Goal: Task Accomplishment & Management: Use online tool/utility

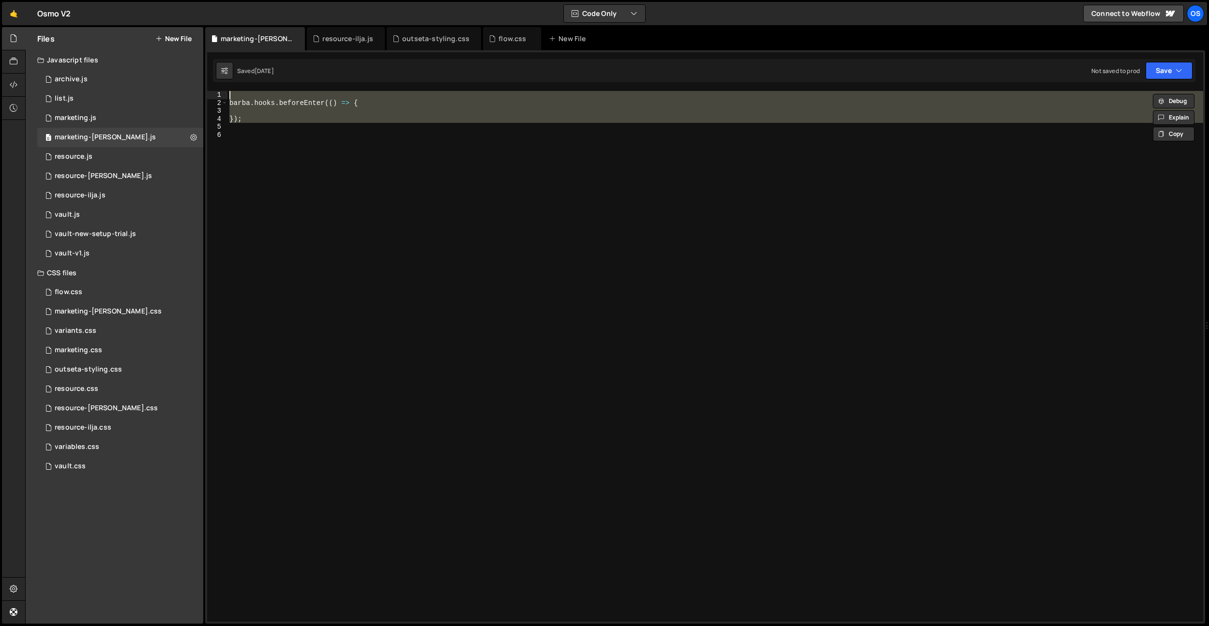
click at [360, 258] on div "[PERSON_NAME] . hooks . beforeEnter (( ) => { }) ;" at bounding box center [714, 364] width 975 height 547
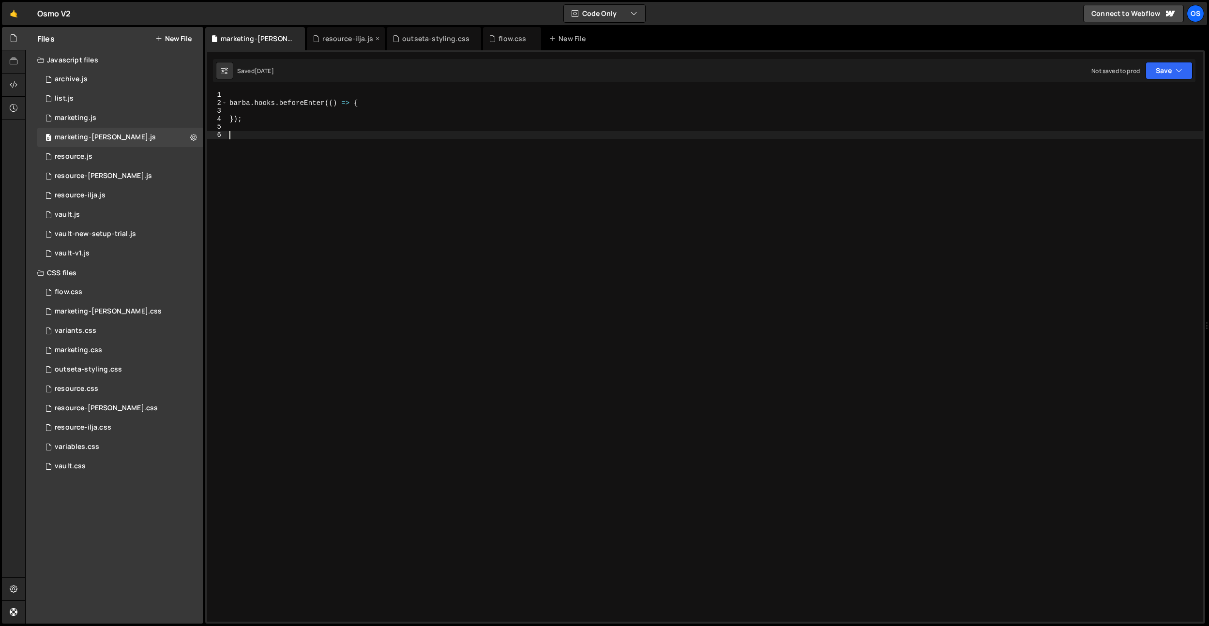
click at [344, 41] on div "resource-ilja.js" at bounding box center [347, 39] width 51 height 10
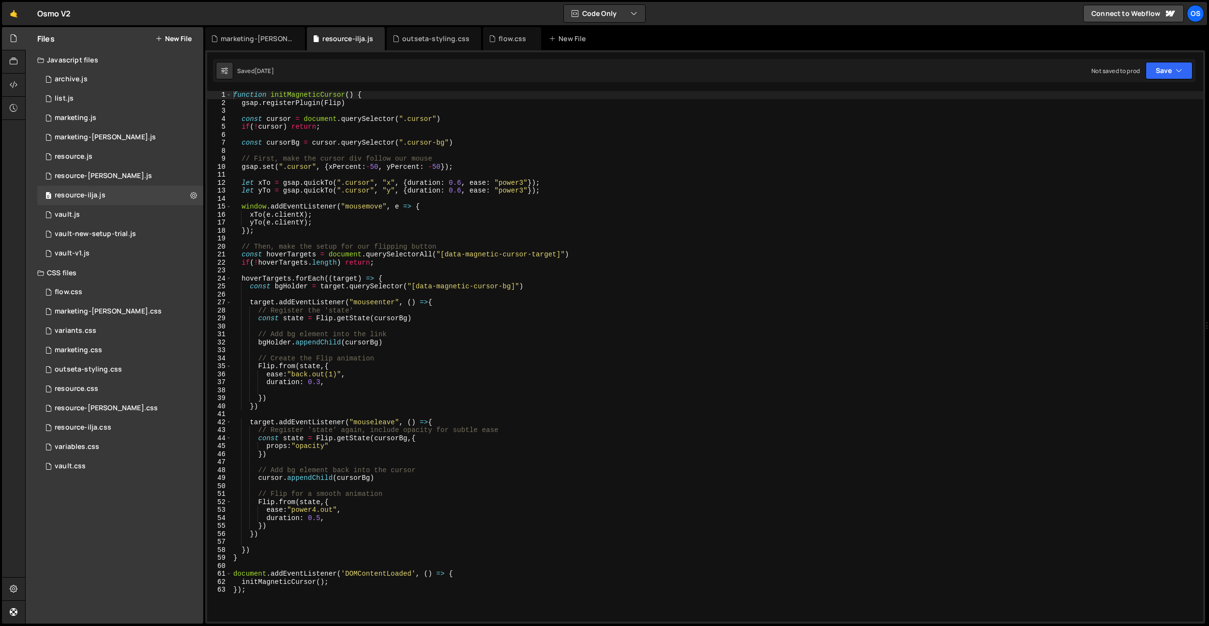
type textarea "yTo(e.clientY);"
click at [338, 220] on div "function initMagneticCursor ( ) { gsap . registerPlugin ( Flip ) const cursor =…" at bounding box center [717, 364] width 972 height 547
type input ".o--Widget--widget a,"
click at [428, 42] on div "outseta-styling.css" at bounding box center [435, 39] width 67 height 10
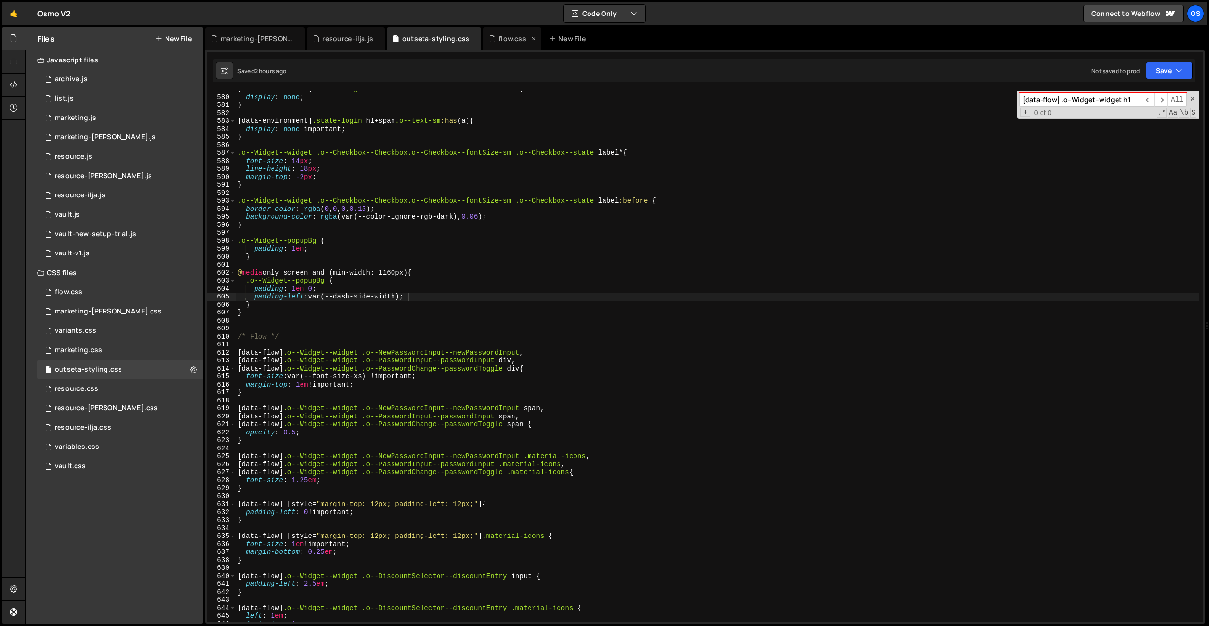
click at [501, 42] on div "flow.css" at bounding box center [512, 39] width 28 height 10
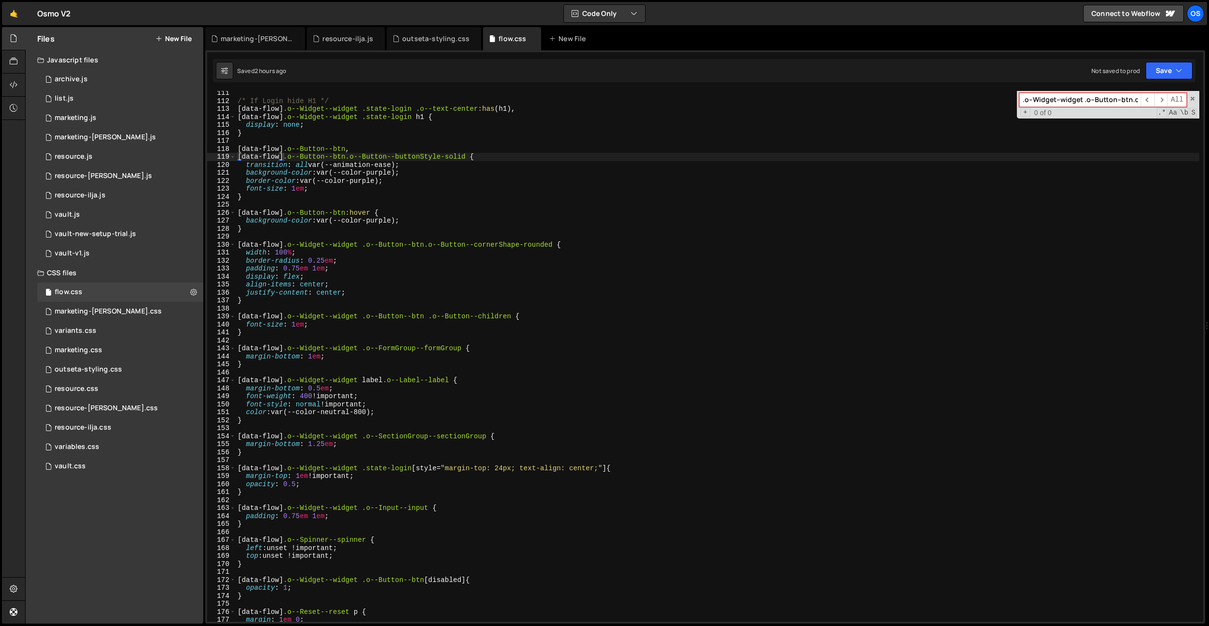
click at [436, 144] on div "/* If Login hide H1 */ [ data-flow ] .o--Widget--widget .state-login .o--text-c…" at bounding box center [717, 362] width 963 height 547
paste input "a,"
type input ".o--Widget--widget a,"
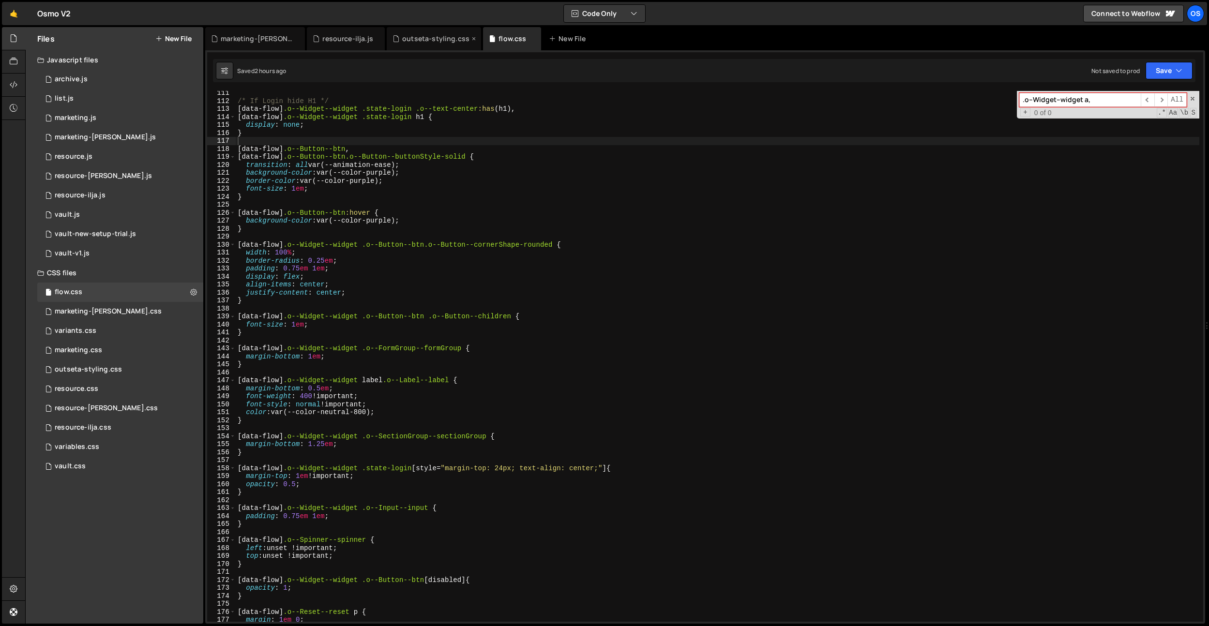
click at [420, 43] on div "outseta-styling.css" at bounding box center [435, 39] width 67 height 10
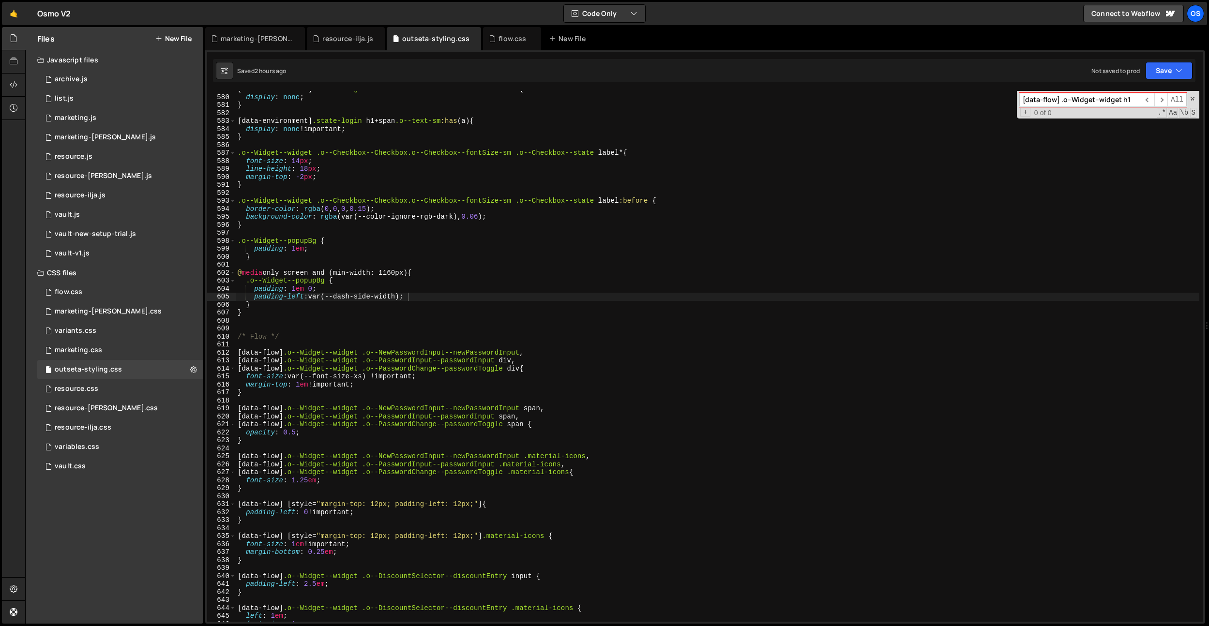
type textarea "border-color: rgba(0, 0, 0, 0.15);"
click at [760, 206] on div "[ data-environment ] .state-forgotPasswordConfirmation .o--Button--btn { displa…" at bounding box center [717, 358] width 963 height 547
paste input ".o--Widget--widget a,"
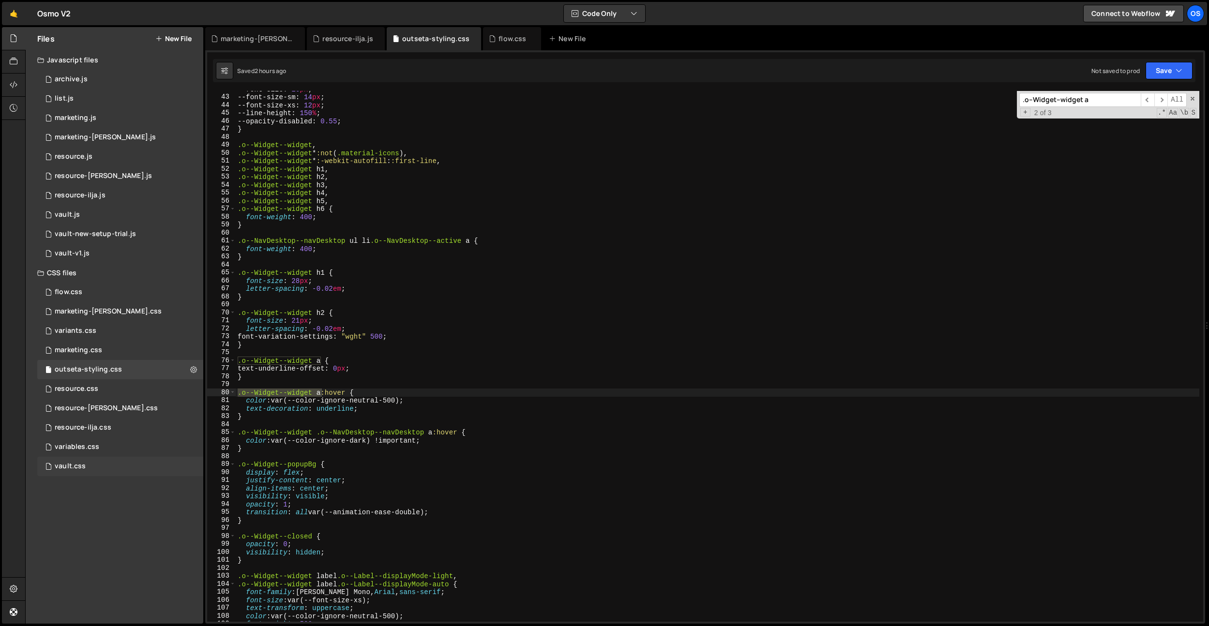
type input ".o--Widget--widget a"
click at [91, 465] on div "vault.css 0" at bounding box center [120, 466] width 166 height 19
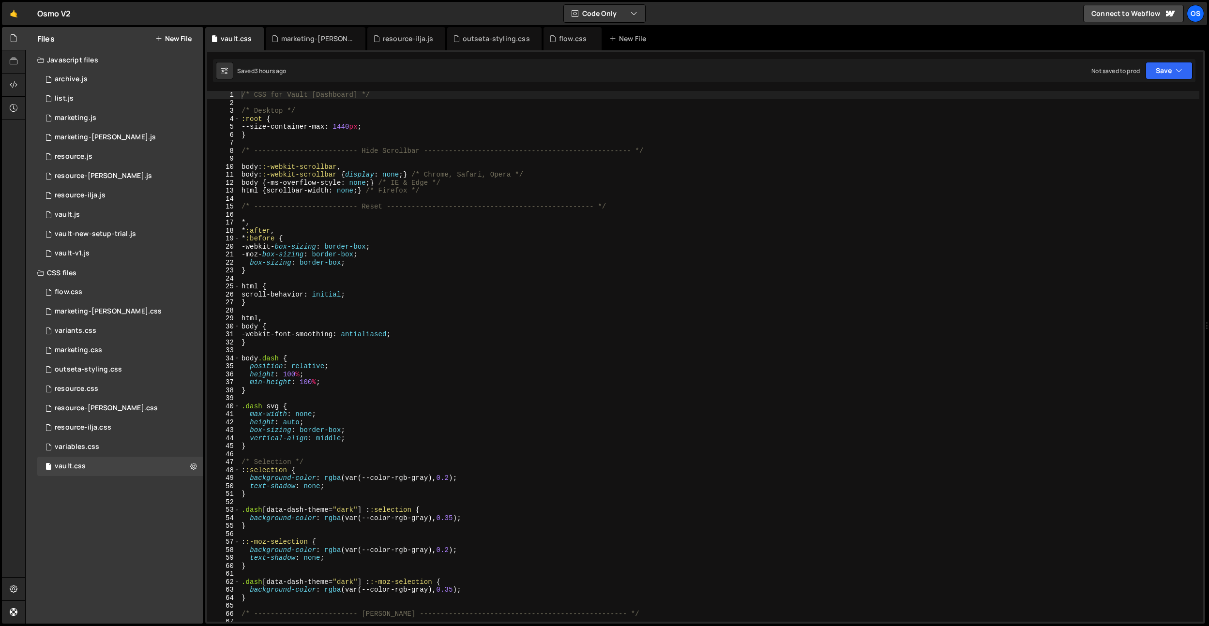
type textarea "position: relative;"
click at [463, 370] on div "/* CSS for Vault [Dashboard] */ /* Desktop */ :root { --size-container-max : 14…" at bounding box center [719, 364] width 959 height 547
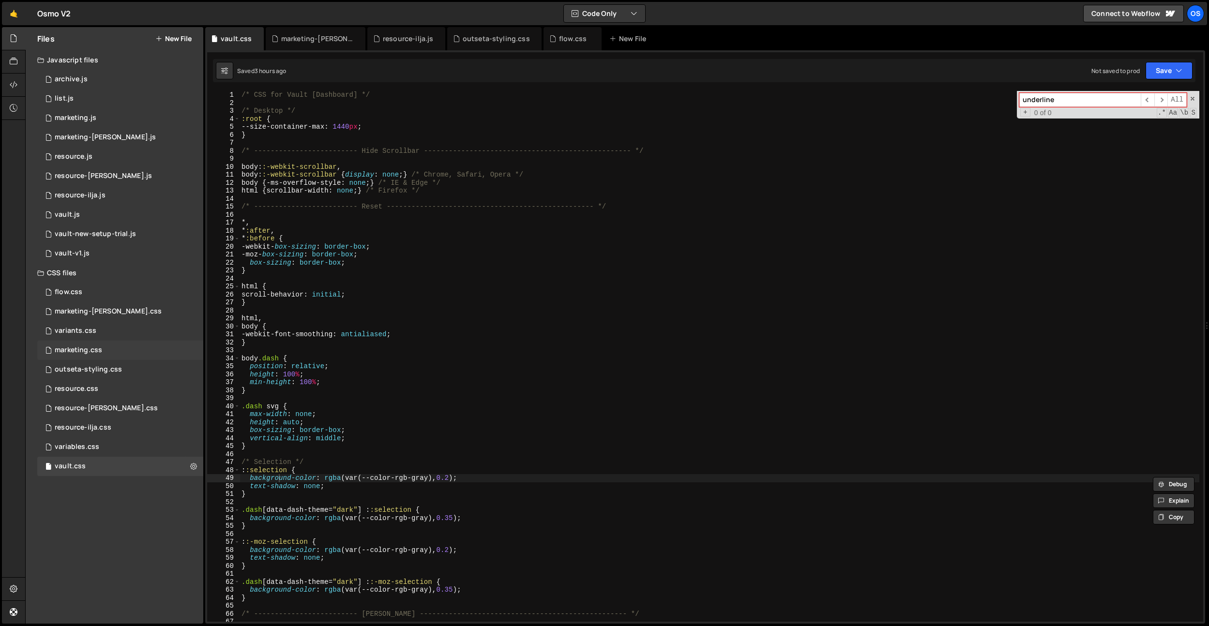
type input "underline"
click at [93, 343] on div "marketing.css 0" at bounding box center [120, 350] width 166 height 19
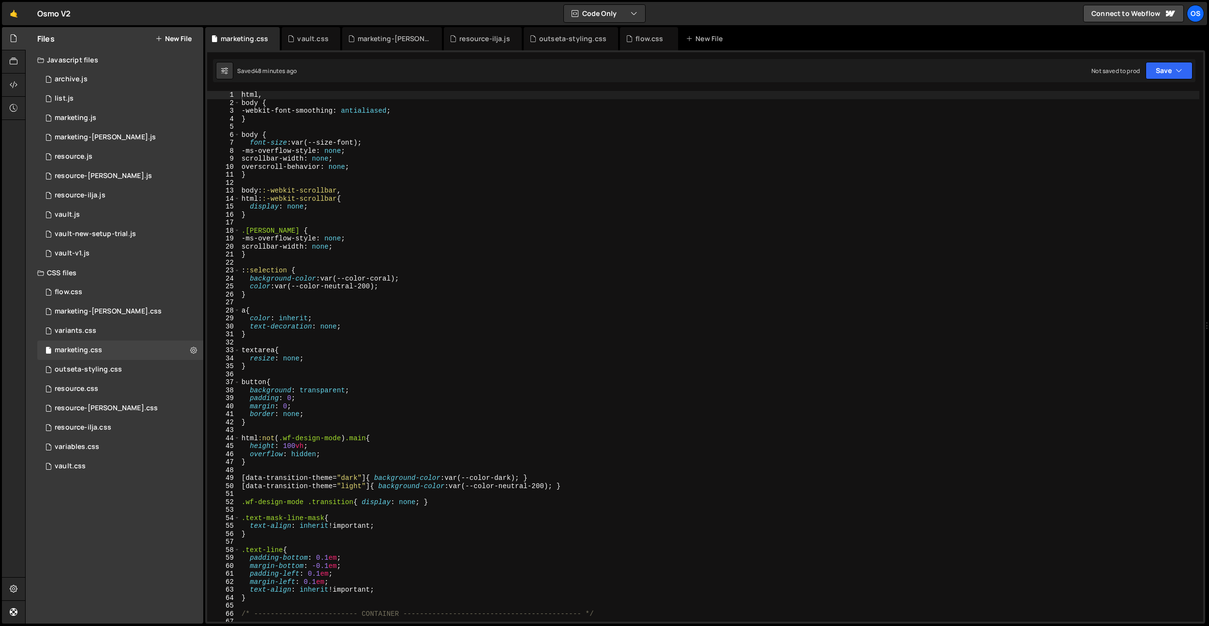
type textarea "button{"
click at [378, 386] on div "html , body { -webkit-font-smoothing : antialiased ; } body { font-size : var(-…" at bounding box center [719, 364] width 959 height 547
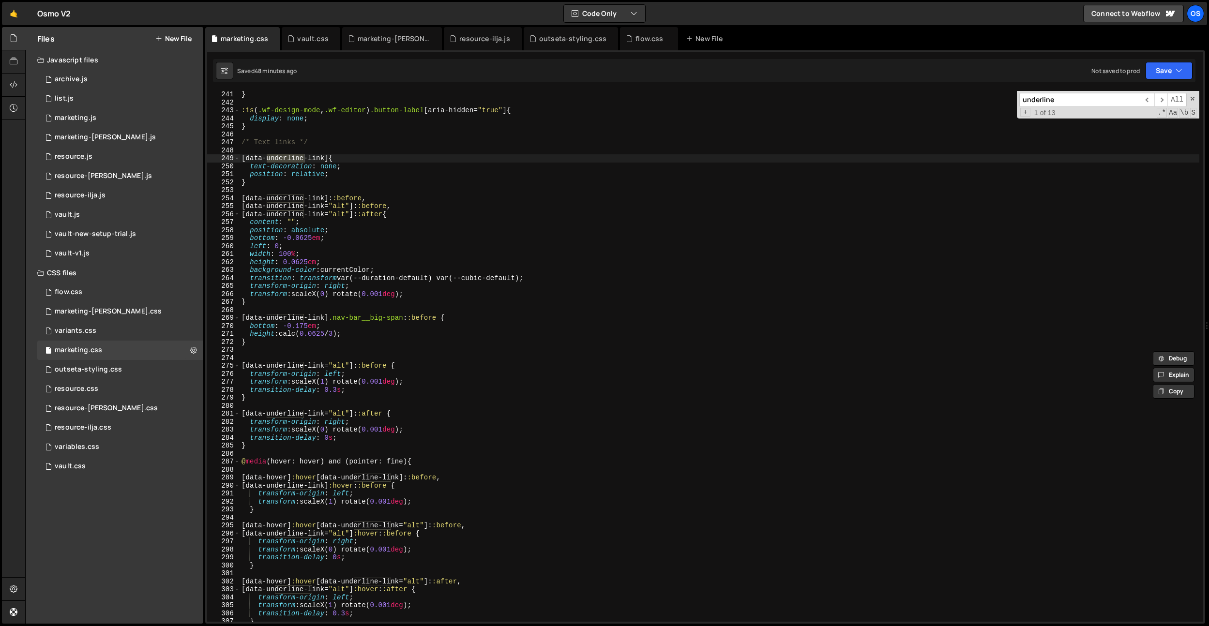
scroll to position [1976, 0]
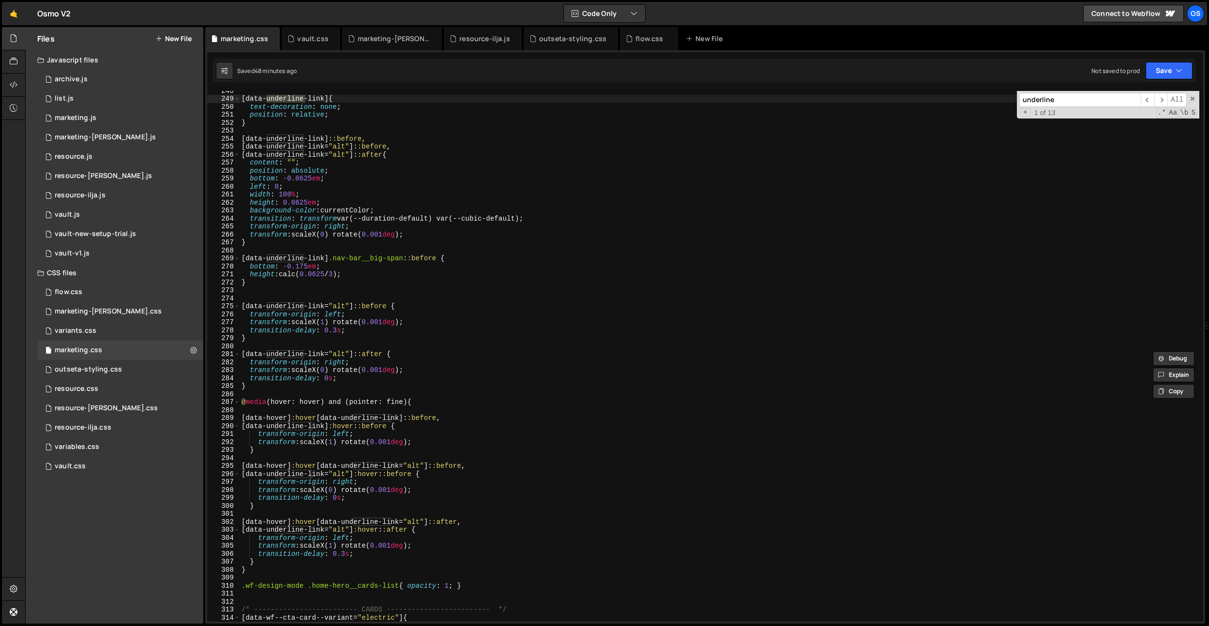
type input "underline"
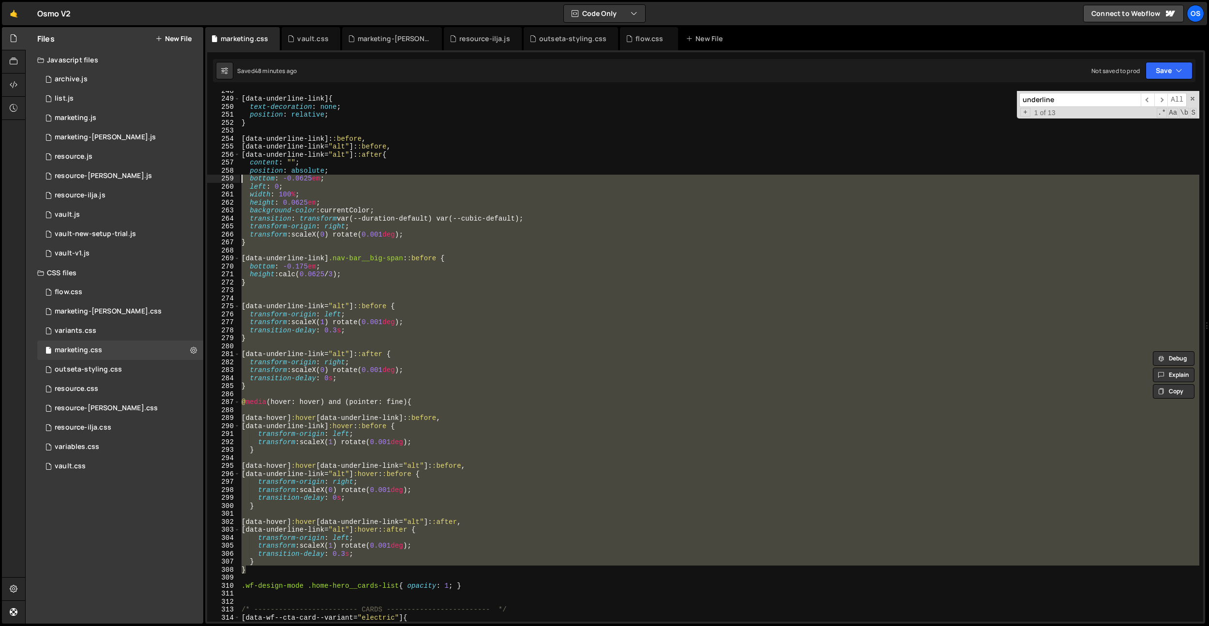
drag, startPoint x: 260, startPoint y: 569, endPoint x: 237, endPoint y: 192, distance: 378.1
click at [218, 185] on div "} 248 249 250 251 252 253 254 255 256 257 258 259 260 261 262 263 264 265 266 2…" at bounding box center [705, 356] width 996 height 531
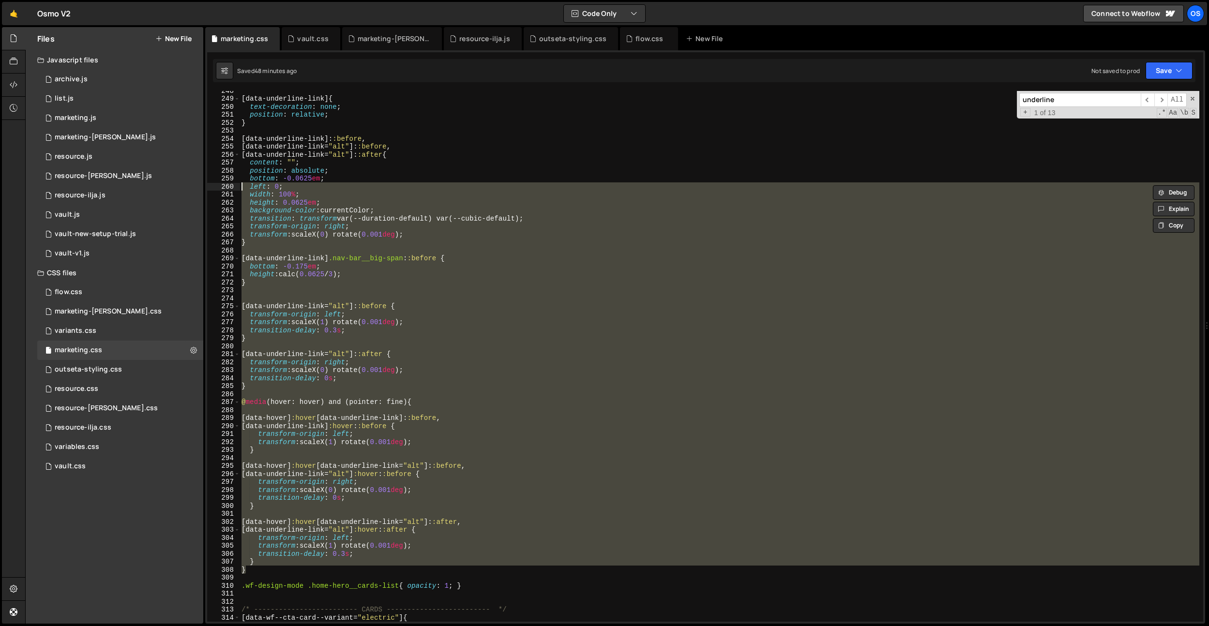
click at [239, 194] on div "261" at bounding box center [223, 195] width 33 height 8
click at [259, 554] on div "[ data-underline-link ] { text-decoration : none ; position : relative ; } [ da…" at bounding box center [719, 356] width 959 height 531
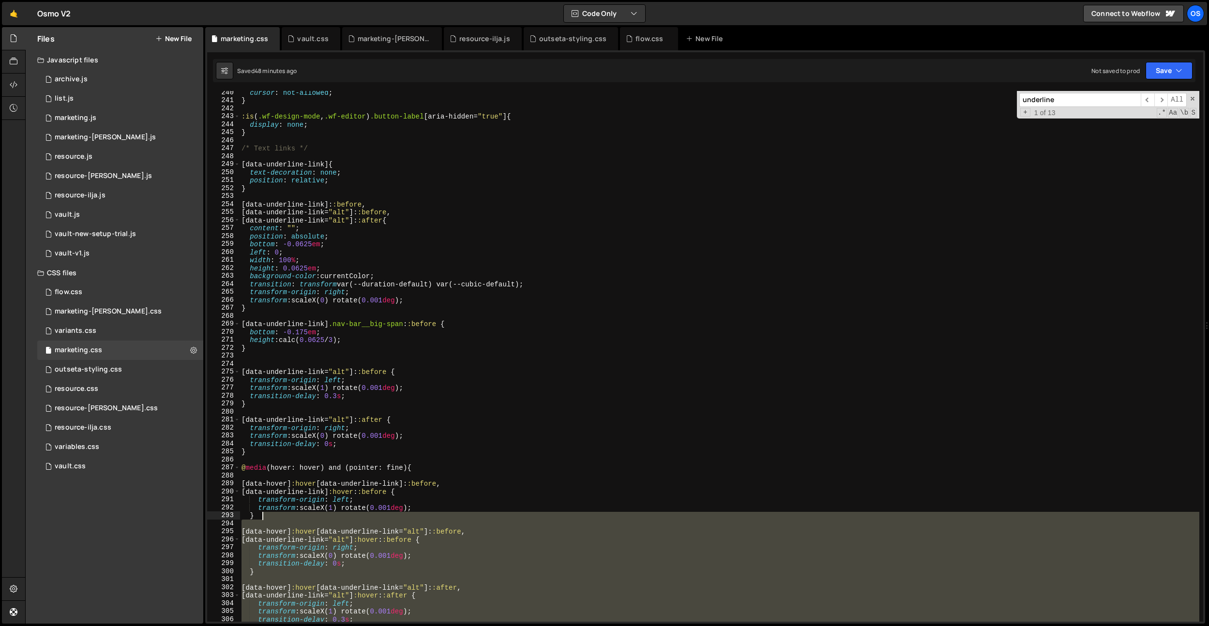
scroll to position [1910, 0]
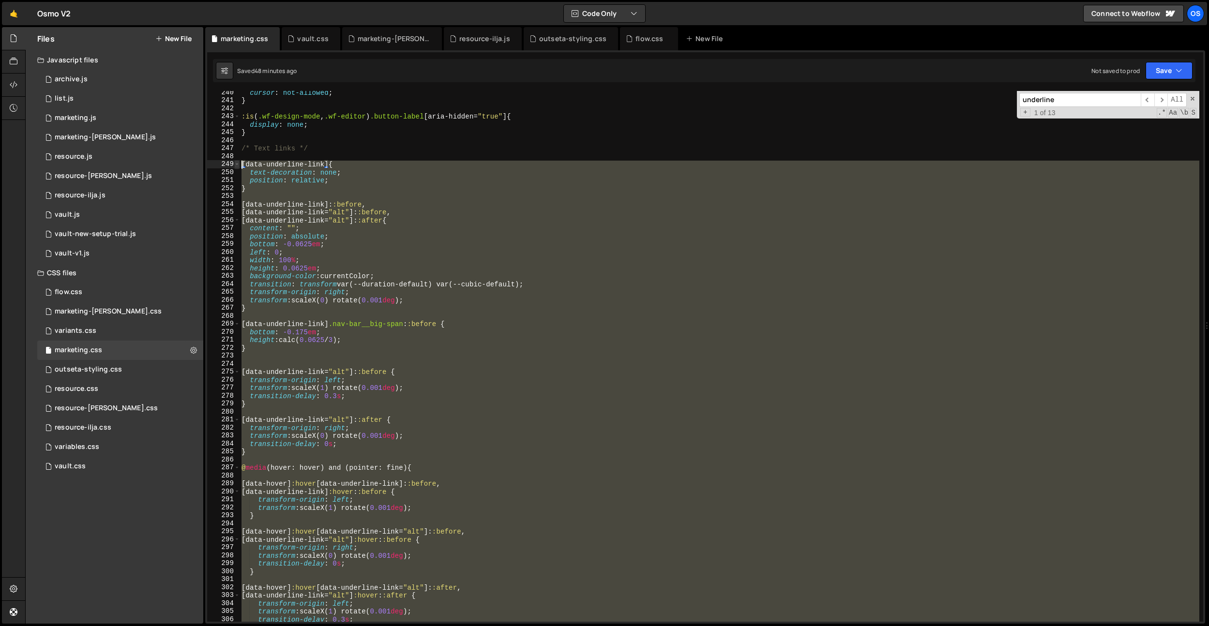
drag, startPoint x: 264, startPoint y: 569, endPoint x: 234, endPoint y: 166, distance: 404.6
click at [234, 166] on div "transition-delay: 0.3s; 240 241 242 243 244 245 246 247 248 249 250 251 252 253…" at bounding box center [705, 356] width 996 height 531
type textarea "[data-underline-link] { text-decoration: none;"
click at [647, 43] on div "flow.css" at bounding box center [649, 39] width 28 height 10
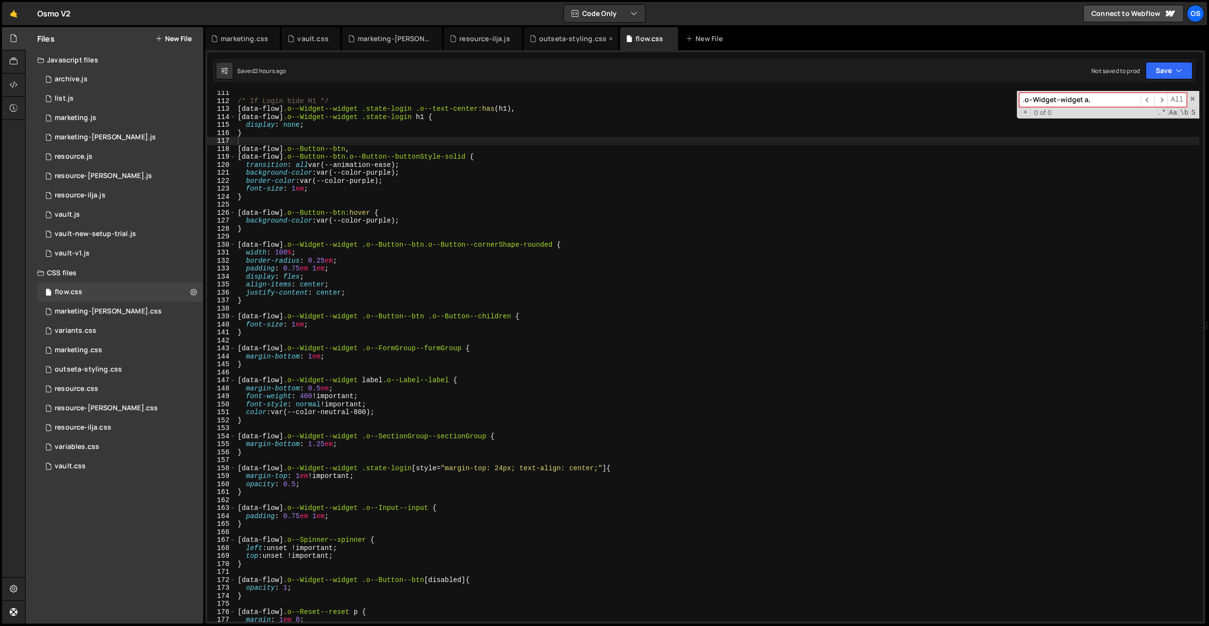
click at [547, 40] on div "outseta-styling.css" at bounding box center [572, 39] width 67 height 10
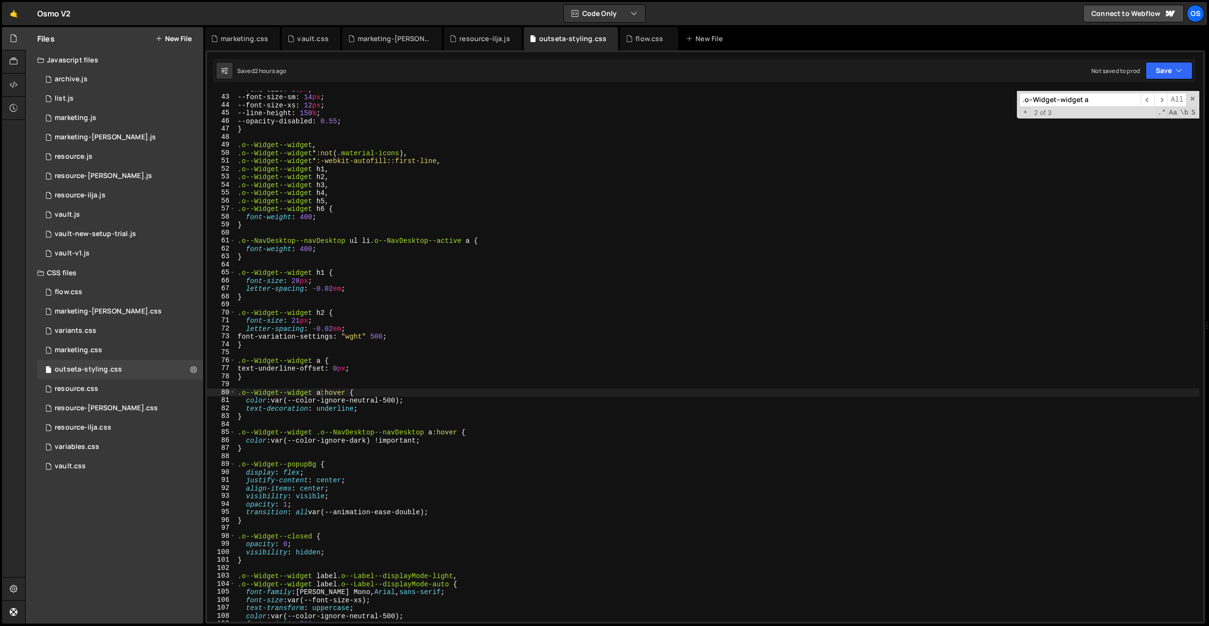
type textarea "}"
click at [270, 419] on div "--font-size : 16 px ; --font-size-sm : 14 px ; --font-size-xs : 12 px ; --line-…" at bounding box center [717, 358] width 963 height 547
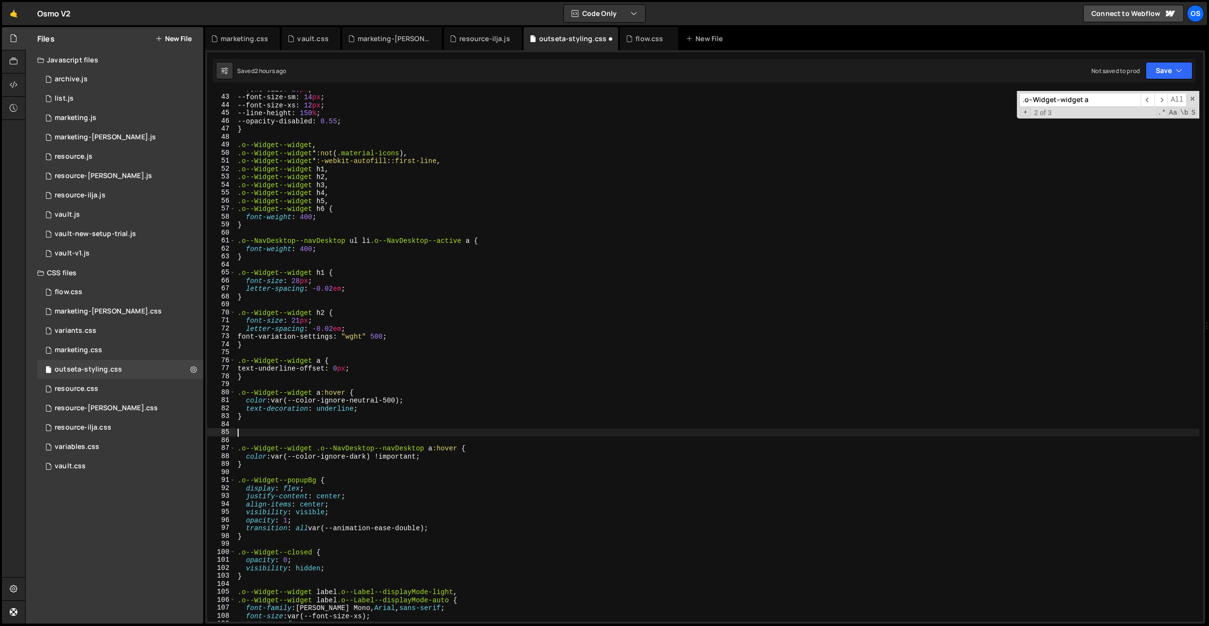
paste textarea "}"
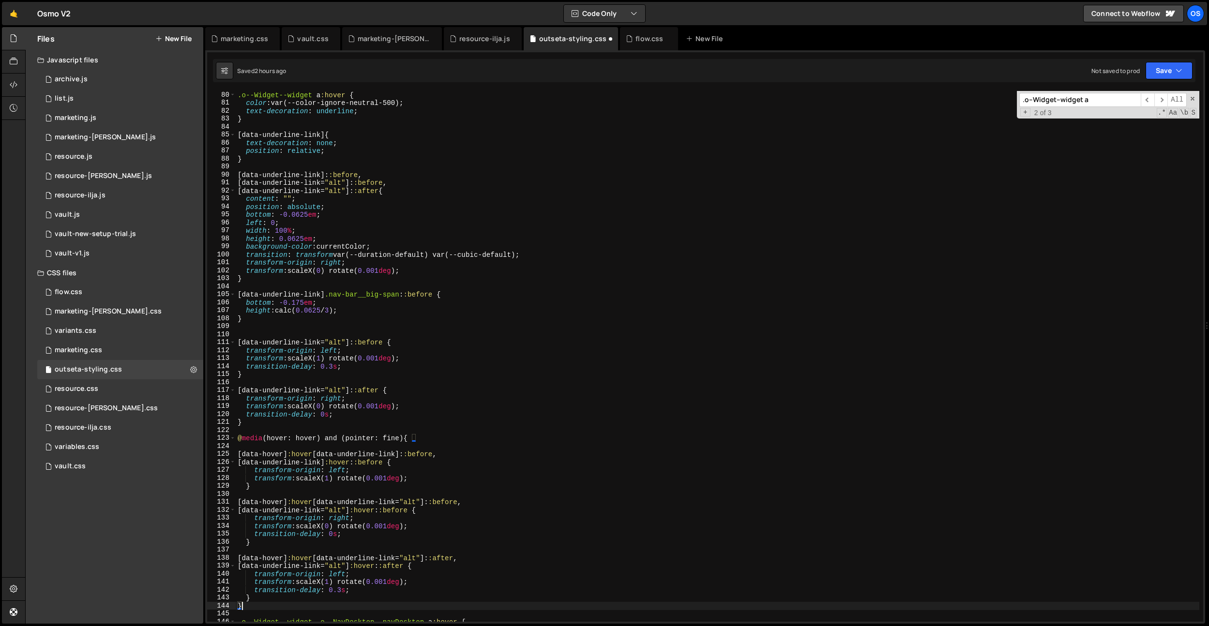
scroll to position [631, 0]
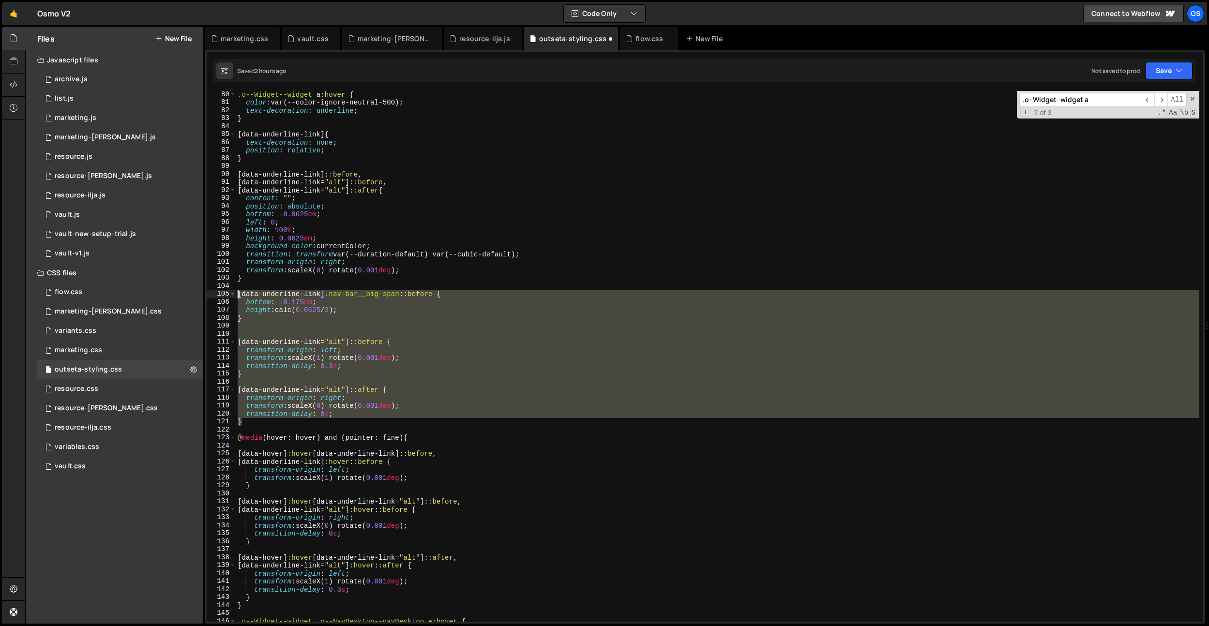
drag, startPoint x: 267, startPoint y: 424, endPoint x: 225, endPoint y: 295, distance: 135.7
click at [225, 295] on div "} 80 81 82 83 84 85 86 87 88 89 90 91 92 93 94 95 96 97 98 99 100 101 102 103 1…" at bounding box center [705, 356] width 996 height 531
type textarea "[data-underline-link].nav-bar__big-span::before { bottom: -0.175em;"
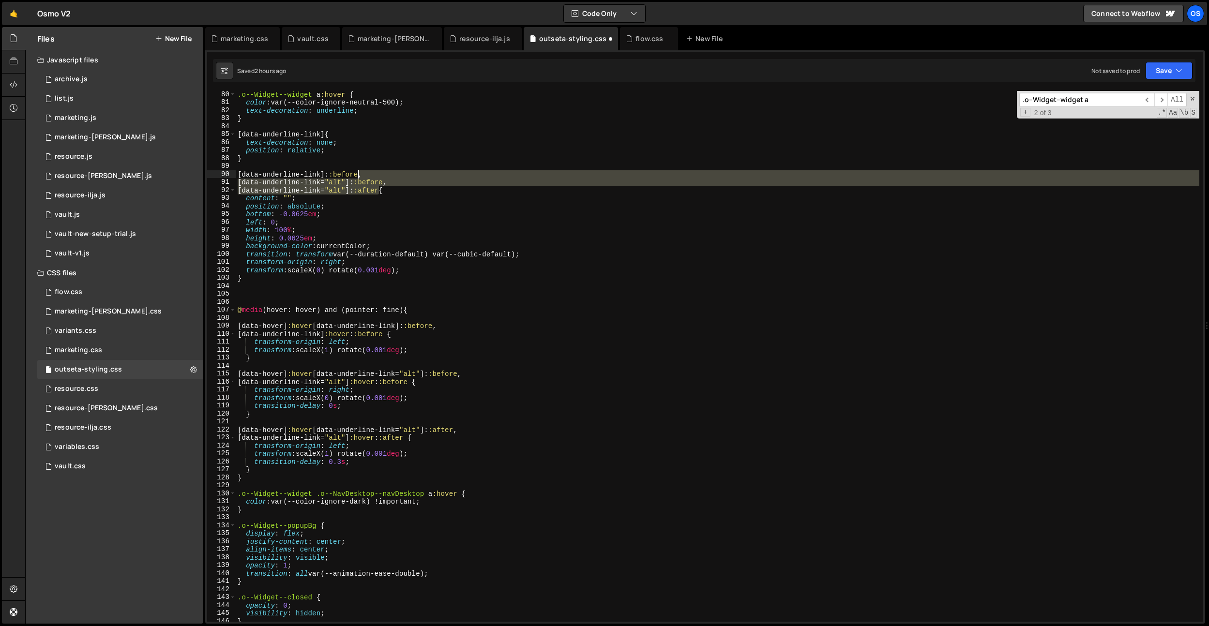
drag, startPoint x: 378, startPoint y: 190, endPoint x: 359, endPoint y: 176, distance: 23.5
click at [359, 176] on div ".o--Widget--widget a :hover { color : var(--color-ignore-neutral-500) ; text-de…" at bounding box center [717, 363] width 963 height 547
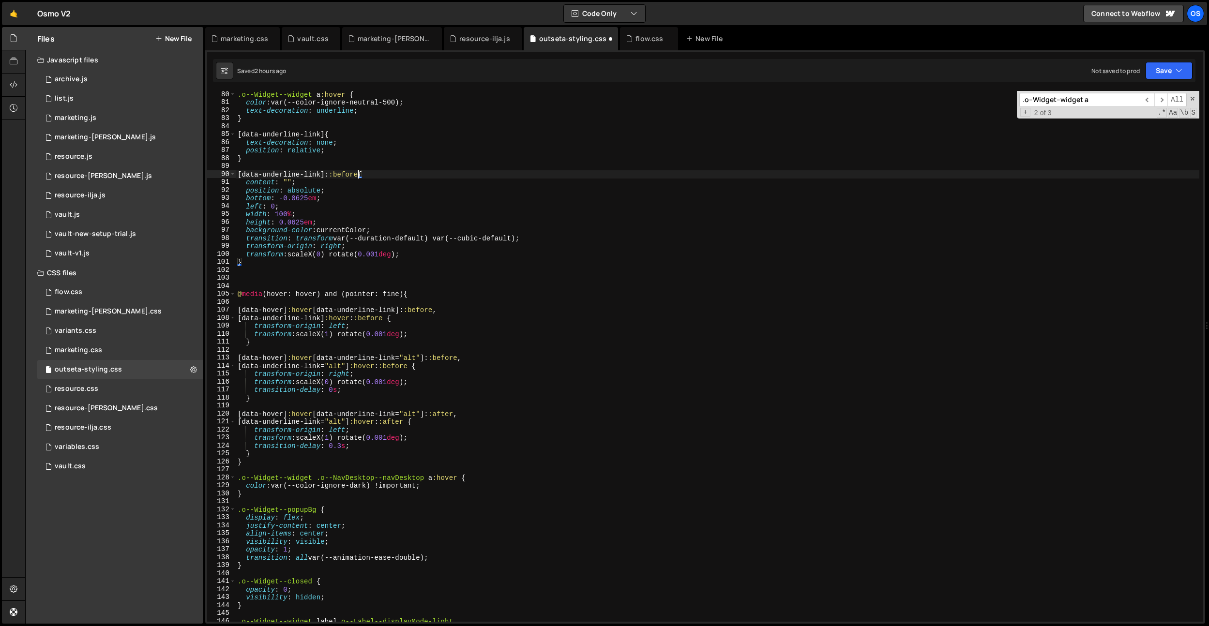
type textarea "[data-underline-link]::before {"
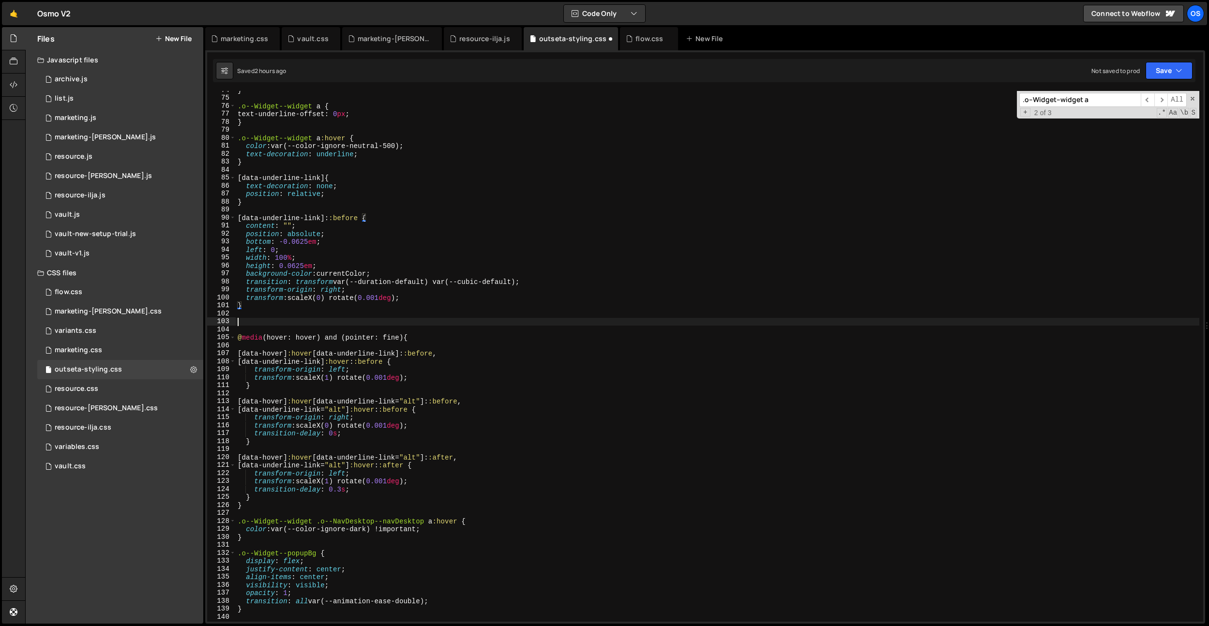
drag, startPoint x: 295, startPoint y: 320, endPoint x: 292, endPoint y: 325, distance: 5.6
click at [295, 320] on div "} .o--Widget--widget a { text-underline-offset : 0 px ; } .o--Widget--widget a …" at bounding box center [717, 359] width 963 height 547
click at [287, 329] on div "} .o--Widget--widget a { text-underline-offset : 0 px ; } .o--Widget--widget a …" at bounding box center [717, 359] width 963 height 547
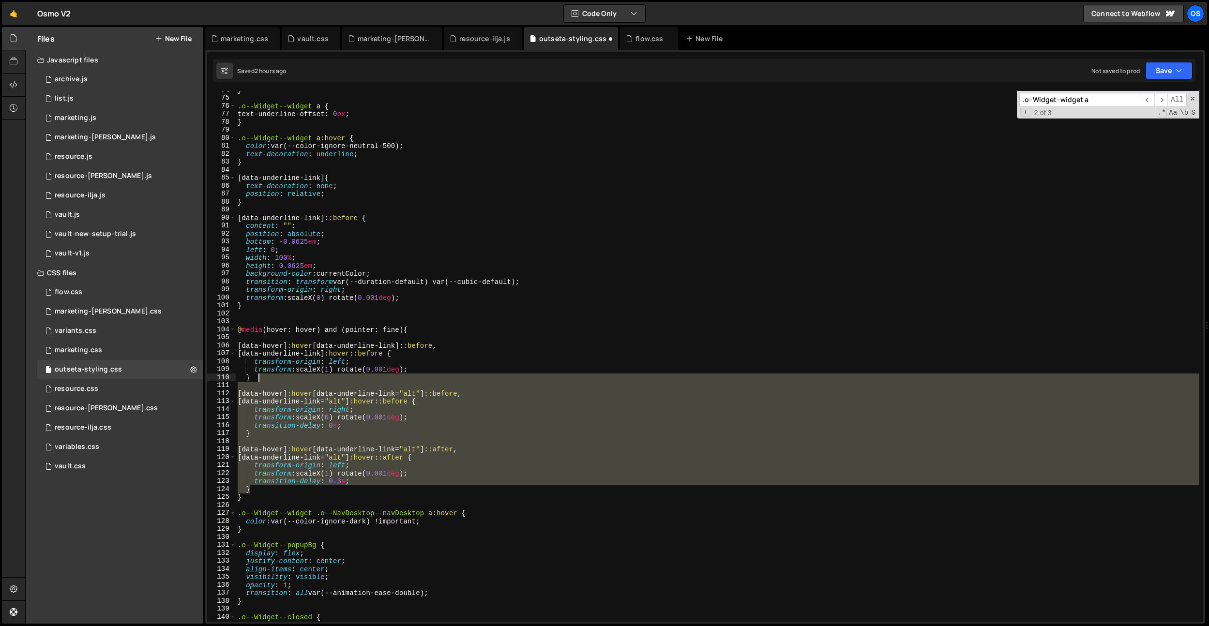
drag, startPoint x: 272, startPoint y: 489, endPoint x: 282, endPoint y: 377, distance: 112.1
click at [282, 377] on div "} .o--Widget--widget a { text-underline-offset : 0 px ; } .o--Widget--widget a …" at bounding box center [717, 359] width 963 height 547
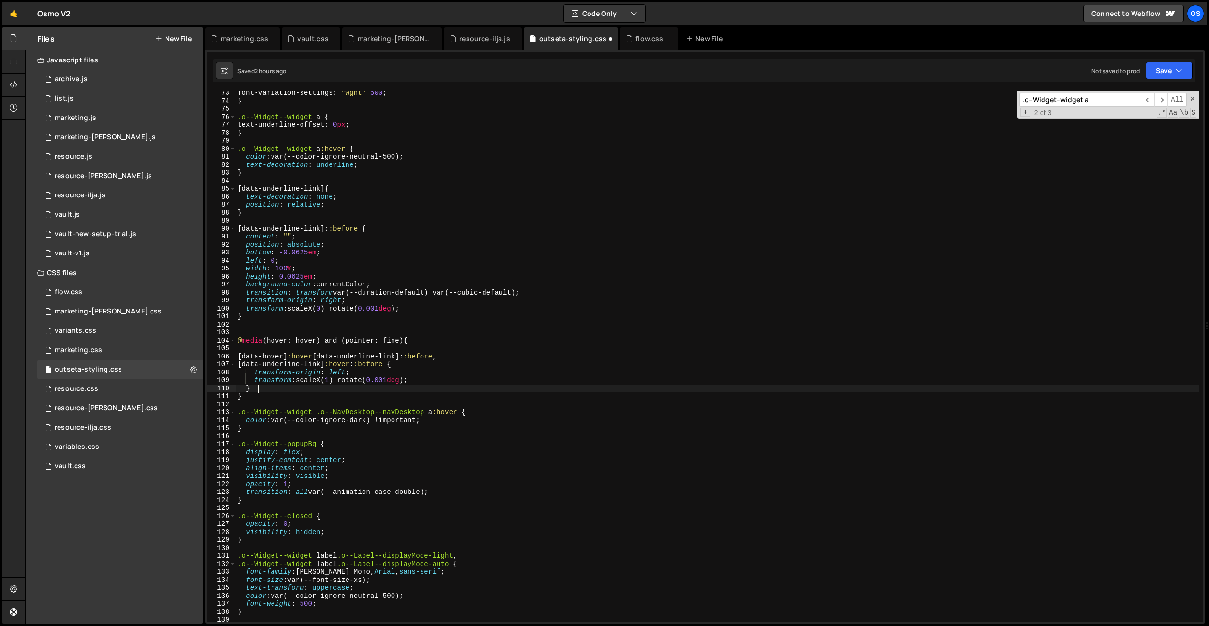
scroll to position [574, 0]
drag, startPoint x: 407, startPoint y: 360, endPoint x: 329, endPoint y: 362, distance: 77.9
click at [329, 362] on div "letter-spacing : -0.02 em ; font-variation-settings : " wght " 500 ; } .o--Widg…" at bounding box center [717, 357] width 963 height 547
click at [399, 365] on div "letter-spacing : -0.02 em ; font-variation-settings : " wght " 500 ; } .o--Widg…" at bounding box center [717, 357] width 963 height 547
drag, startPoint x: 396, startPoint y: 367, endPoint x: 411, endPoint y: 365, distance: 15.1
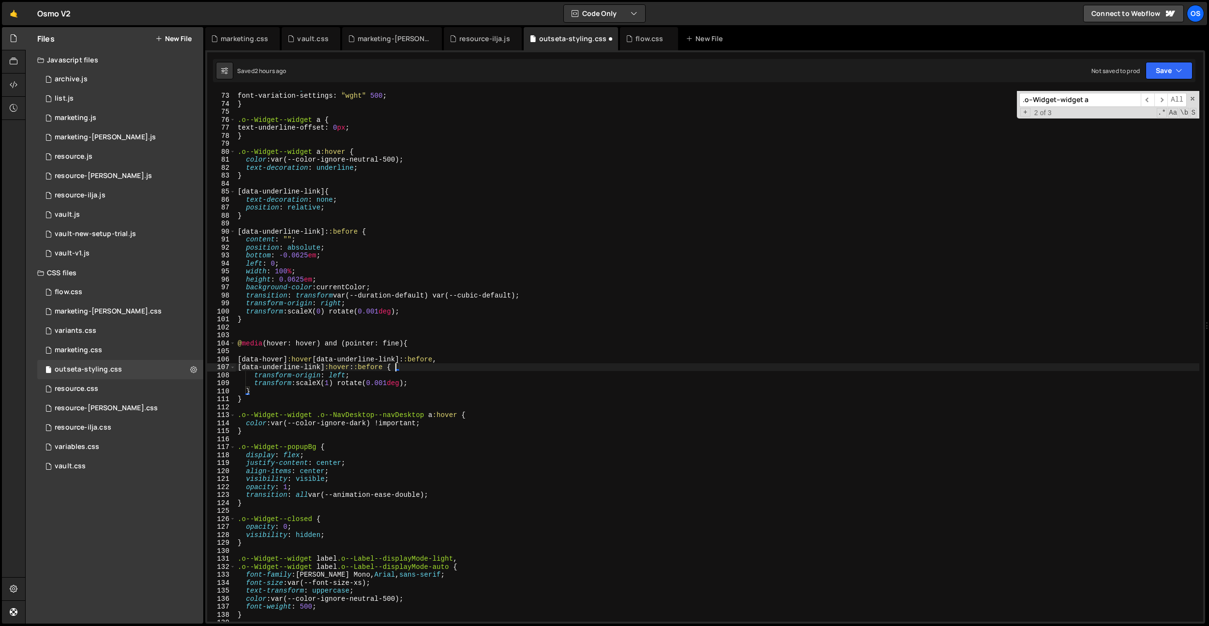
click at [396, 367] on div "letter-spacing : -0.02 em ; font-variation-settings : " wght " 500 ; } .o--Widg…" at bounding box center [717, 357] width 963 height 547
drag, startPoint x: 454, startPoint y: 360, endPoint x: 216, endPoint y: 361, distance: 238.1
click at [217, 361] on div "[data-underline-link]:hover::before { 72 73 74 75 76 77 78 79 80 81 82 83 84 85…" at bounding box center [705, 356] width 996 height 531
type textarea "[data-hover]:hover [data-underline-link]::before,"
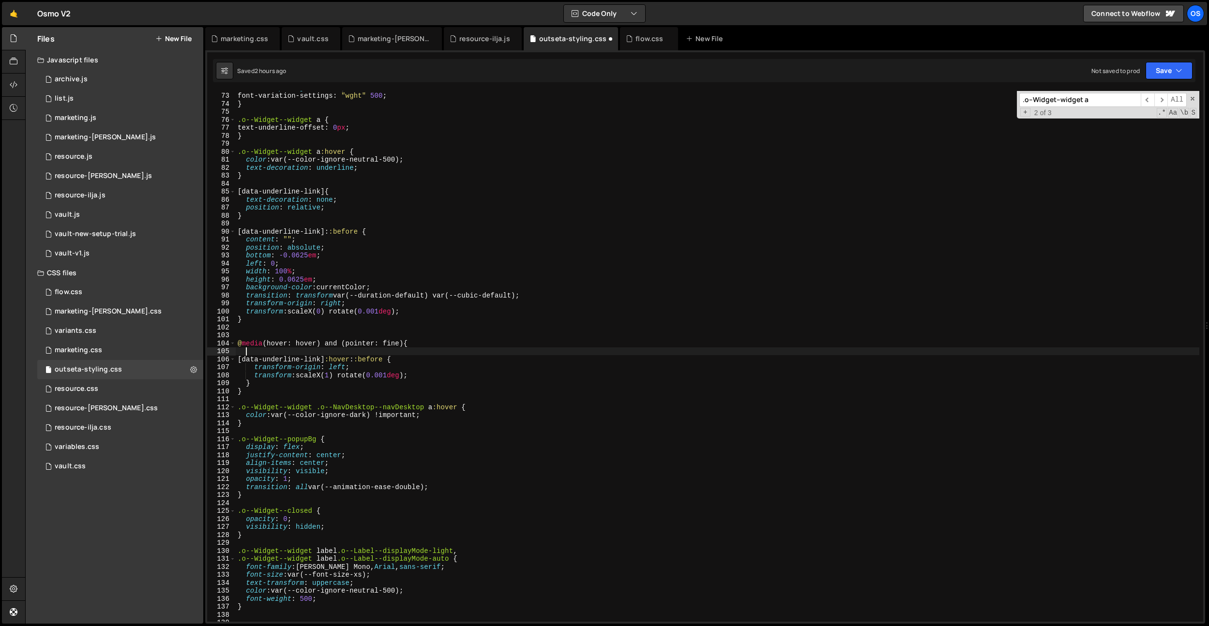
click at [262, 338] on div "letter-spacing : -0.02 em ; font-variation-settings : " wght " 500 ; } .o--Widg…" at bounding box center [717, 357] width 963 height 547
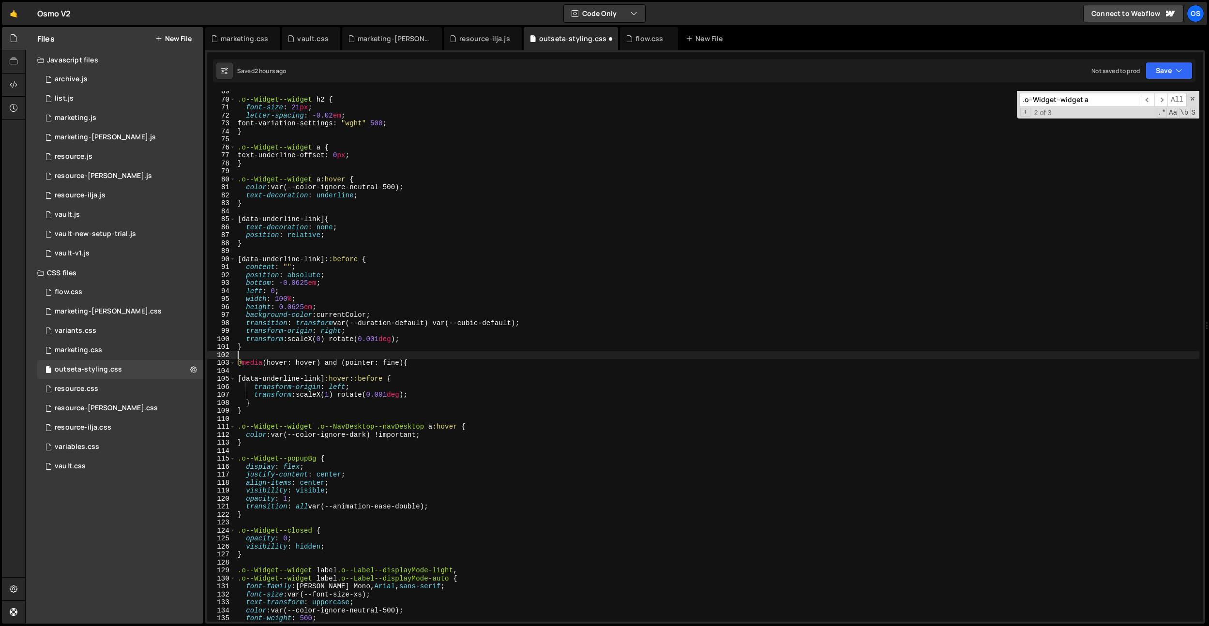
scroll to position [545, 0]
drag, startPoint x: 345, startPoint y: 180, endPoint x: 274, endPoint y: 248, distance: 98.9
click at [199, 180] on div "Files New File Javascript files 0 archive.js 0 0 list.js 0 0 marketing.js 0 0 0…" at bounding box center [616, 325] width 1183 height 597
drag, startPoint x: 357, startPoint y: 382, endPoint x: 246, endPoint y: 379, distance: 110.8
click at [246, 379] on div ".o--Widget--widget h2 { font-size : 21 px ; letter-spacing : -0.02 em ; font-va…" at bounding box center [717, 362] width 963 height 547
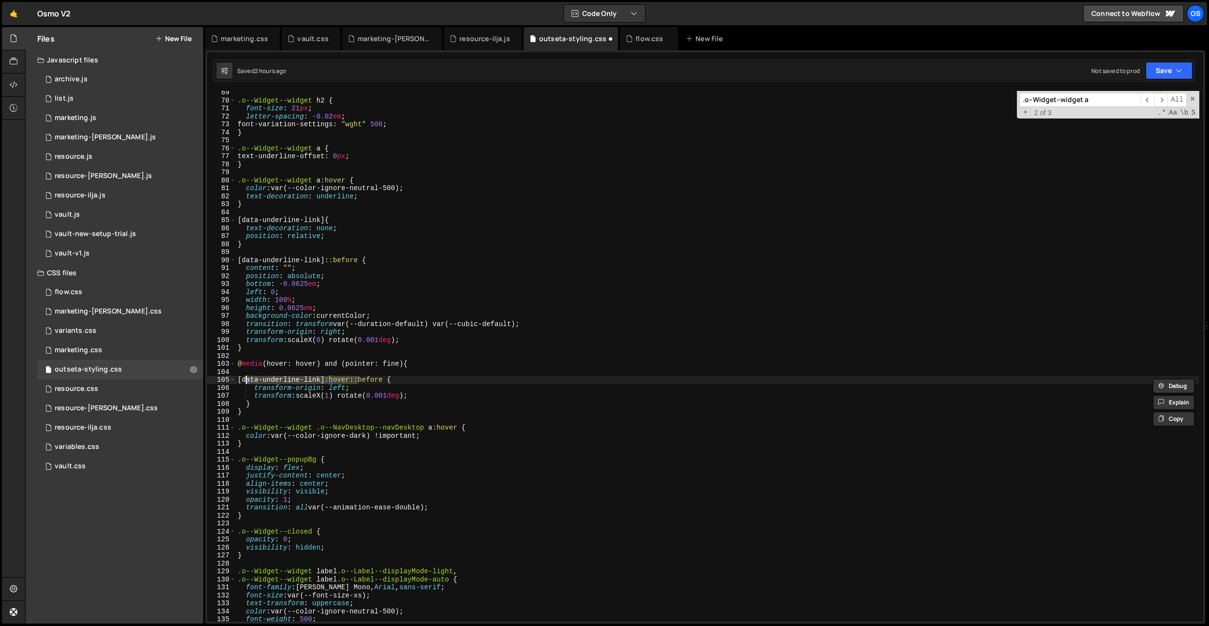
paste textarea ".o--Widget--widget a"
drag, startPoint x: 319, startPoint y: 180, endPoint x: 199, endPoint y: 177, distance: 120.0
click at [199, 177] on div "Files New File Javascript files 0 archive.js 0 0 list.js 0 0 marketing.js 0 0 0…" at bounding box center [616, 325] width 1183 height 597
drag, startPoint x: 324, startPoint y: 260, endPoint x: 239, endPoint y: 263, distance: 85.2
click at [238, 261] on div ".o--Widget--widget h2 { font-size : 21 px ; letter-spacing : -0.02 em ; font-va…" at bounding box center [717, 362] width 963 height 547
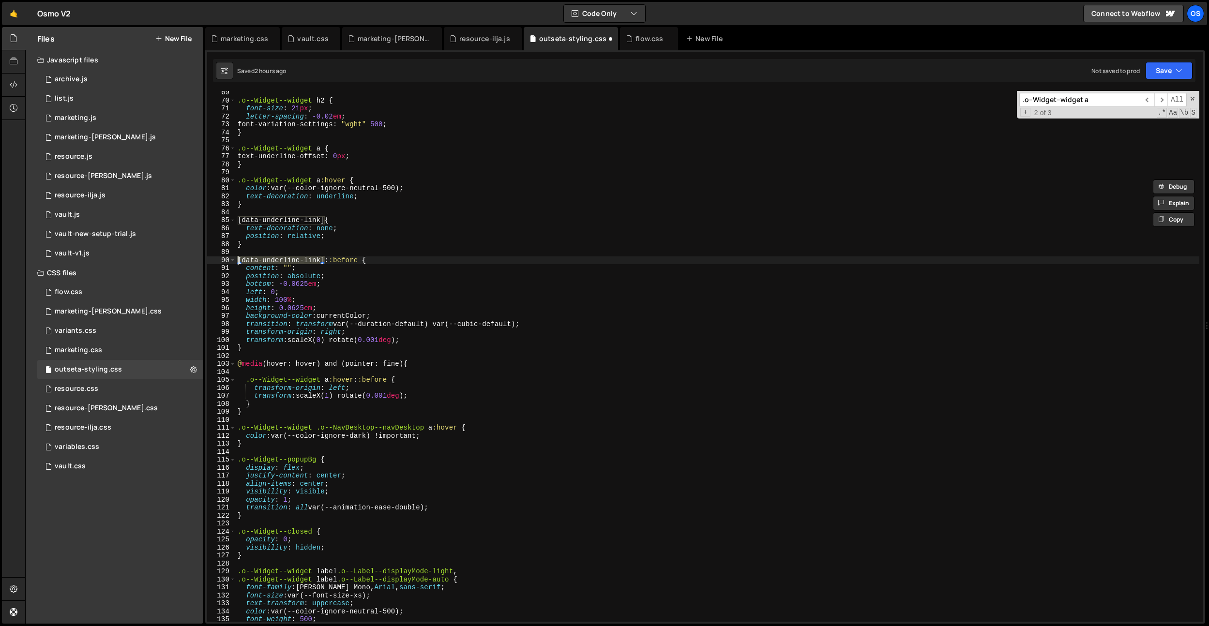
paste textarea ".o--Widget--widget a"
click at [323, 148] on div ".o--Widget--widget h2 { font-size : 21 px ; letter-spacing : -0.02 em ; font-va…" at bounding box center [717, 362] width 963 height 547
drag, startPoint x: 321, startPoint y: 149, endPoint x: 204, endPoint y: 152, distance: 117.2
click at [202, 150] on div "Files New File Javascript files 0 archive.js 0 0 list.js 0 0 marketing.js 0 0 0…" at bounding box center [616, 325] width 1183 height 597
drag, startPoint x: 324, startPoint y: 219, endPoint x: 235, endPoint y: 223, distance: 89.1
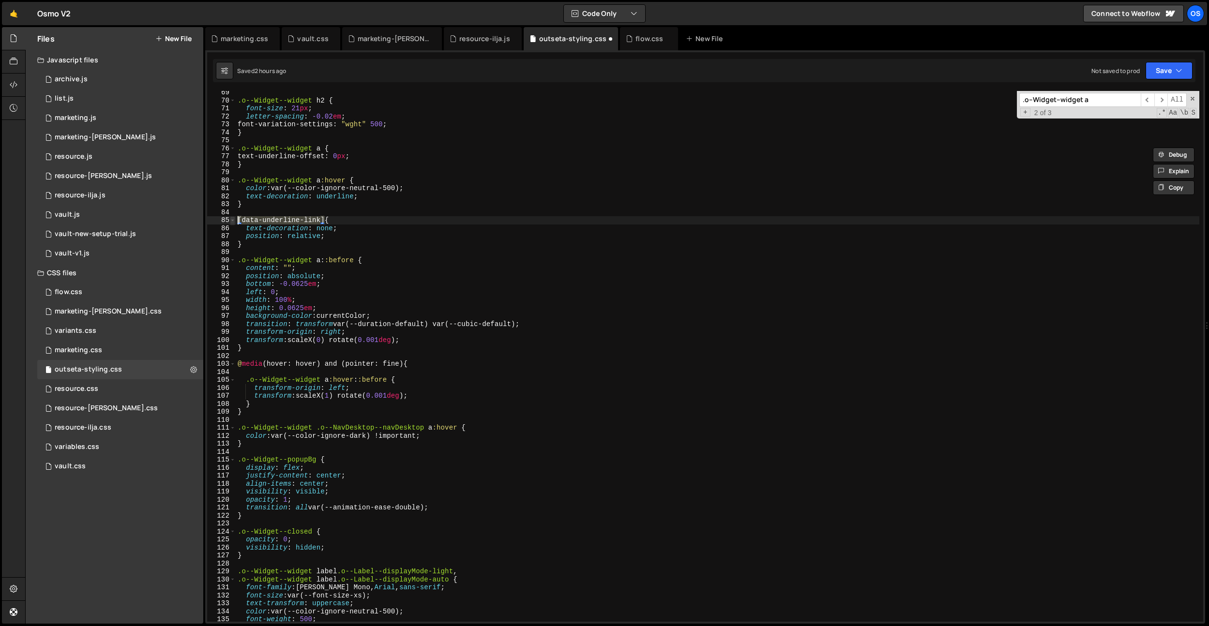
click at [235, 223] on div ".o--Widget--widget a { 69 70 71 72 73 74 75 76 77 78 79 80 81 82 83 84 85 86 87…" at bounding box center [705, 356] width 996 height 531
paste textarea ".o--Widget--widget a"
click at [380, 193] on div ".o--Widget--widget h2 { font-size : 21 px ; letter-spacing : -0.02 em ; font-va…" at bounding box center [717, 362] width 963 height 547
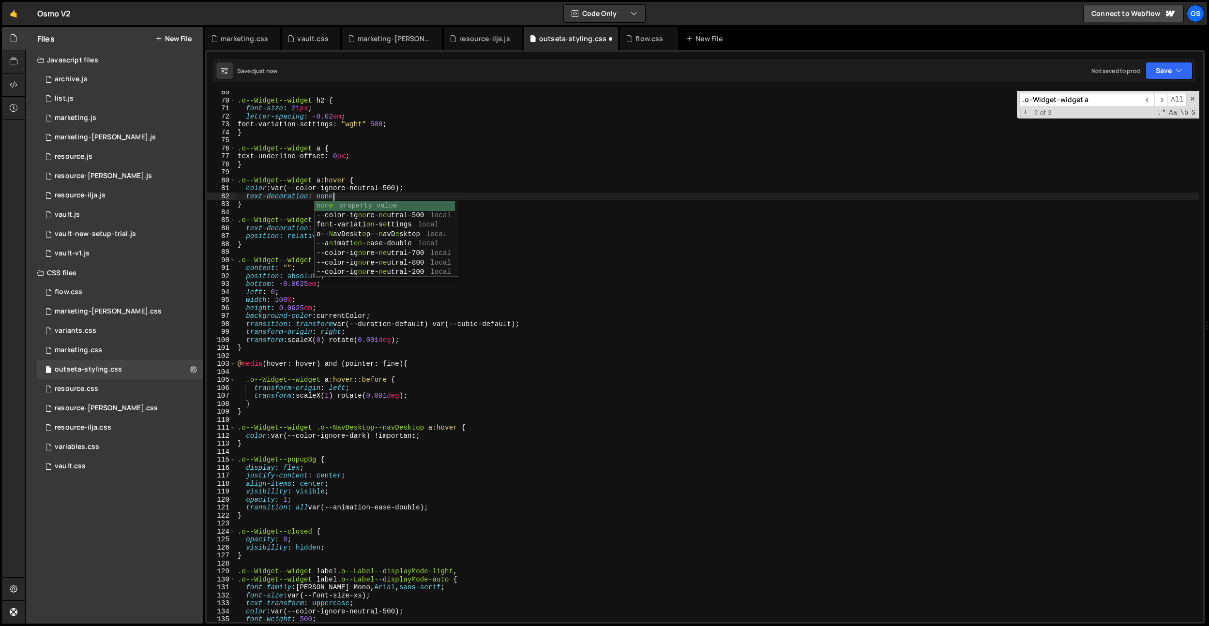
scroll to position [0, 6]
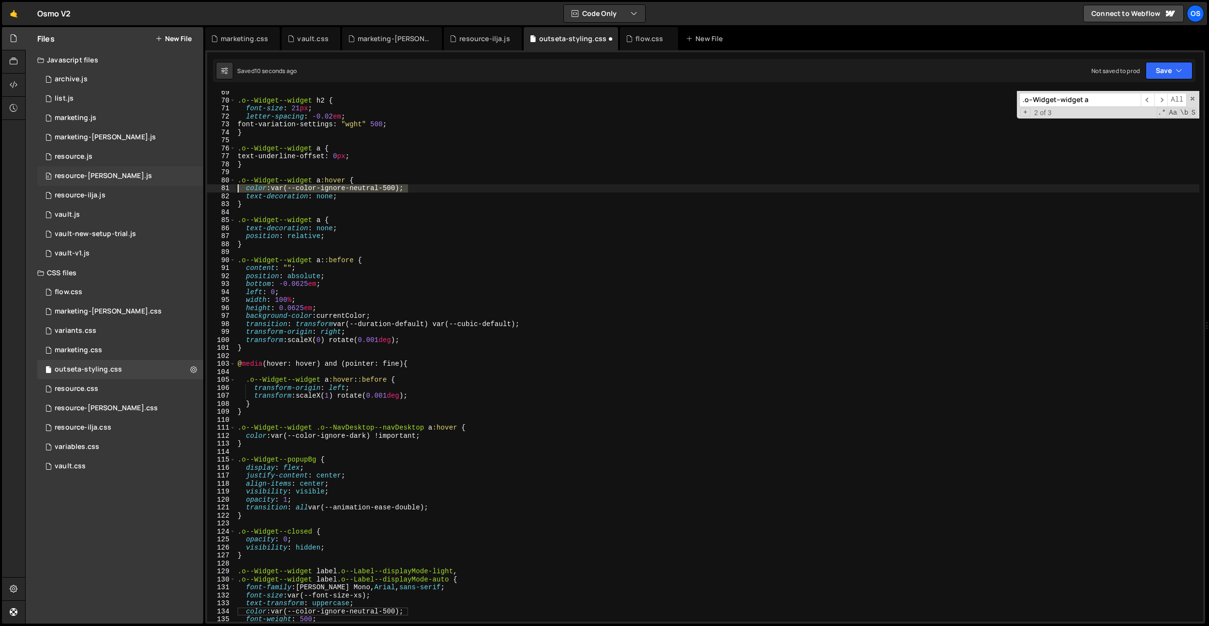
drag, startPoint x: 431, startPoint y: 189, endPoint x: 197, endPoint y: 185, distance: 233.2
click at [197, 185] on div "Files New File Javascript files 0 archive.js 0 0 list.js 0 0 marketing.js 0 0 0…" at bounding box center [616, 325] width 1183 height 597
type textarea "color: var(--color-ignore-neutral-500);"
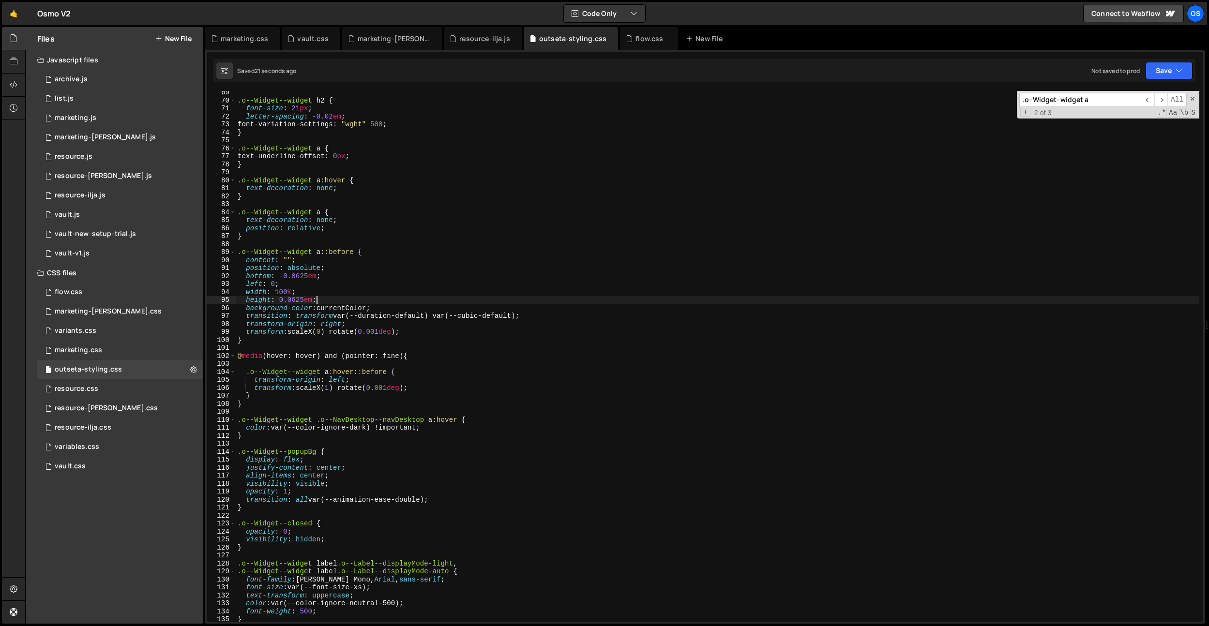
click at [436, 299] on div ".o--Widget--widget h2 { font-size : 21 px ; letter-spacing : -0.02 em ; font-va…" at bounding box center [717, 362] width 963 height 547
type textarea "height: 0.0625em;"
paste input "[data-flow] .o--Widget--widget .o--Button--btn .o--Button--children"
type input "[data-flow] .o--Widget--widget .o--Button--btn .o--Button--children"
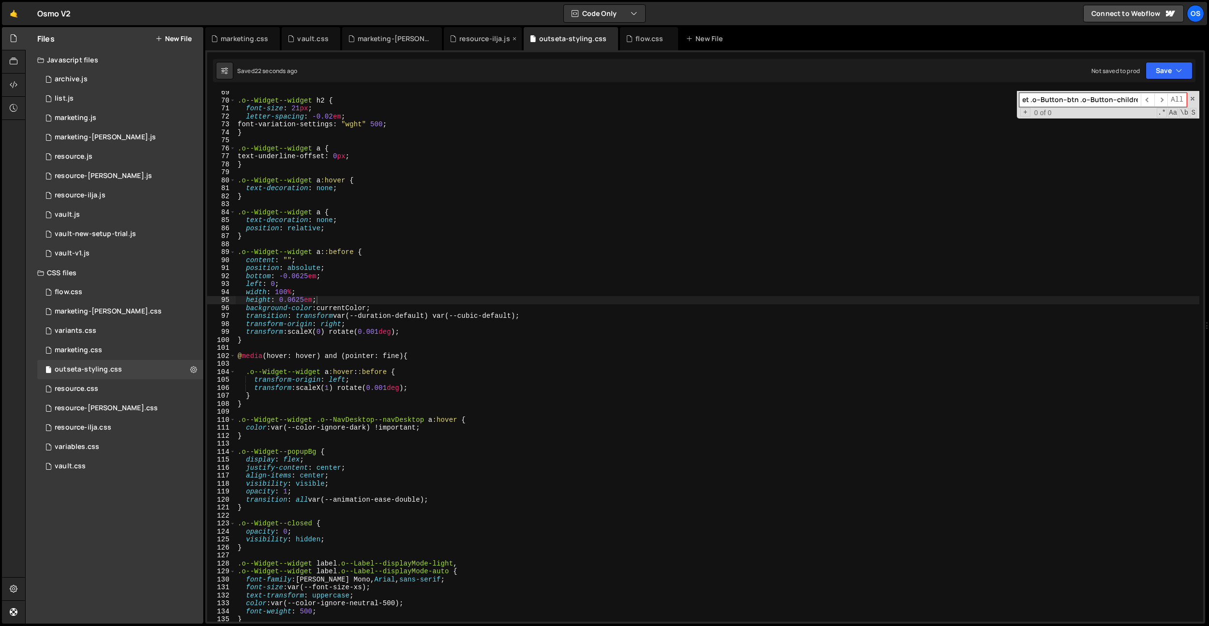
click at [467, 41] on div "resource-ilja.js" at bounding box center [484, 39] width 51 height 10
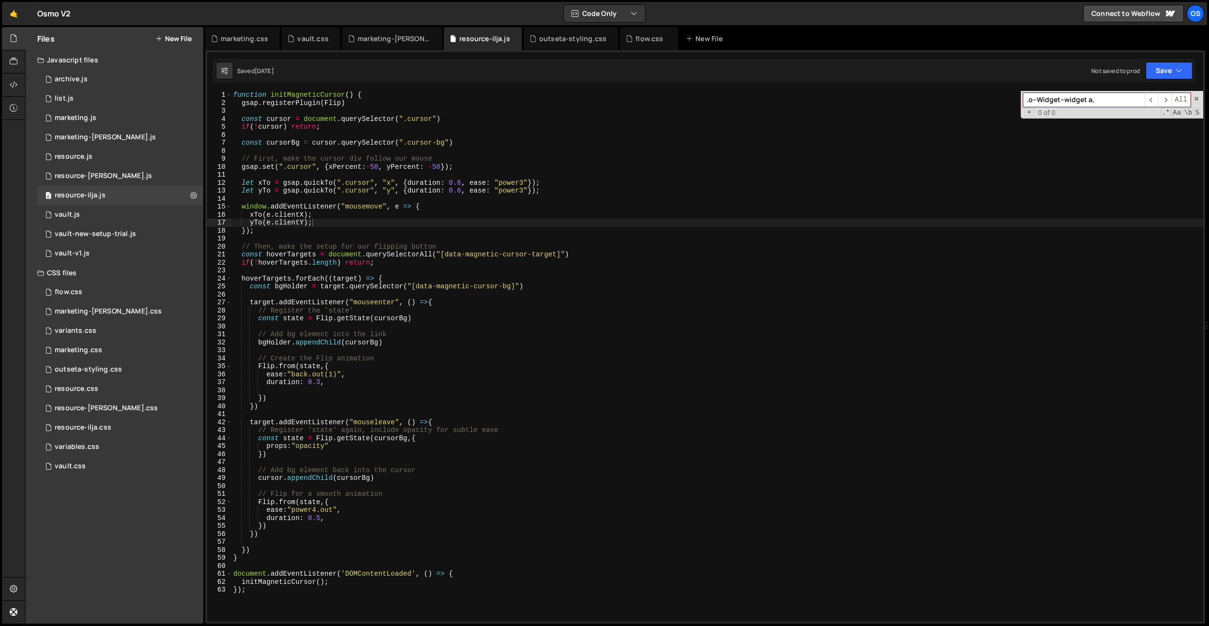
drag, startPoint x: 637, startPoint y: 38, endPoint x: 528, endPoint y: 213, distance: 206.2
click at [637, 38] on div "flow.css" at bounding box center [649, 39] width 28 height 10
type textarea "[data-flow] .o--Button--btn:hover {"
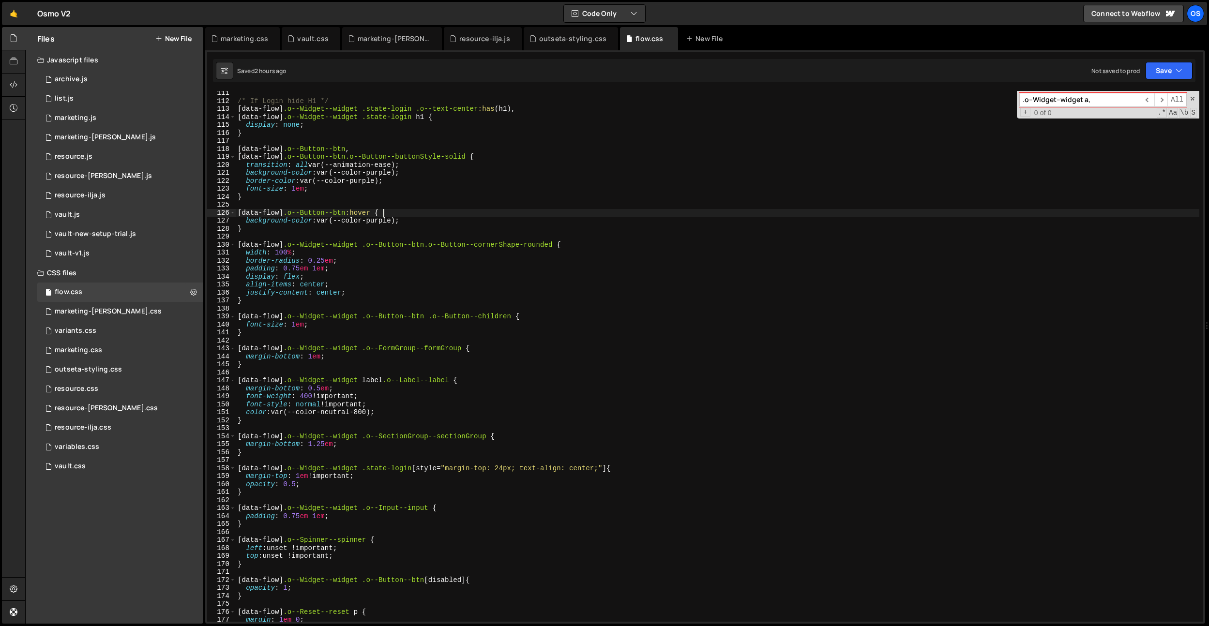
click at [527, 214] on div "/* If Login hide H1 */ [ data-flow ] .o--Widget--widget .state-login .o--text-c…" at bounding box center [717, 362] width 963 height 547
paste input "[data-flow] .o--Widget--widget .o--Button--btn .o--Button--children"
type input "[data-flow] .o--Widget--widget .o--Button--btn .o--Button--children"
click at [294, 324] on div "/* If Login hide H1 */ [ data-flow ] .o--Widget--widget .state-login .o--text-c…" at bounding box center [717, 362] width 963 height 547
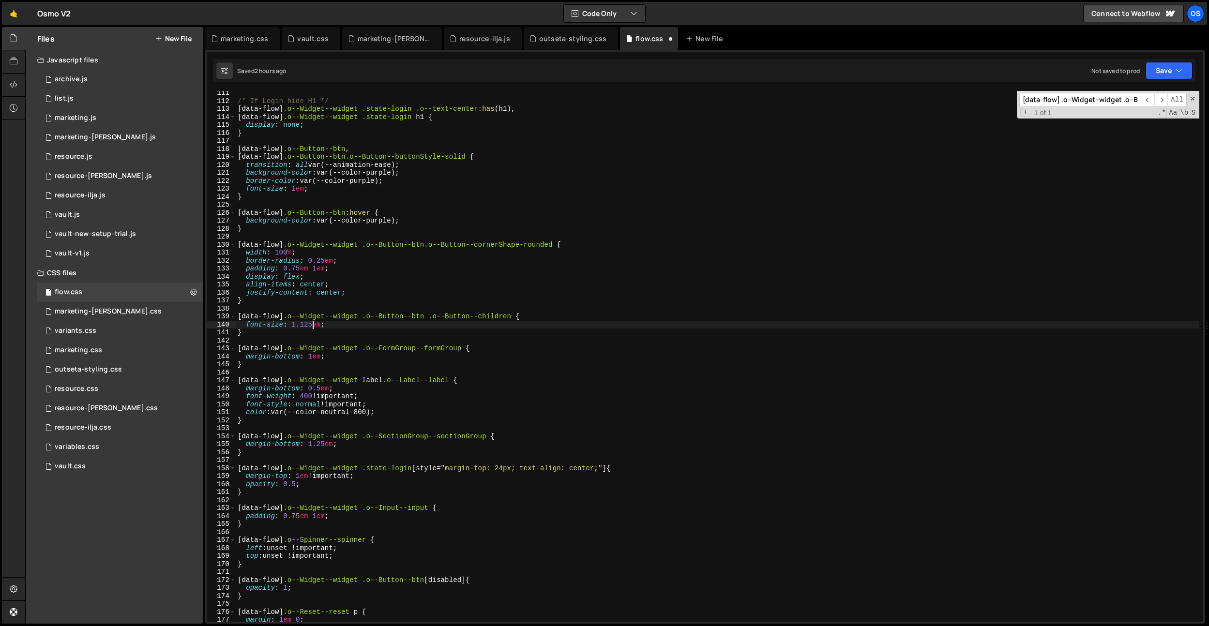
scroll to position [0, 5]
type textarea "font-size: 1.125em;"
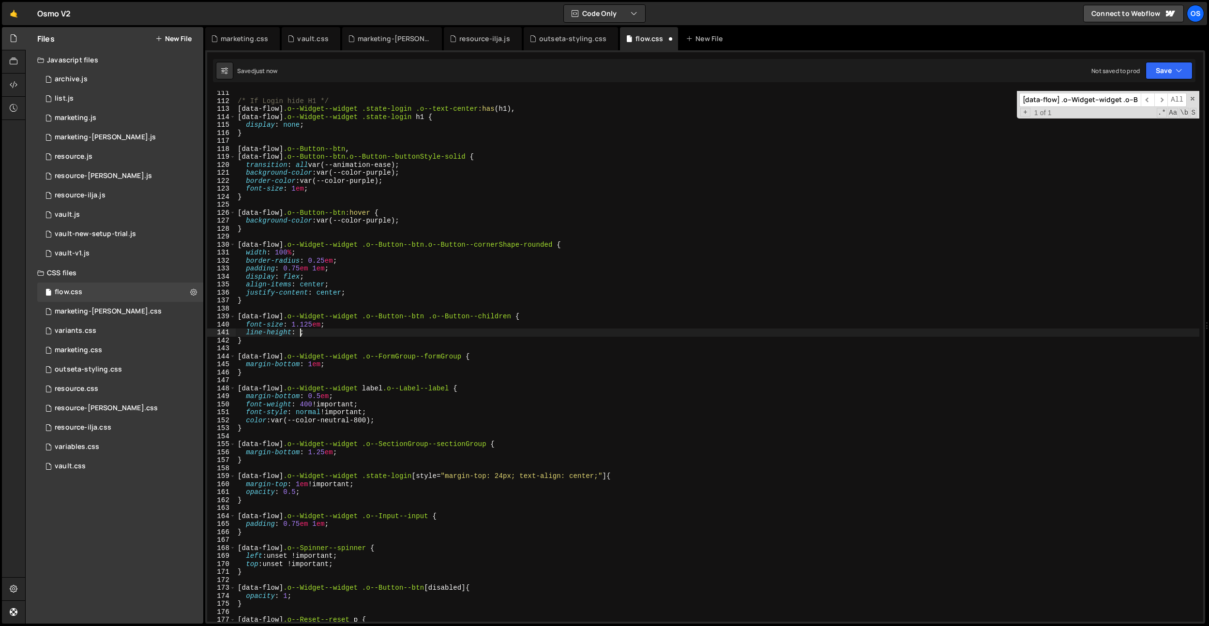
scroll to position [0, 4]
drag, startPoint x: 282, startPoint y: 315, endPoint x: 272, endPoint y: 324, distance: 13.4
click at [235, 316] on div "line-height: 1; 111 112 113 114 115 116 117 118 119 120 121 122 123 124 125 126…" at bounding box center [705, 356] width 996 height 531
click at [292, 340] on div "/* If Login hide H1 */ [ data-flow ] .o--Widget--widget .state-login .o--text-c…" at bounding box center [717, 362] width 963 height 547
type textarea "}"
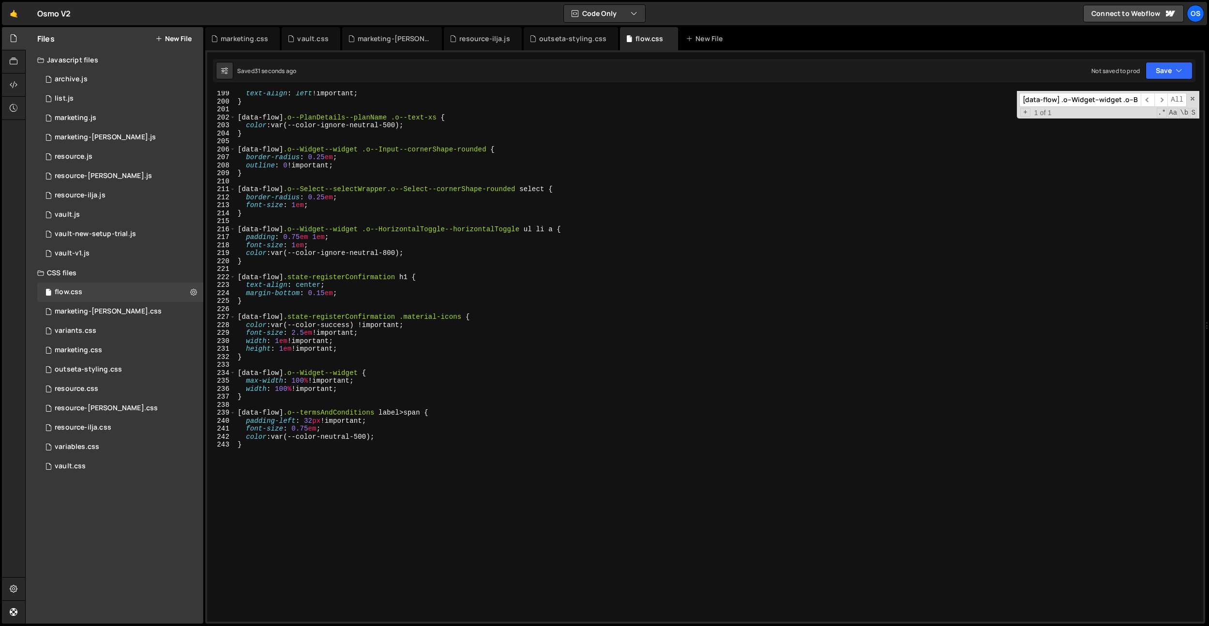
scroll to position [1671, 0]
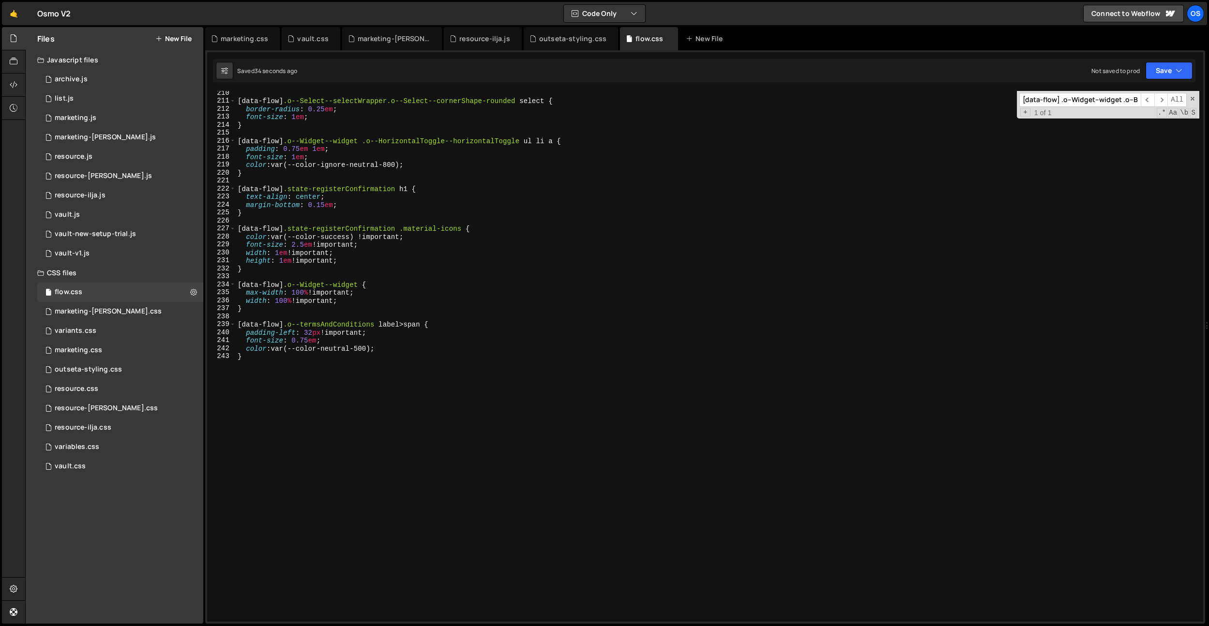
click at [265, 368] on div "[ data-flow ] .o--Select--selectWrapper.o--Select--cornerShape-rounded select {…" at bounding box center [717, 362] width 963 height 547
paste textarea "[data-flow]"
type textarea "[data-flow] form + div a {}"
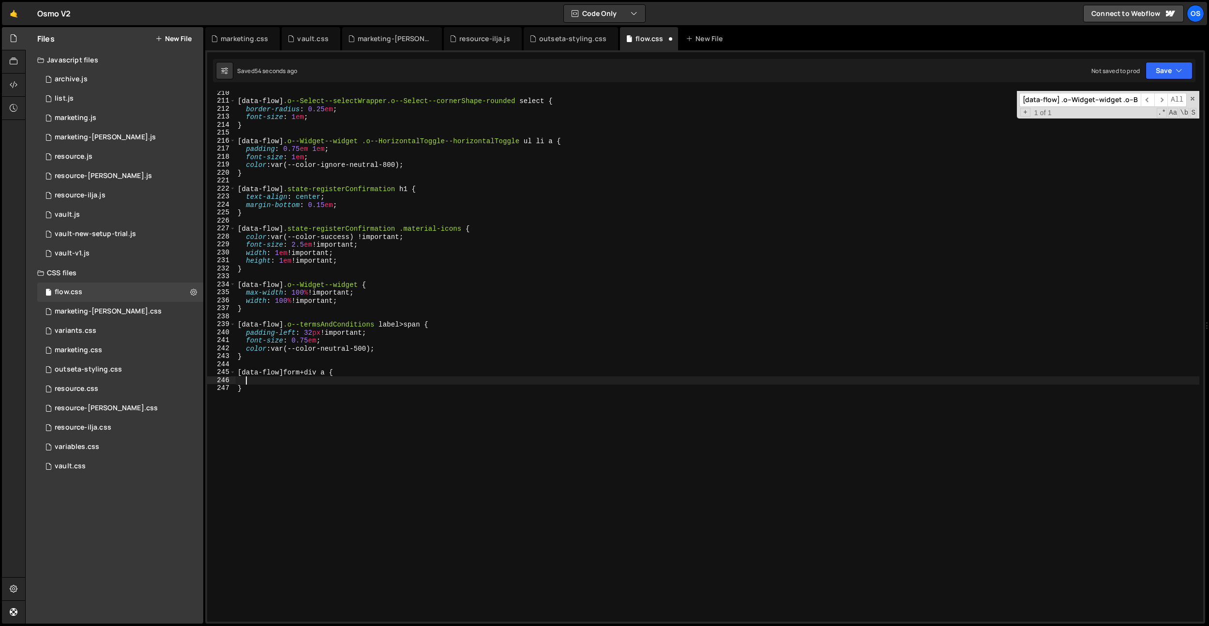
click at [287, 374] on div "[ data-flow ] .o--Select--selectWrapper.o--Select--cornerShape-rounded select {…" at bounding box center [717, 362] width 963 height 547
paste textarea "state-login"
click at [302, 400] on div "[ data-flow ] .o--Select--selectWrapper.o--Select--cornerShape-rounded select {…" at bounding box center [717, 362] width 963 height 547
type textarea "}"
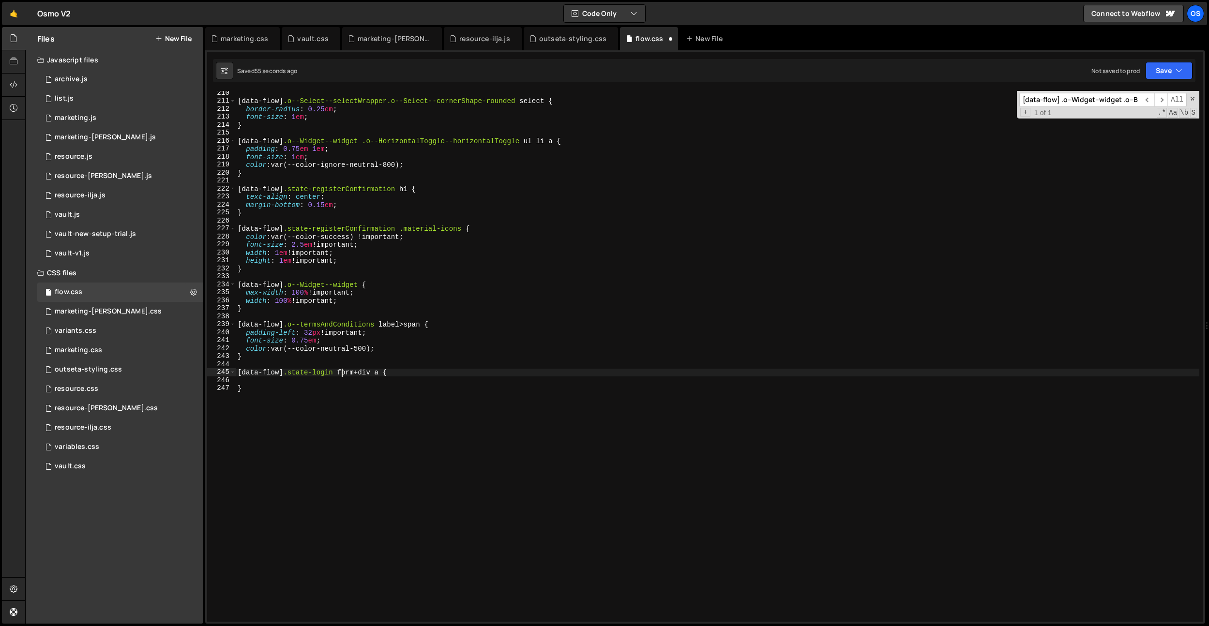
scroll to position [0, 0]
click at [290, 385] on div "[ data-flow ] .o--Select--selectWrapper.o--Select--cornerShape-rounded select {…" at bounding box center [717, 362] width 963 height 547
type textarea "f"
click at [401, 235] on div "[ data-flow ] .o--Select--selectWrapper.o--Select--cornerShape-rounded select {…" at bounding box center [717, 362] width 963 height 547
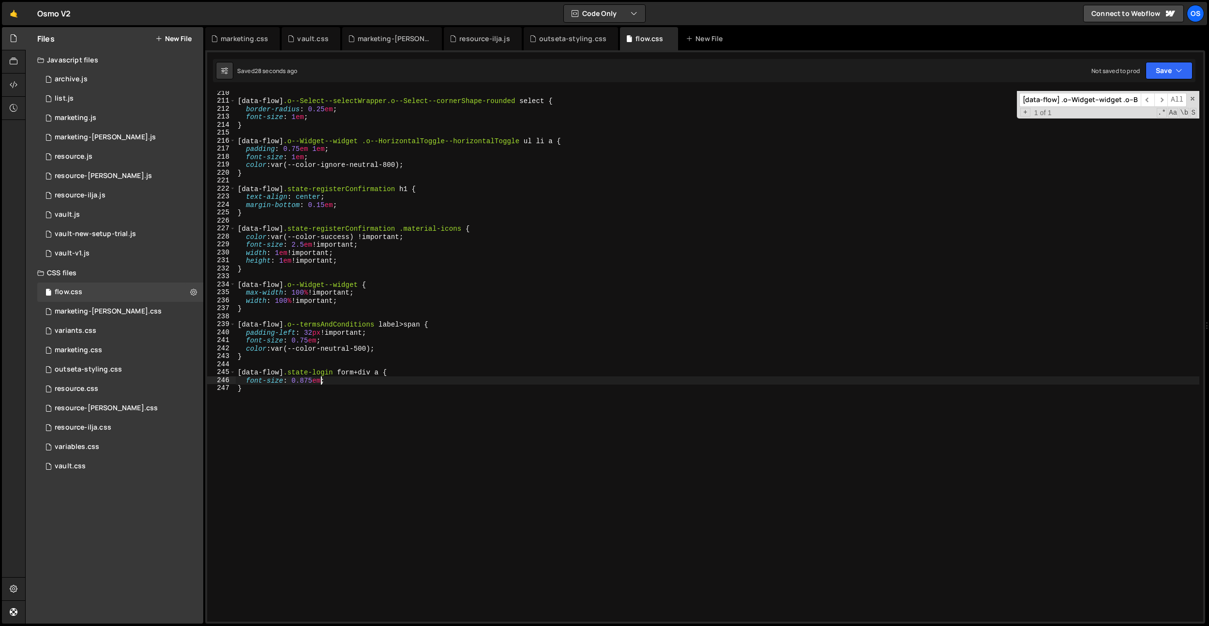
type textarea "color: var(--color-success) !important;"
paste input ".o--Button--cornerShape-rounded"
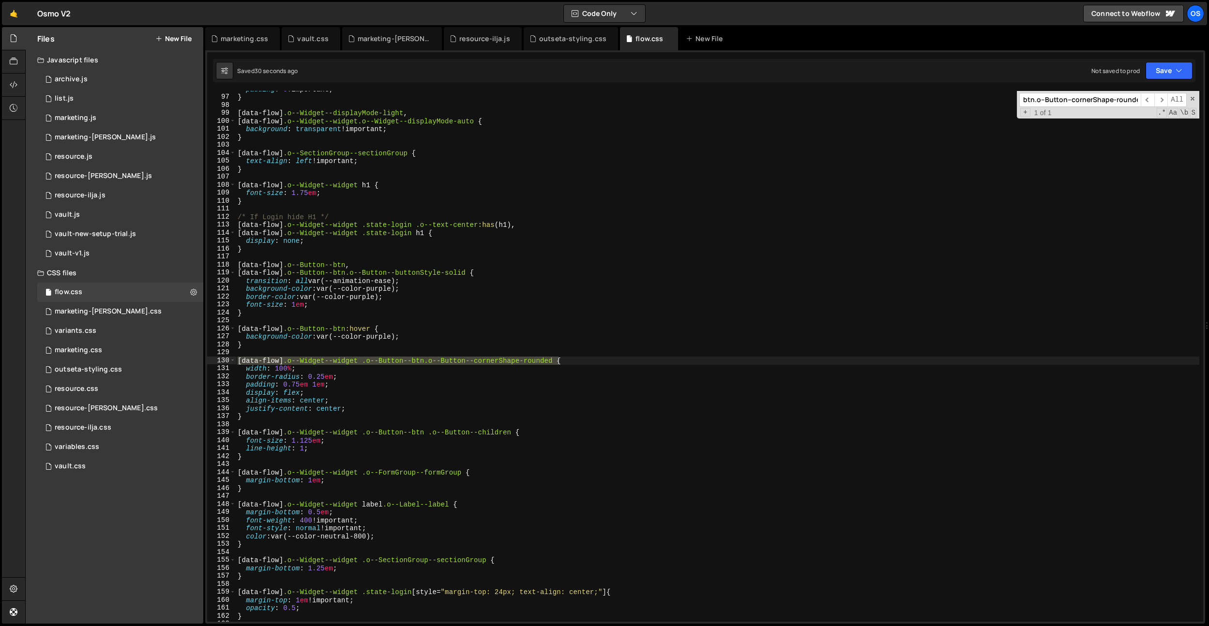
type input "[data-flow] .o--Widget--widget .o--Button--btn.o--Button--cornerShape-rounded"
click at [365, 402] on div "padding : 0 !important ; } [ data-flow ] .o--Widget--displayMode-light , [ data…" at bounding box center [717, 358] width 963 height 547
click at [363, 407] on div "padding : 0 !important ; } [ data-flow ] .o--Widget--displayMode-light , [ data…" at bounding box center [717, 358] width 963 height 547
type textarea "justify-content: center;"
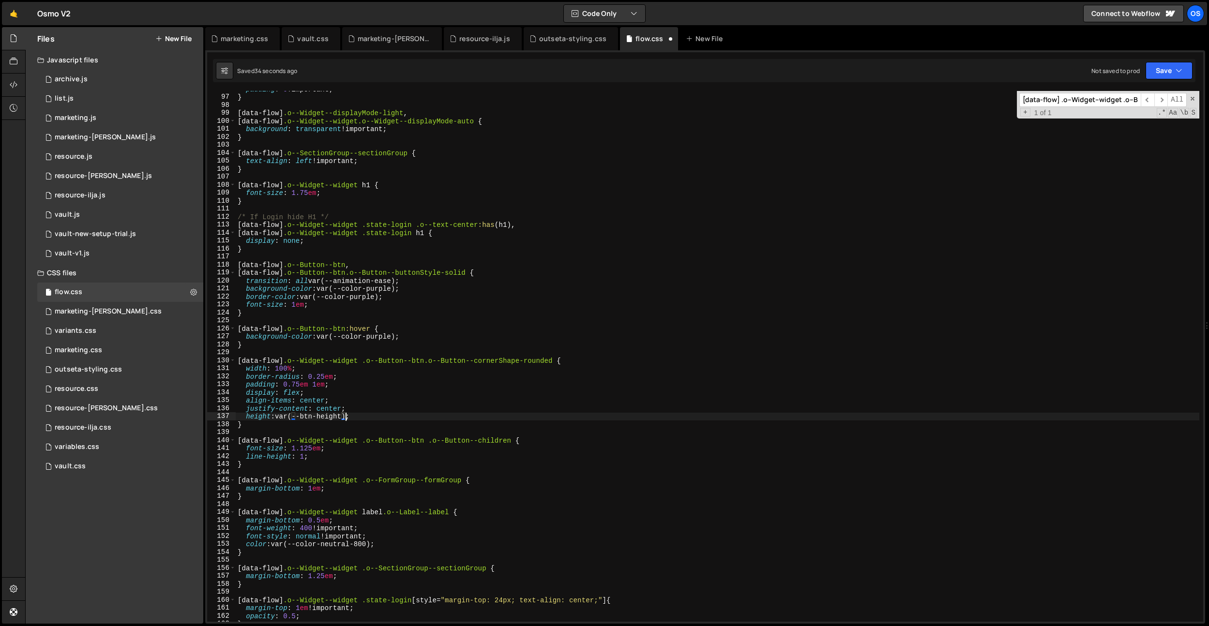
scroll to position [0, 7]
click at [368, 412] on div "padding : 0 !important ; } [ data-flow ] .o--Widget--displayMode-light , [ data…" at bounding box center [717, 358] width 963 height 547
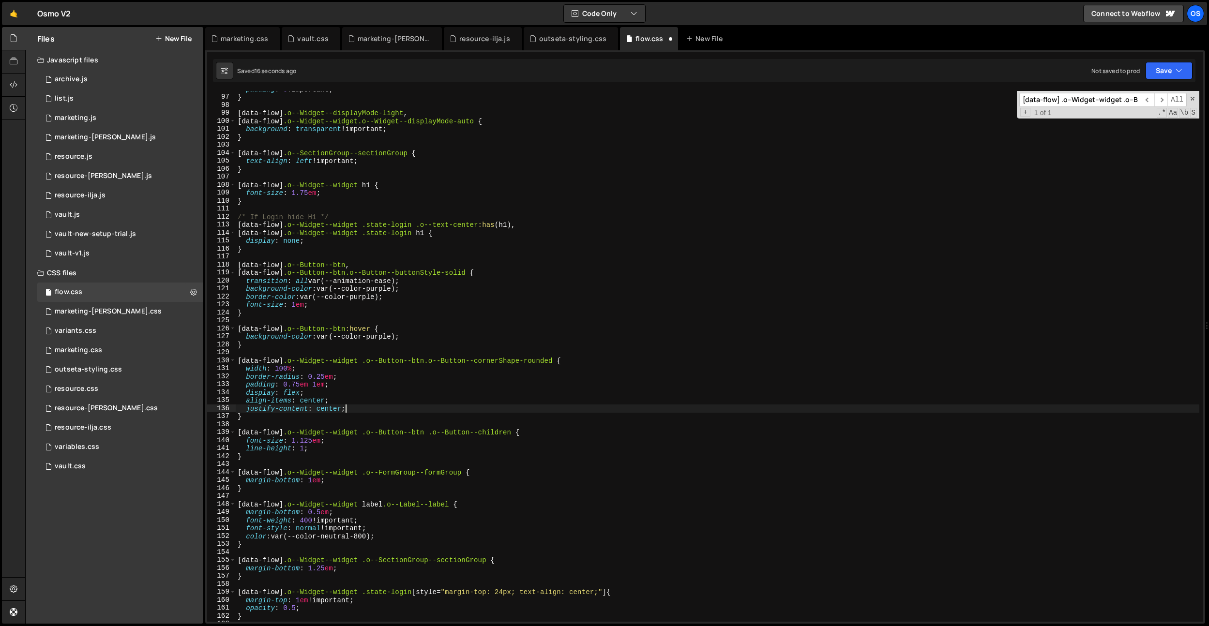
click at [300, 384] on div "padding : 0 !important ; } [ data-flow ] .o--Widget--displayMode-light , [ data…" at bounding box center [717, 358] width 963 height 547
click at [325, 284] on div "padding : 0 !important ; } [ data-flow ] .o--Widget--displayMode-light , [ data…" at bounding box center [717, 358] width 963 height 547
click at [303, 385] on div "padding : 0 !important ; } [ data-flow ] .o--Widget--displayMode-light , [ data…" at bounding box center [717, 358] width 963 height 547
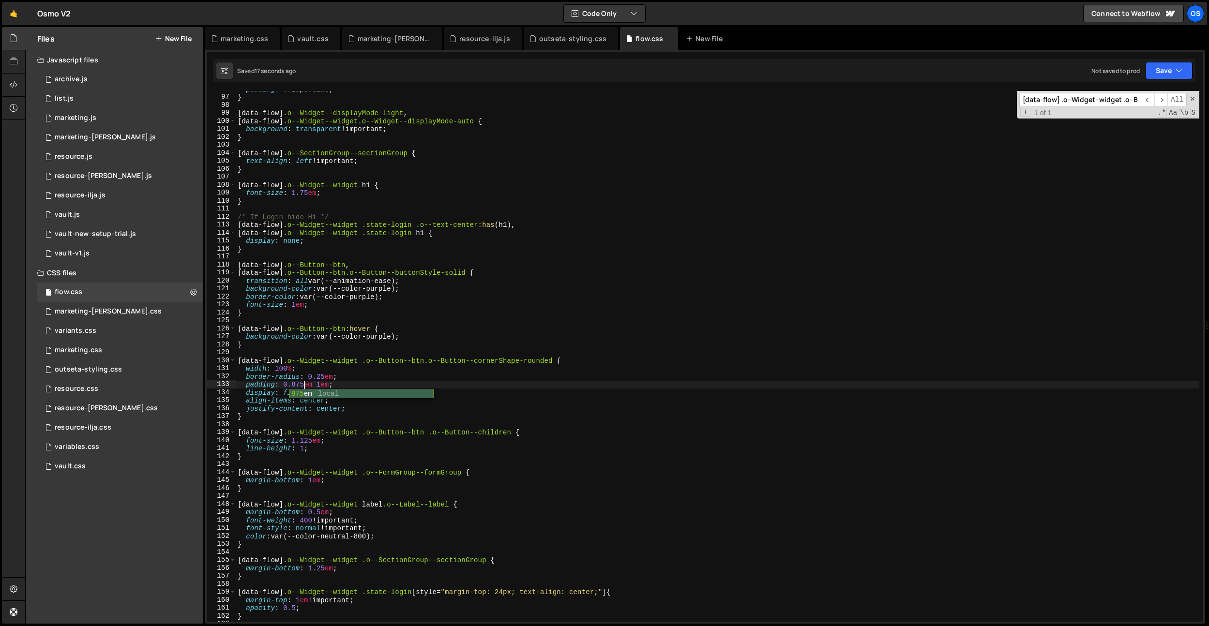
drag, startPoint x: 299, startPoint y: 393, endPoint x: 294, endPoint y: 390, distance: 5.0
click at [299, 393] on div "875 em local" at bounding box center [361, 404] width 144 height 29
click at [294, 385] on div "padding : 0 !important ; } [ data-flow ] .o--Widget--displayMode-light , [ data…" at bounding box center [717, 358] width 963 height 547
click at [315, 389] on div "padding : 0 !important ; } [ data-flow ] .o--Widget--displayMode-light , [ data…" at bounding box center [717, 358] width 963 height 547
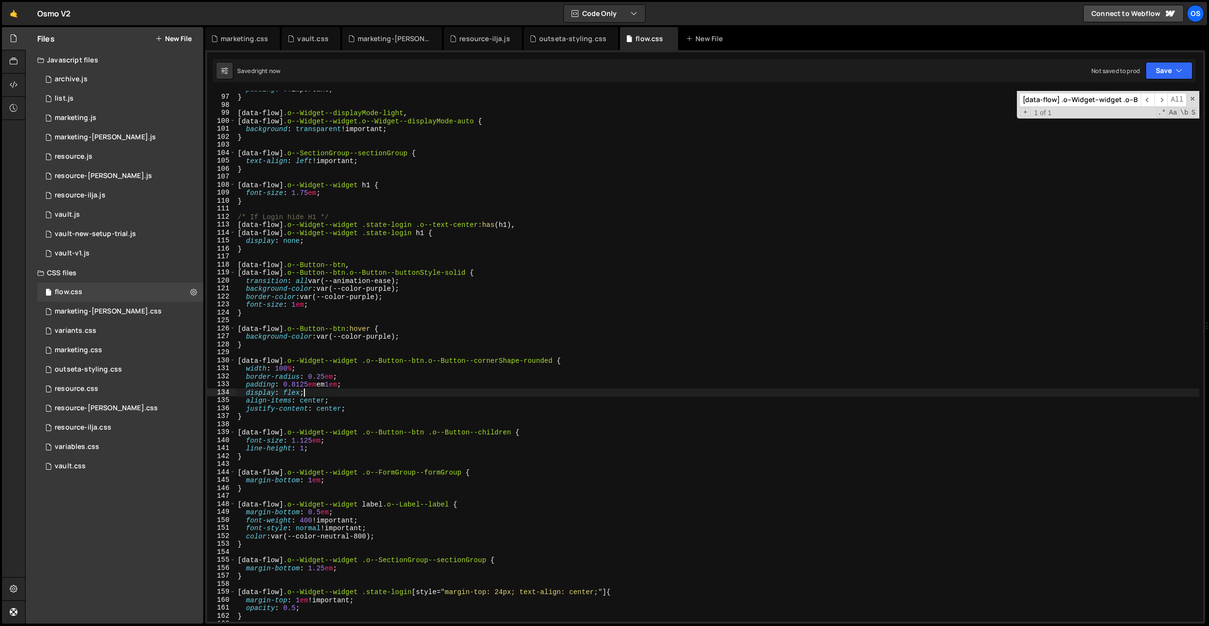
click at [316, 388] on div "padding : 0 !important ; } [ data-flow ] .o--Widget--displayMode-light , [ data…" at bounding box center [717, 358] width 963 height 547
click at [328, 333] on div "padding : 0 !important ; } [ data-flow ] .o--Widget--displayMode-light , [ data…" at bounding box center [717, 358] width 963 height 547
click at [313, 445] on div "padding : 0 !important ; } [ data-flow ] .o--Widget--displayMode-light , [ data…" at bounding box center [717, 358] width 963 height 547
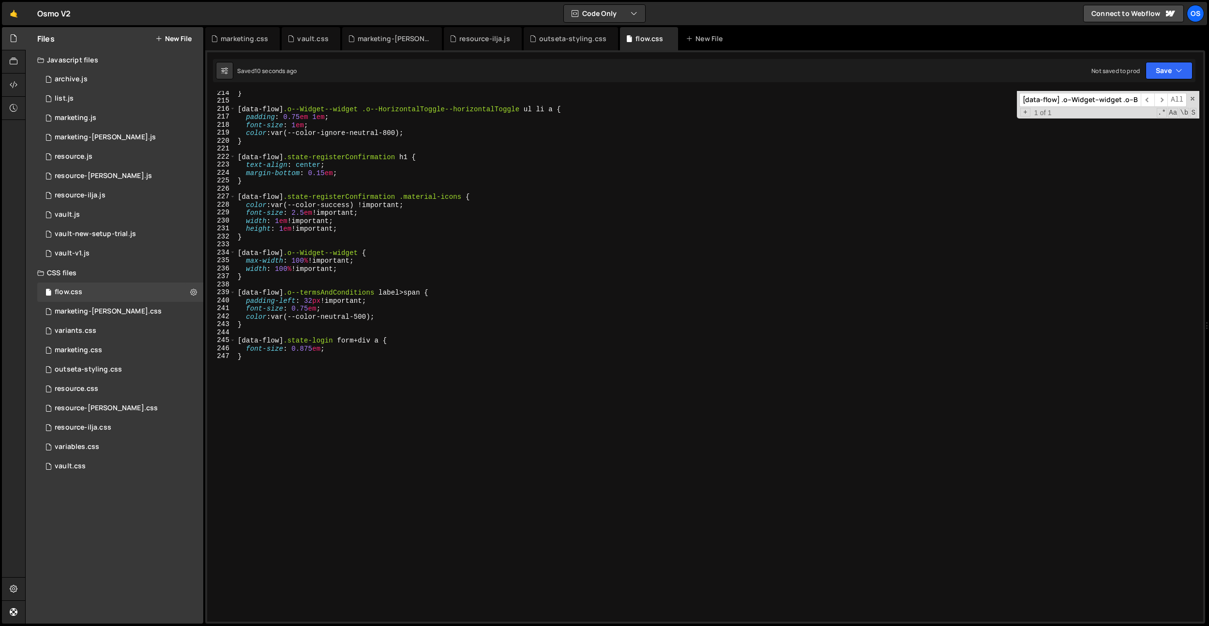
click at [386, 448] on div "} [ data-flow ] .o--Widget--widget .o--HorizontalToggle--horizontalToggle ul li…" at bounding box center [717, 362] width 963 height 547
click at [339, 350] on div "} [ data-flow ] .o--Widget--widget .o--HorizontalToggle--horizontalToggle ul li…" at bounding box center [717, 362] width 963 height 547
type textarea "font-size: 0.875em;"
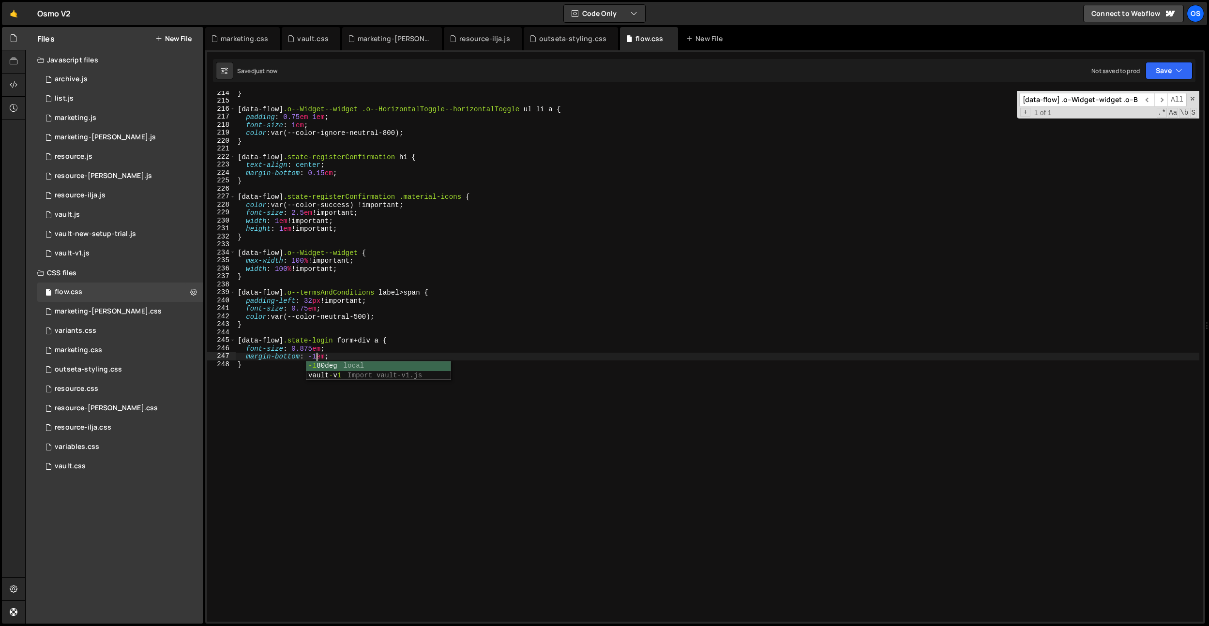
drag, startPoint x: 277, startPoint y: 381, endPoint x: 266, endPoint y: 375, distance: 13.2
click at [277, 381] on div "} [ data-flow ] .o--Widget--widget .o--HorizontalToggle--horizontalToggle ul li…" at bounding box center [717, 362] width 963 height 547
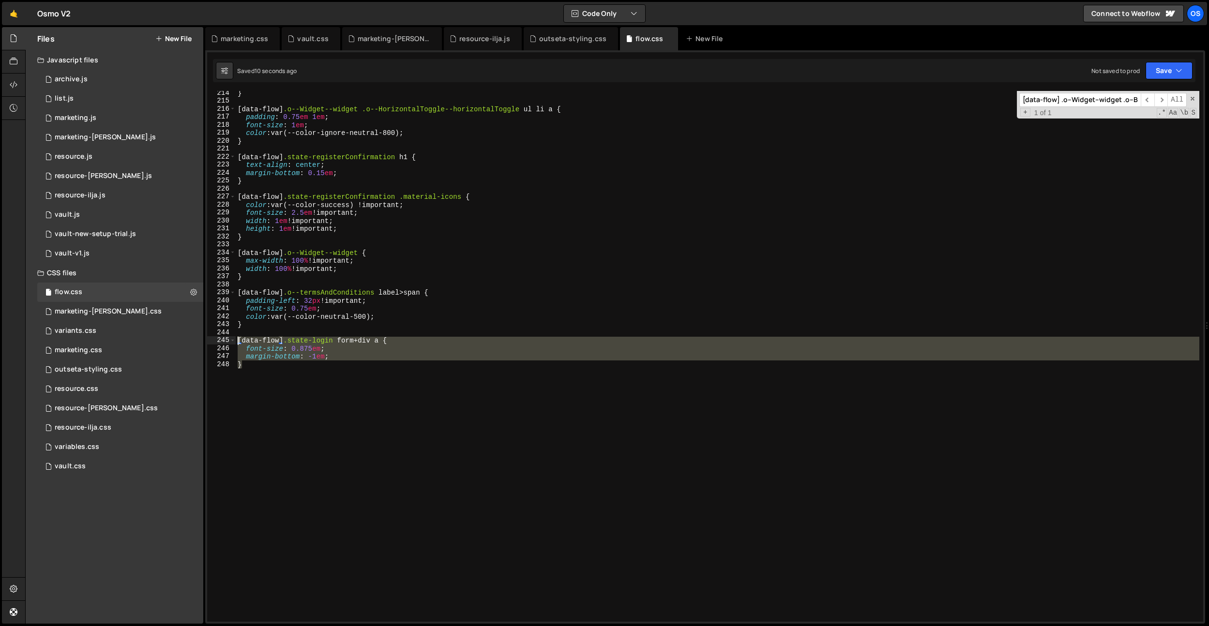
drag, startPoint x: 259, startPoint y: 373, endPoint x: 243, endPoint y: 332, distance: 43.0
click at [222, 342] on div "} 214 215 216 217 218 219 220 221 222 223 224 225 226 227 228 229 230 231 232 2…" at bounding box center [705, 356] width 996 height 531
type textarea "[data-flow] .state-login form + div a { font-size: 0.875em;"
click at [250, 329] on div "} [ data-flow ] .o--Widget--widget .o--HorizontalToggle--horizontalToggle ul li…" at bounding box center [717, 362] width 963 height 547
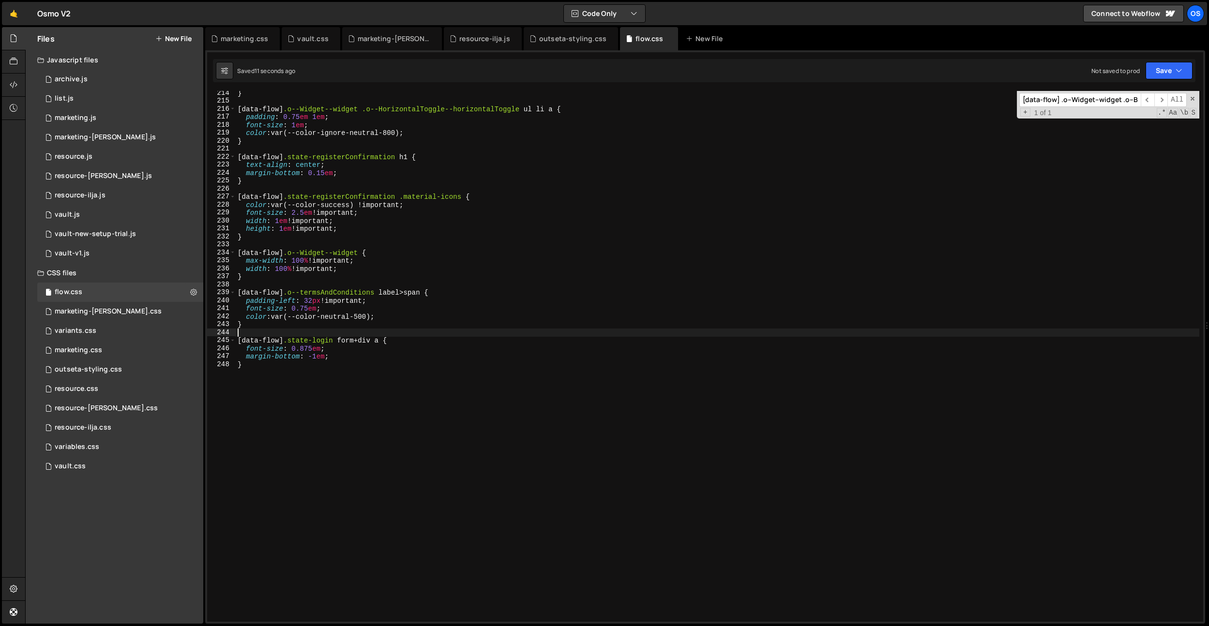
click at [266, 326] on div "} [ data-flow ] .o--Widget--widget .o--HorizontalToggle--horizontalToggle ul li…" at bounding box center [717, 362] width 963 height 547
type textarea "}"
paste textarea "}"
click at [390, 345] on div "} [ data-flow ] .o--Widget--widget .o--HorizontalToggle--horizontalToggle ul li…" at bounding box center [717, 362] width 963 height 547
click at [390, 343] on div "} [ data-flow ] .o--Widget--widget .o--HorizontalToggle--horizontalToggle ul li…" at bounding box center [717, 362] width 963 height 547
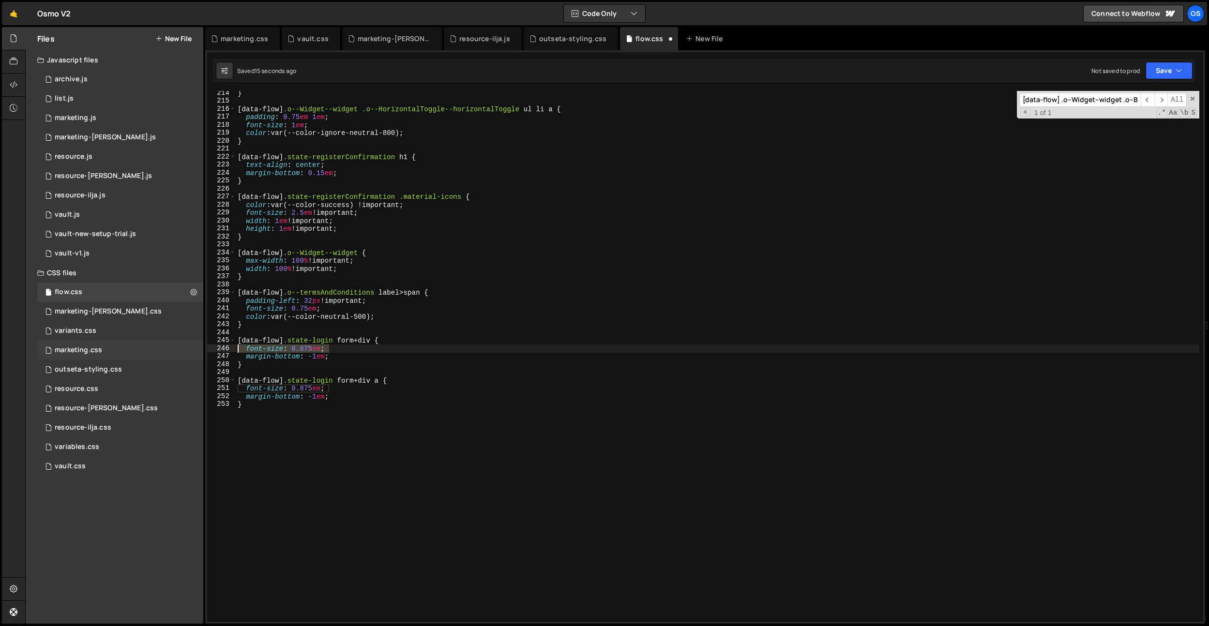
drag, startPoint x: 343, startPoint y: 349, endPoint x: 153, endPoint y: 349, distance: 189.7
click at [153, 349] on div "Files New File Javascript files 0 archive.js 0 0 list.js 0 0 marketing.js 0 0 0…" at bounding box center [616, 325] width 1183 height 597
type textarea "font-size: 0.875em;"
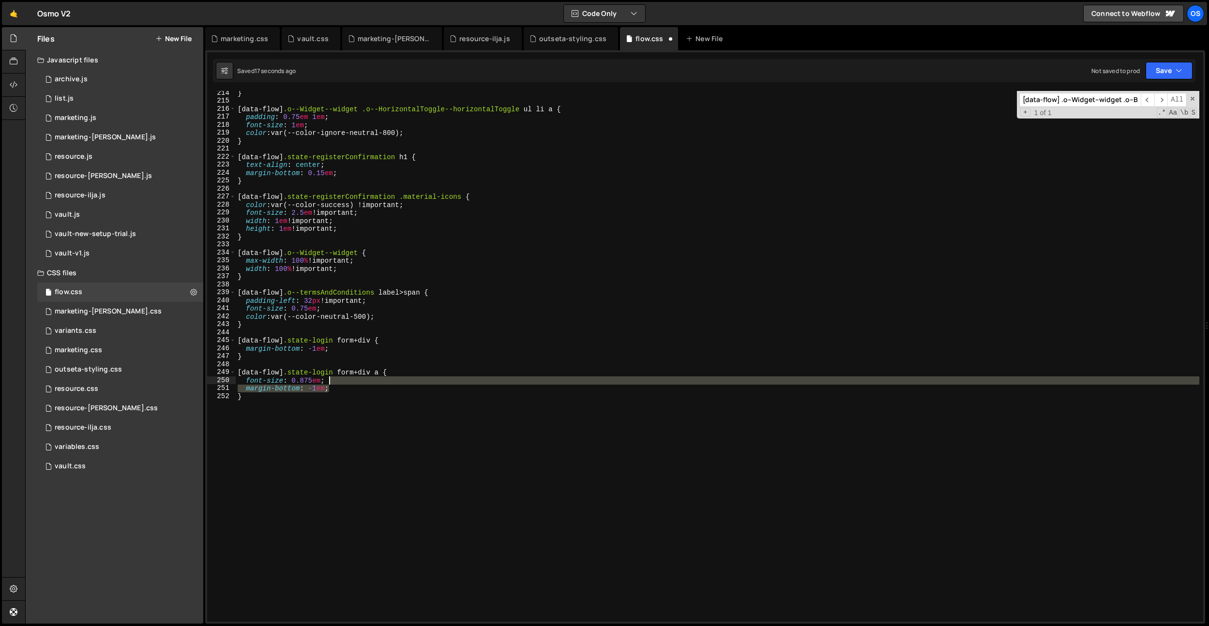
drag, startPoint x: 336, startPoint y: 388, endPoint x: 341, endPoint y: 383, distance: 6.5
click at [341, 383] on div "} [ data-flow ] .o--Widget--widget .o--HorizontalToggle--horizontalToggle ul li…" at bounding box center [717, 362] width 963 height 547
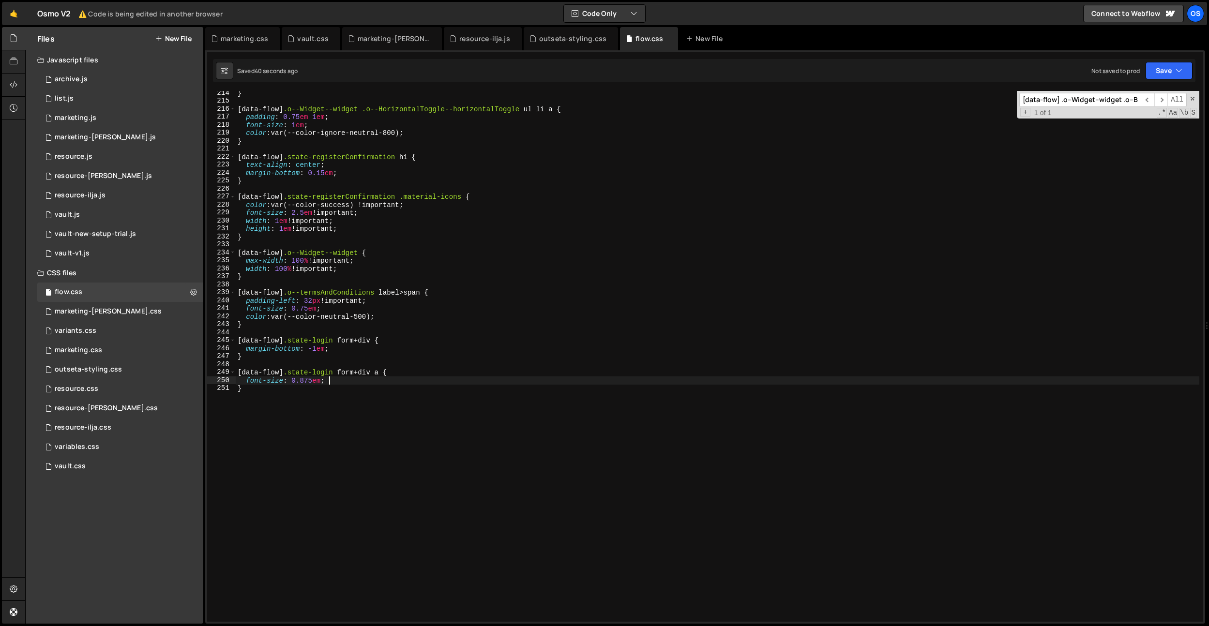
click at [482, 257] on div "} [ data-flow ] .o--Widget--widget .o--HorizontalToggle--horizontalToggle ul li…" at bounding box center [717, 362] width 963 height 547
type textarea "max-width: 100% !important;"
paste input "Reset--reset p"
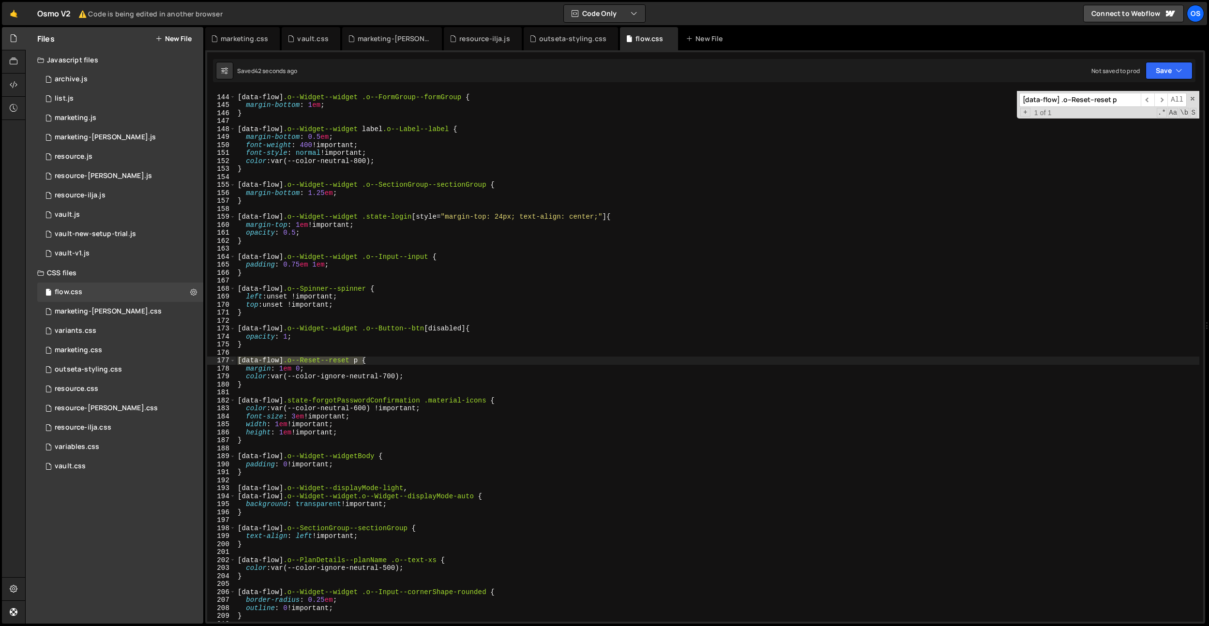
type input "[data-flow] .o--Reset--reset p"
type textarea "[data-flow] .o--Reset--reset p {"
click at [395, 359] on div "[ data-flow ] .o--Widget--widget .o--FormGroup--formGroup { margin-bottom : 1 e…" at bounding box center [717, 358] width 963 height 547
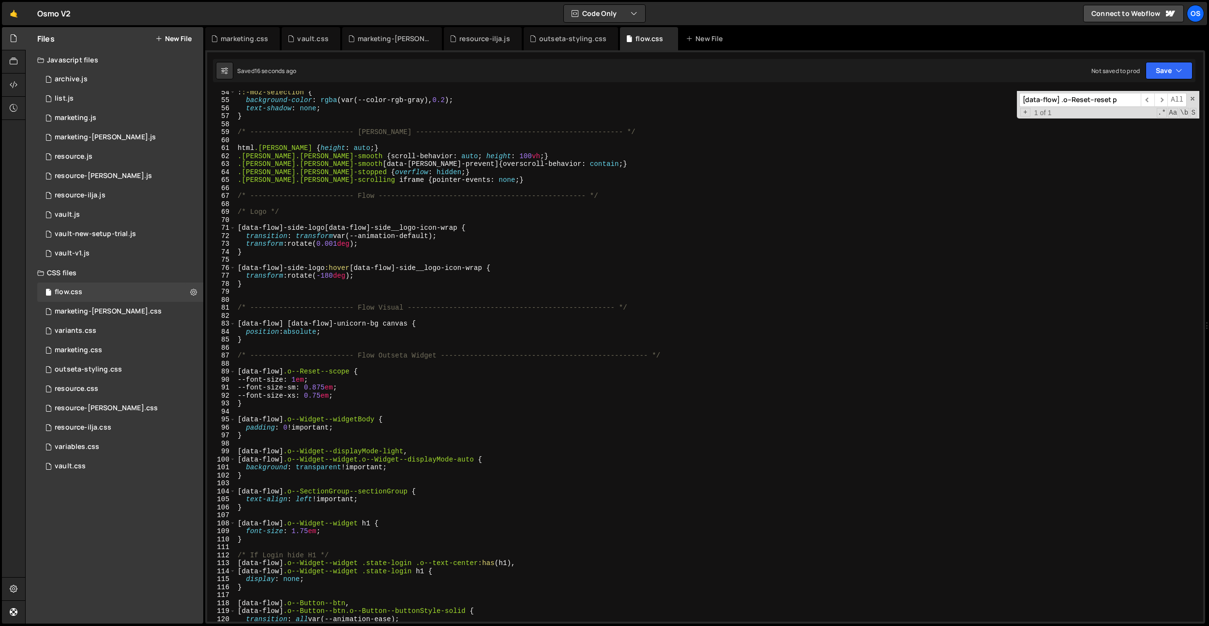
scroll to position [426, 0]
click at [366, 395] on div ": :-moz-selection { background-color : rgba (var(--color-rgb-gray), 0.2 ) ; tex…" at bounding box center [717, 361] width 963 height 547
click at [305, 382] on div ": :-moz-selection { background-color : rgba (var(--color-rgb-gray), 0.2 ) ; tex…" at bounding box center [717, 361] width 963 height 547
click at [461, 268] on div ": :-moz-selection { background-color : rgba (var(--color-rgb-gray), 0.2 ) ; tex…" at bounding box center [717, 361] width 963 height 547
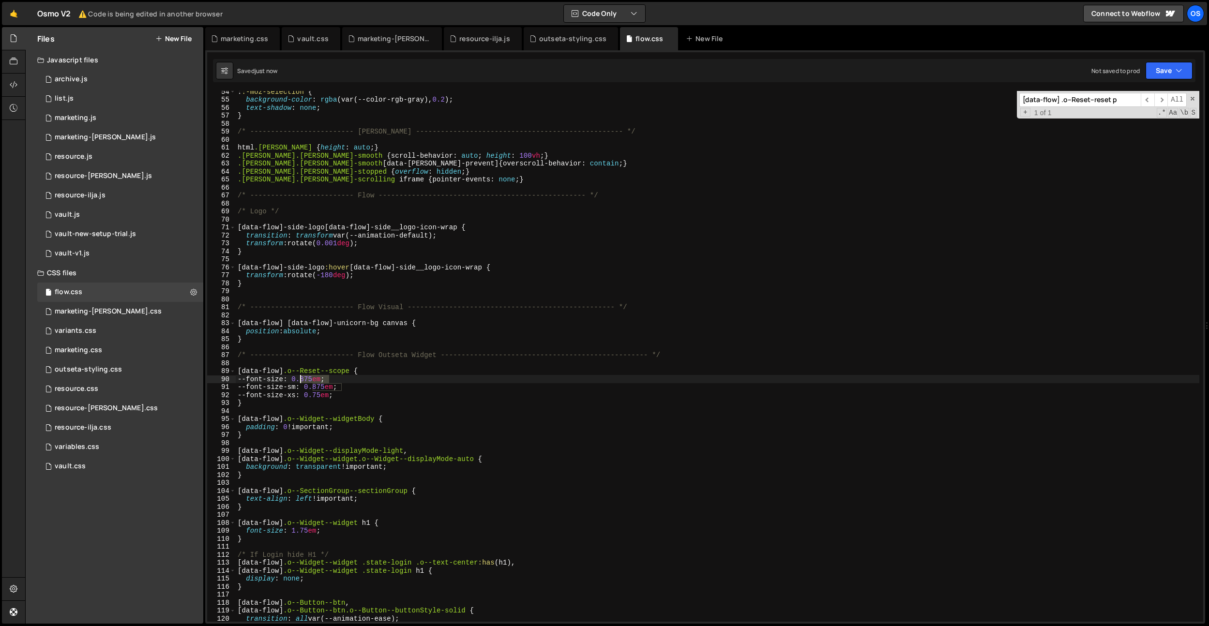
drag, startPoint x: 330, startPoint y: 381, endPoint x: 299, endPoint y: 381, distance: 30.5
click at [299, 381] on div ": :-moz-selection { background-color : rgba (var(--color-rgb-gray), 0.2 ) ; tex…" at bounding box center [717, 361] width 963 height 547
click at [373, 328] on div ": :-moz-selection { background-color : rgba (var(--color-rgb-gray), 0.2 ) ; tex…" at bounding box center [717, 361] width 963 height 547
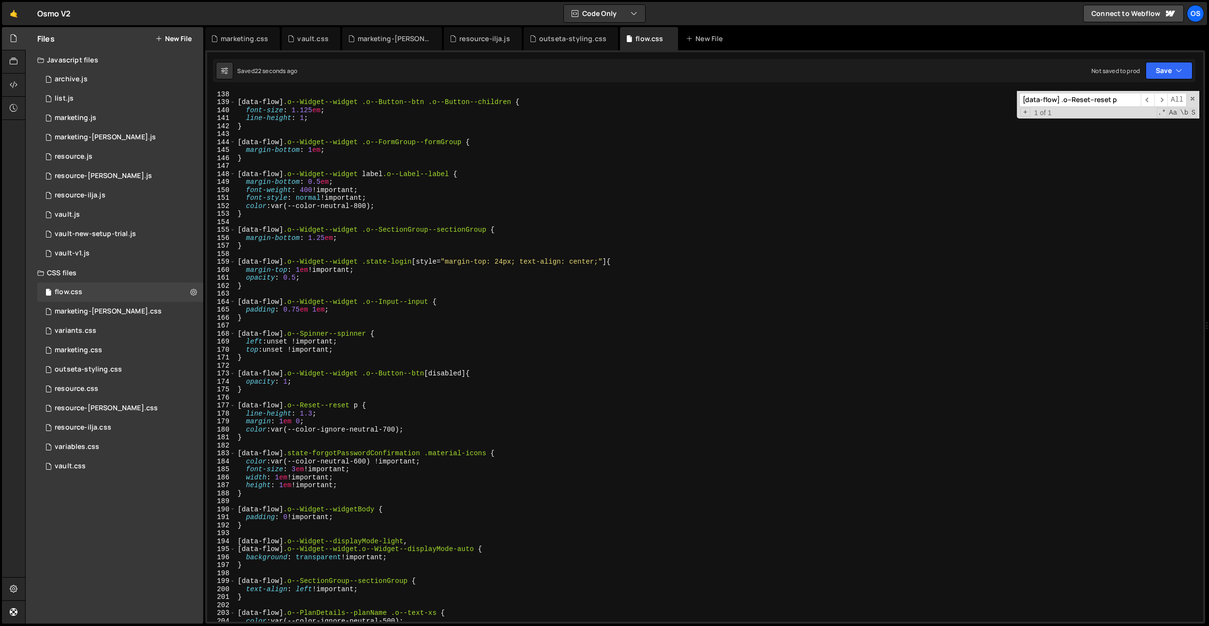
scroll to position [1742, 0]
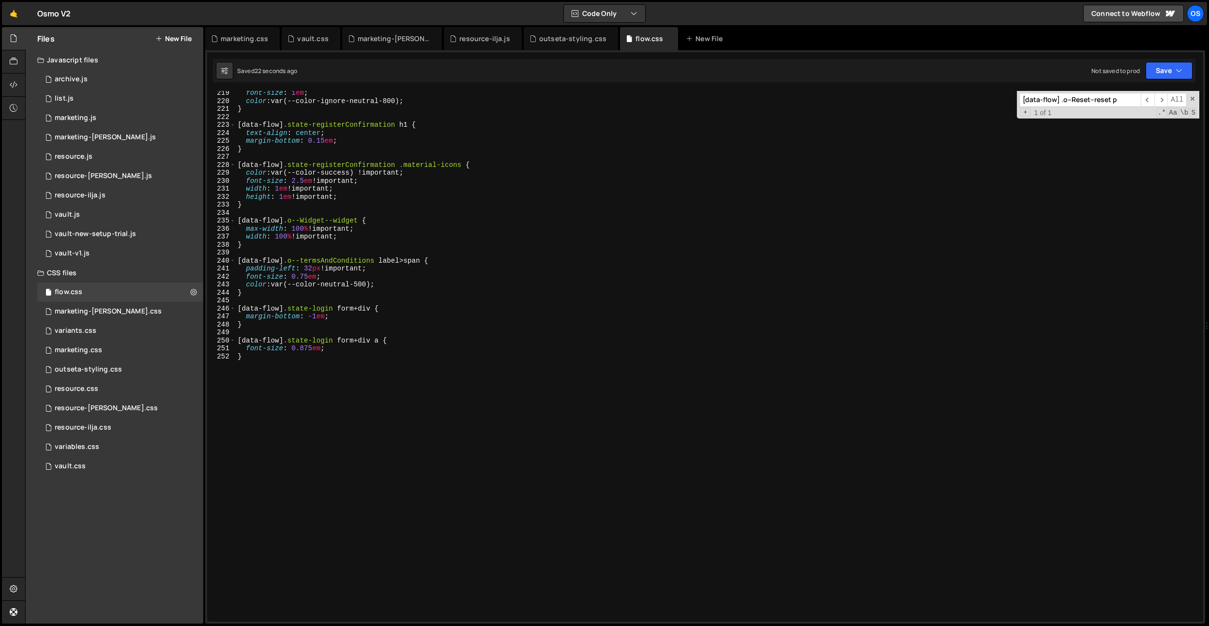
click at [324, 367] on div "font-size : 1 em ; color : var(--color-ignore-neutral-800) ; } [ data-flow ] .s…" at bounding box center [717, 362] width 963 height 547
type textarea "}"
paste input "state-forgotPassword"
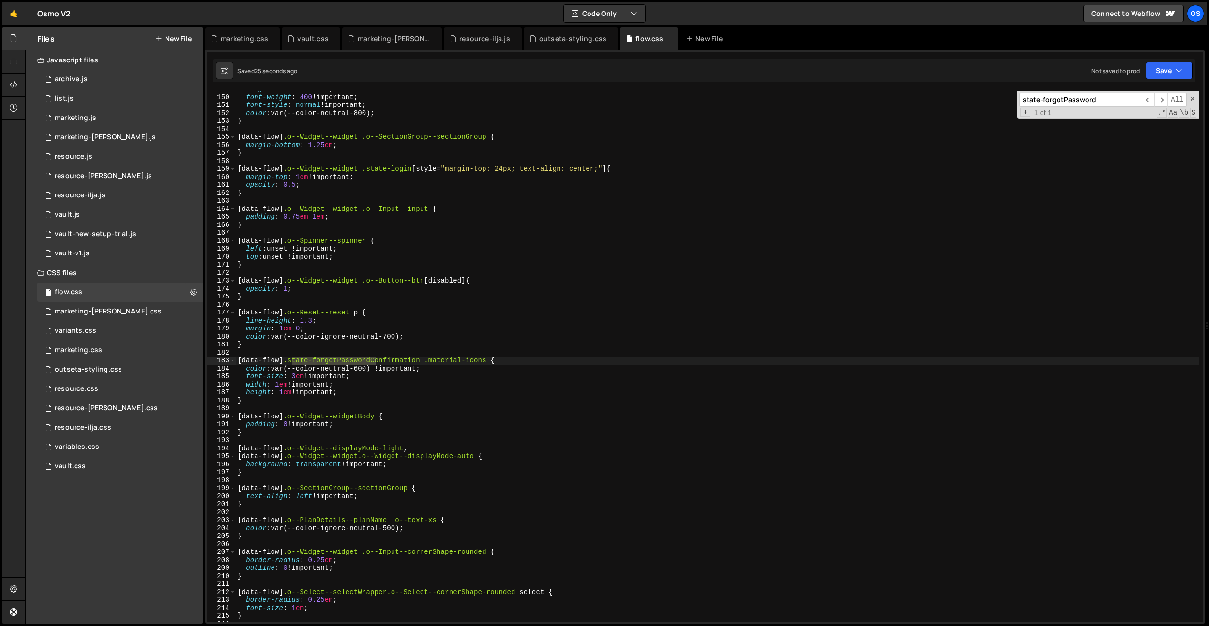
type input "state-forgotPassword"
click at [345, 349] on div "margin-bottom : 0.5 em ; font-weight : 400 !important ; font-style : normal !im…" at bounding box center [717, 358] width 963 height 547
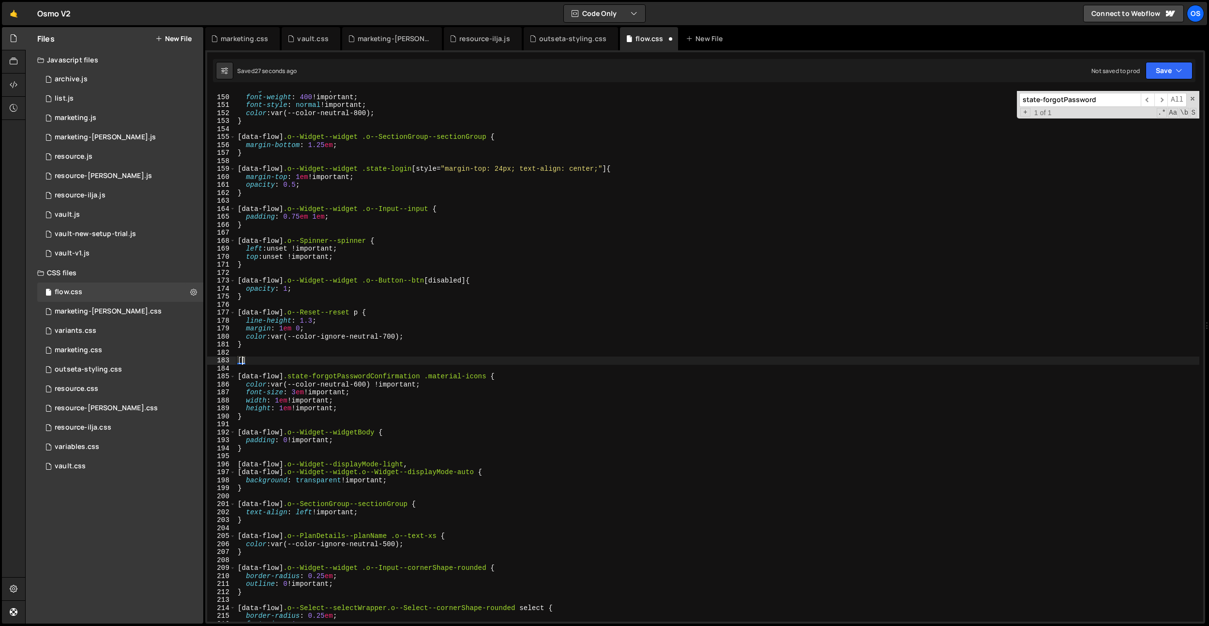
scroll to position [0, 0]
paste textarea "state-forgotPassword"
type textarea "[data-flow] .state-forgotPassword p {}"
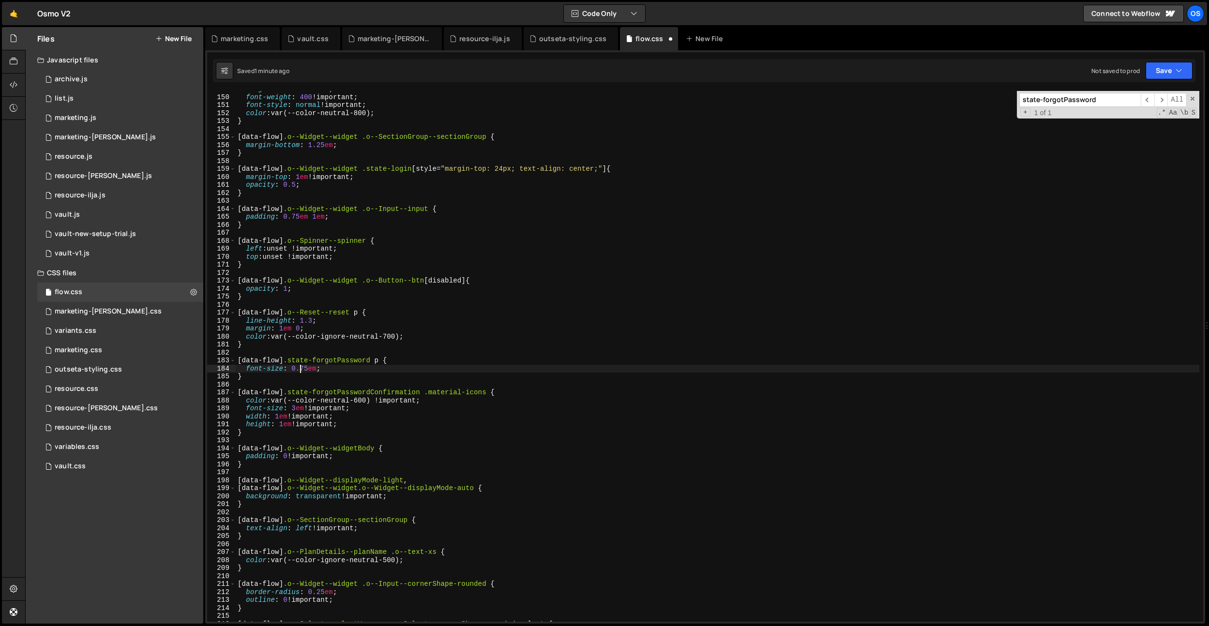
scroll to position [0, 5]
click at [367, 357] on div "margin-bottom : 0.5 em ; font-weight : 400 !important ; font-style : normal !im…" at bounding box center [717, 358] width 963 height 547
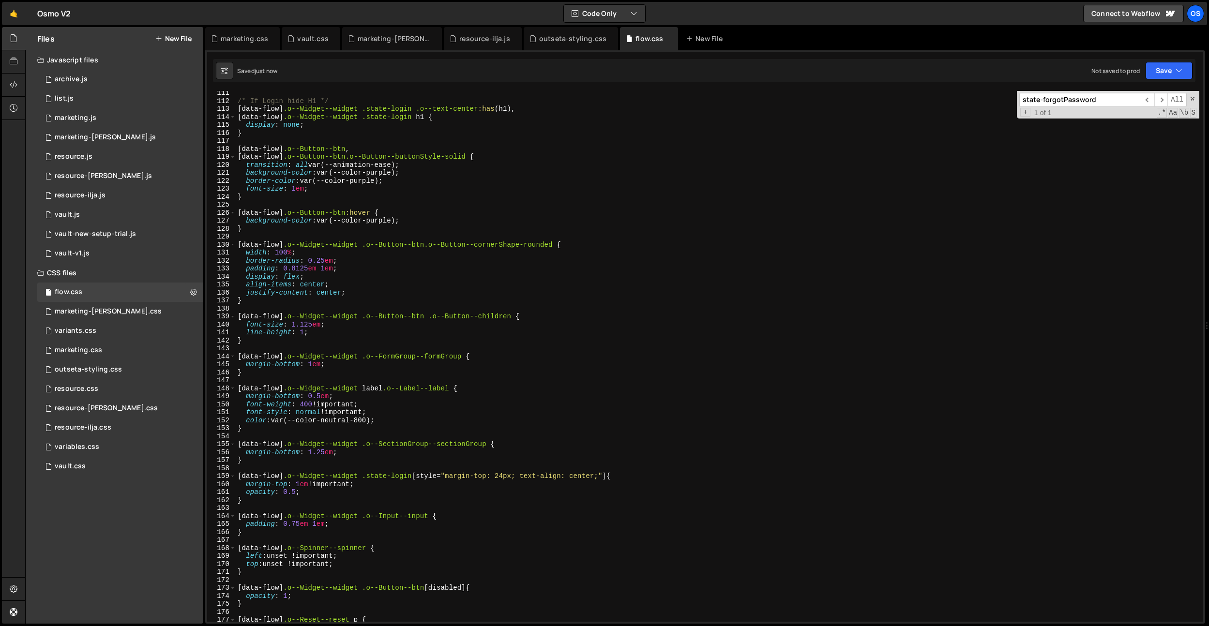
click at [369, 360] on div "/* If Login hide H1 */ [ data-flow ] .o--Widget--widget .state-login .o--text-c…" at bounding box center [717, 362] width 963 height 547
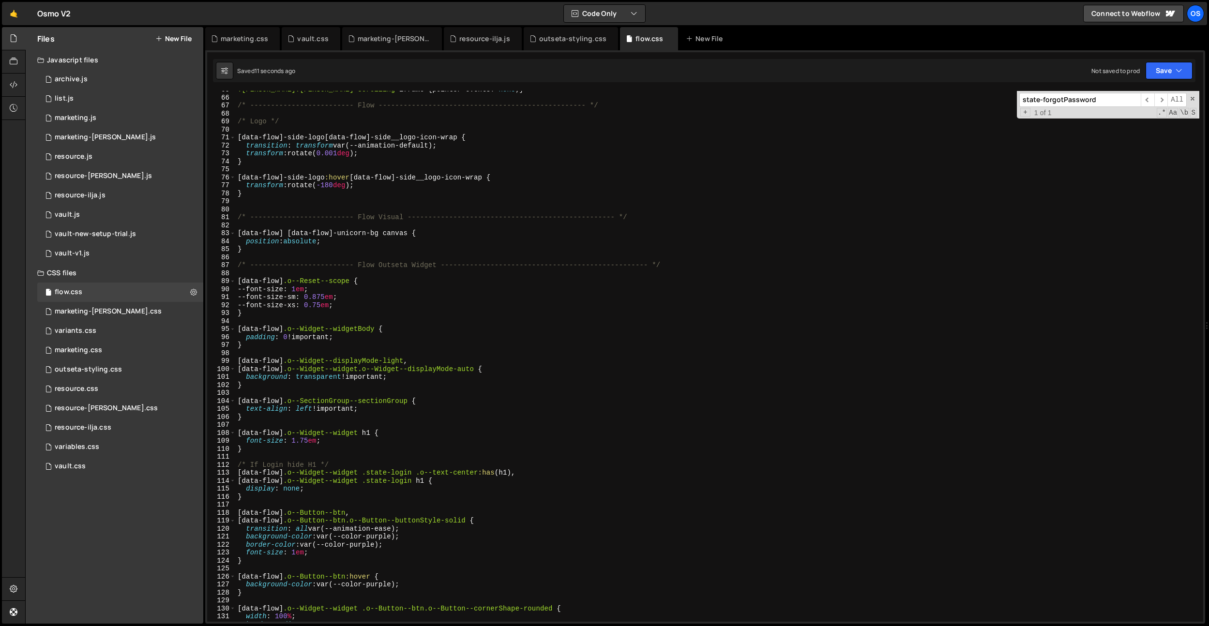
scroll to position [516, 0]
click at [307, 442] on div ".[PERSON_NAME].[PERSON_NAME]-scrolling iframe { pointer-events : none ; } /* --…" at bounding box center [717, 359] width 963 height 547
type textarea "font-size: 1.875em;"
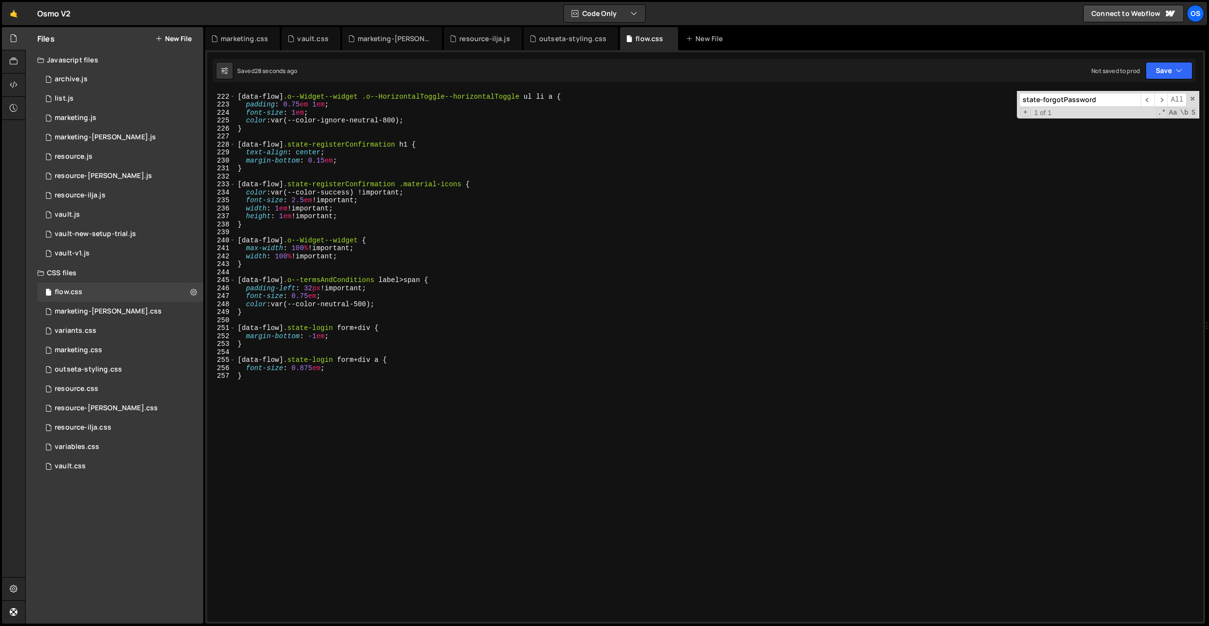
scroll to position [1783, 0]
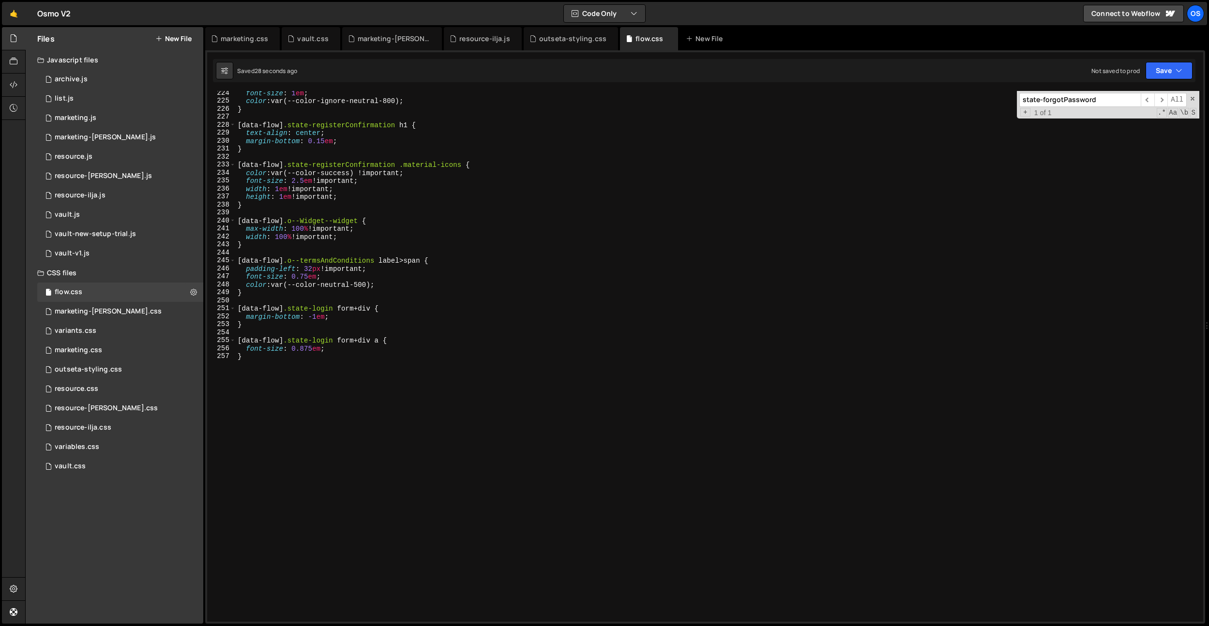
drag, startPoint x: 273, startPoint y: 388, endPoint x: 326, endPoint y: 350, distance: 65.1
click at [273, 388] on div "font-size : 1 em ; color : var(--color-ignore-neutral-800) ; } [ data-flow ] .s…" at bounding box center [717, 362] width 963 height 547
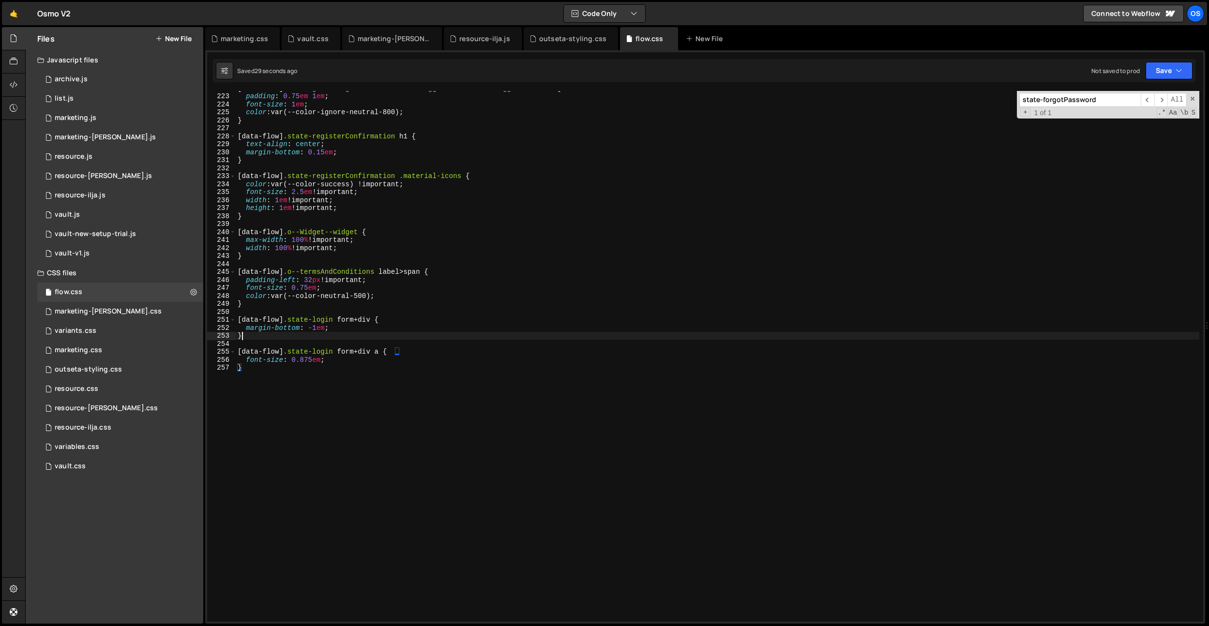
click at [323, 336] on div "[ data-flow ] .o--Widget--widget .o--HorizontalToggle--horizontalToggle ul li a…" at bounding box center [717, 357] width 963 height 547
click at [317, 330] on div "[ data-flow ] .o--Widget--widget .o--HorizontalToggle--horizontalToggle ul li a…" at bounding box center [717, 357] width 963 height 547
click at [390, 297] on div "[ data-flow ] .o--Widget--widget .o--HorizontalToggle--horizontalToggle ul li a…" at bounding box center [717, 357] width 963 height 547
type textarea "color: var(--color-neutral-500);"
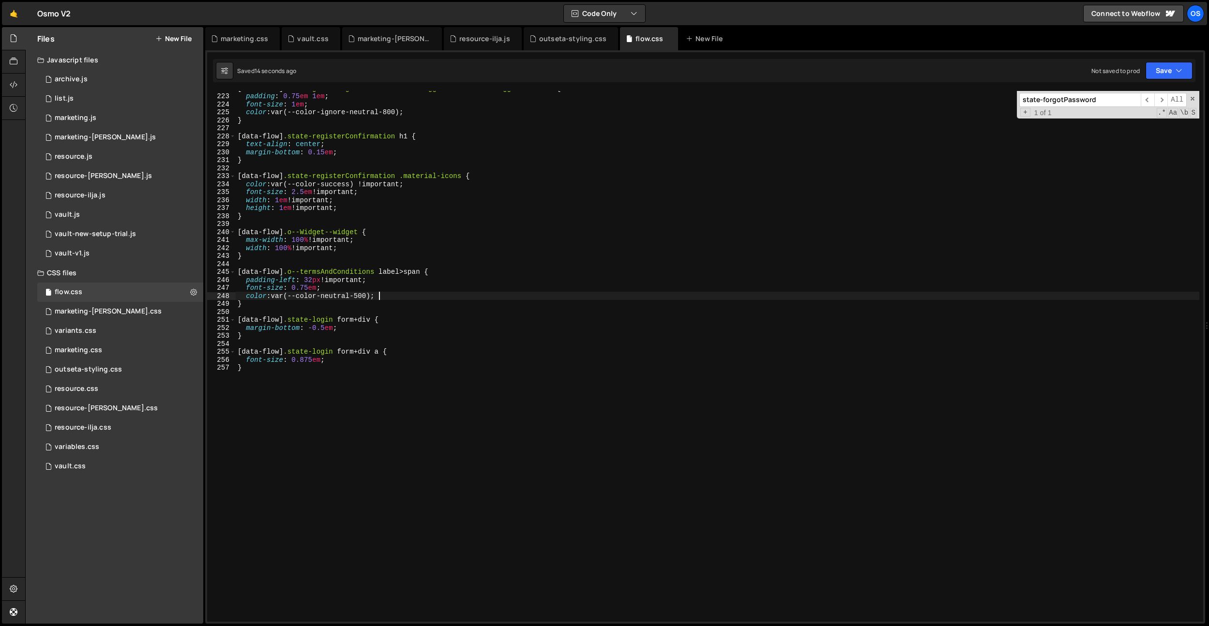
click at [430, 299] on div "[ data-flow ] .o--Widget--widget .o--HorizontalToggle--horizontalToggle ul li a…" at bounding box center [717, 357] width 963 height 547
paste input "[data-flow] .o--Widget--widget .o--Button--btn .o--Button--children"
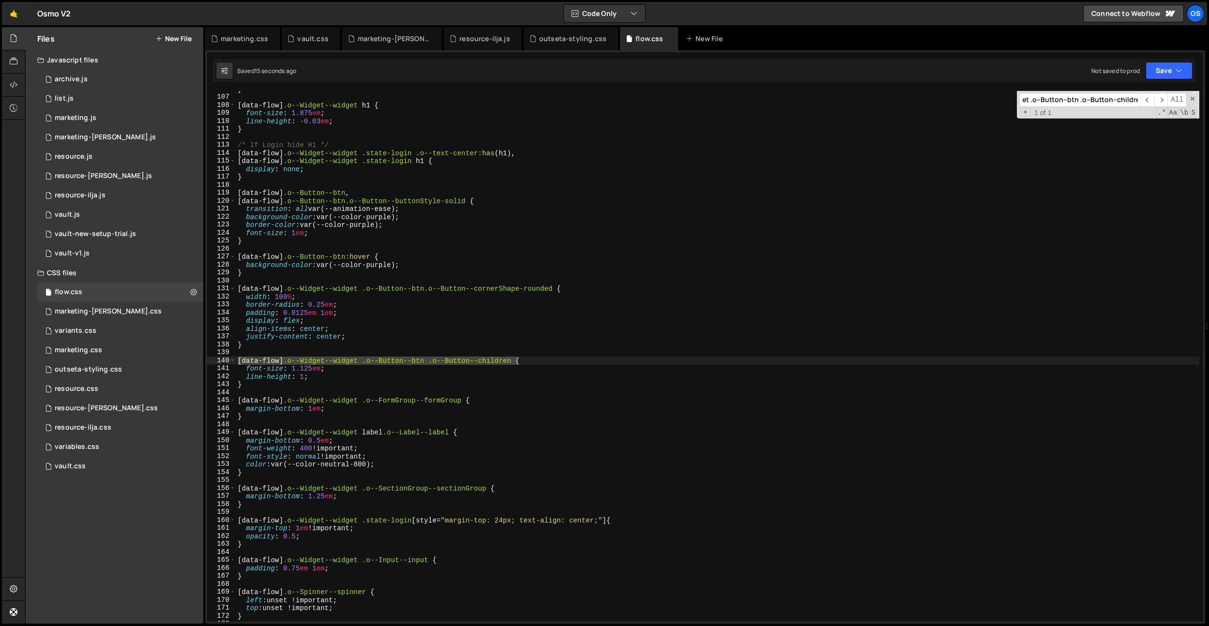
type input "[data-flow] .o--Widget--widget .o--Button--btn .o--Button--children"
click at [316, 371] on div "} [ data-flow ] .o--Widget--widget h1 { font-size : 1.875 em ; line-height : -0…" at bounding box center [717, 358] width 963 height 547
click at [299, 314] on div "} [ data-flow ] .o--Widget--widget h1 { font-size : 1.875 em ; line-height : -0…" at bounding box center [717, 358] width 963 height 547
type textarea "padding: 0.75em 1em;"
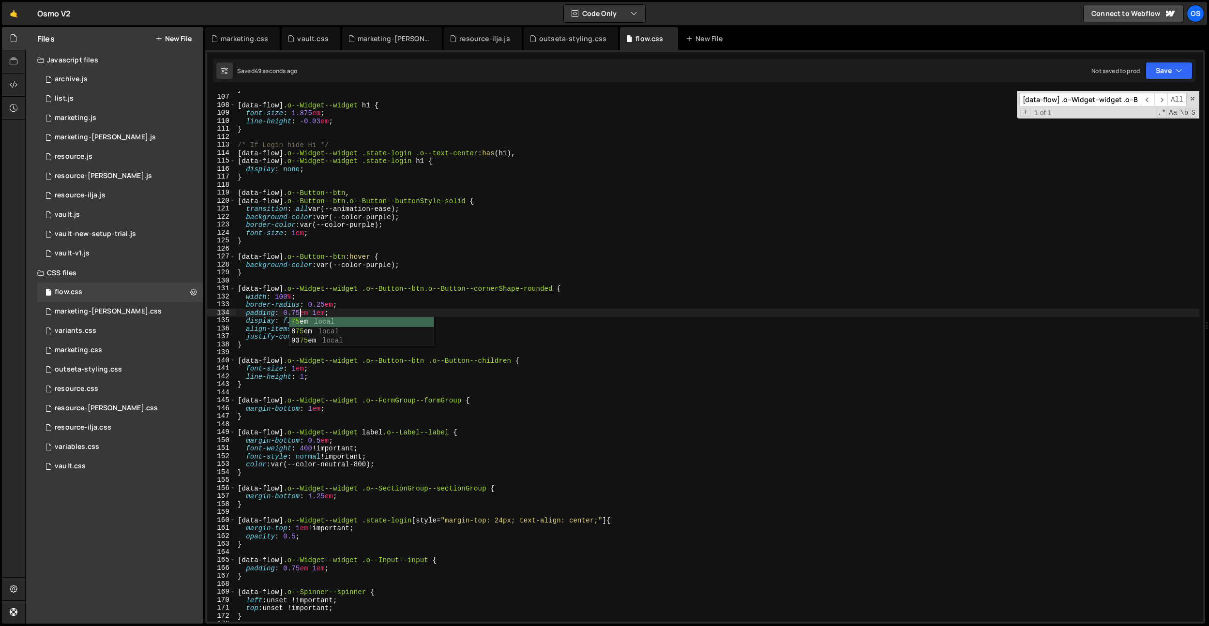
click at [434, 251] on div "} [ data-flow ] .o--Widget--widget h1 { font-size : 1.875 em ; line-height : -0…" at bounding box center [717, 358] width 963 height 547
paste input "SectionGroup--sectionGroup"
type input "[data-flow] .o--Widget--widget .o--SectionGroup--sectionGroup"
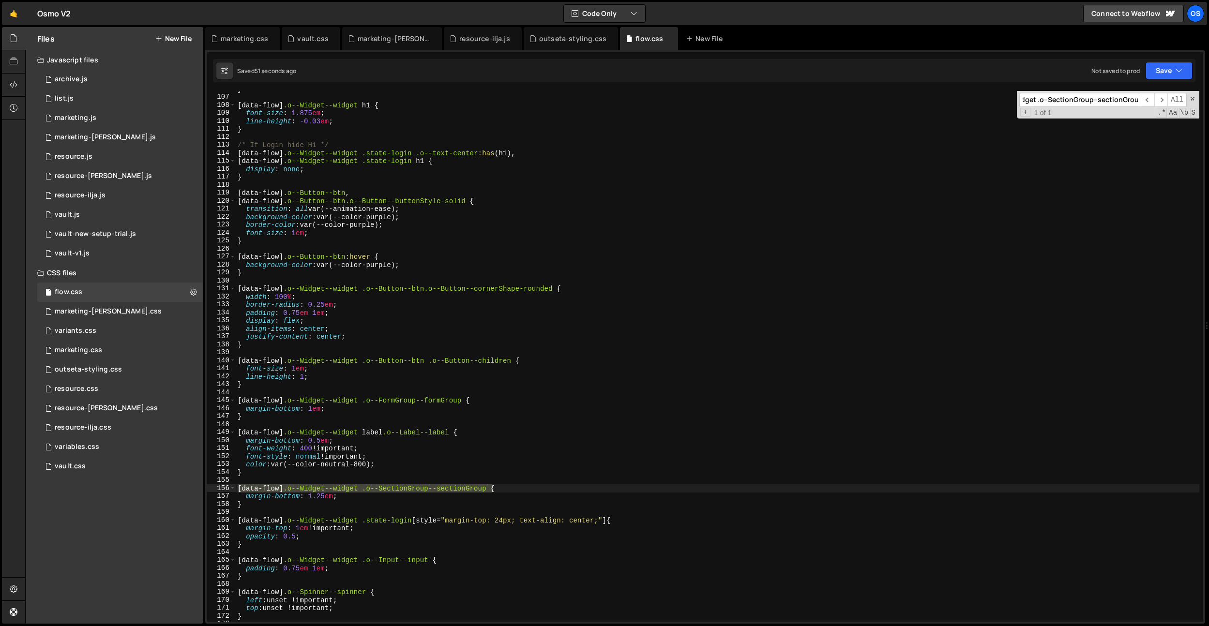
click at [309, 509] on div "} [ data-flow ] .o--Widget--widget h1 { font-size : 1.875 em ; line-height : -0…" at bounding box center [717, 358] width 963 height 547
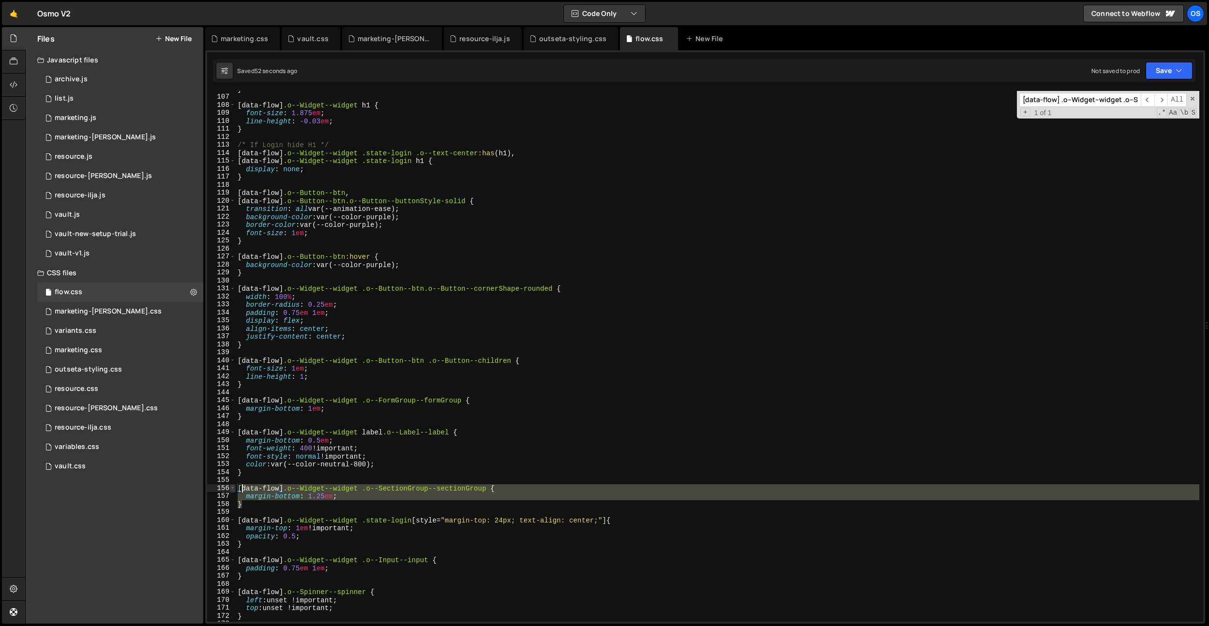
drag, startPoint x: 273, startPoint y: 504, endPoint x: 233, endPoint y: 488, distance: 43.7
click at [233, 488] on div "106 107 108 109 110 111 112 113 114 115 116 117 118 119 120 121 122 123 124 125…" at bounding box center [705, 356] width 996 height 531
type textarea "}"
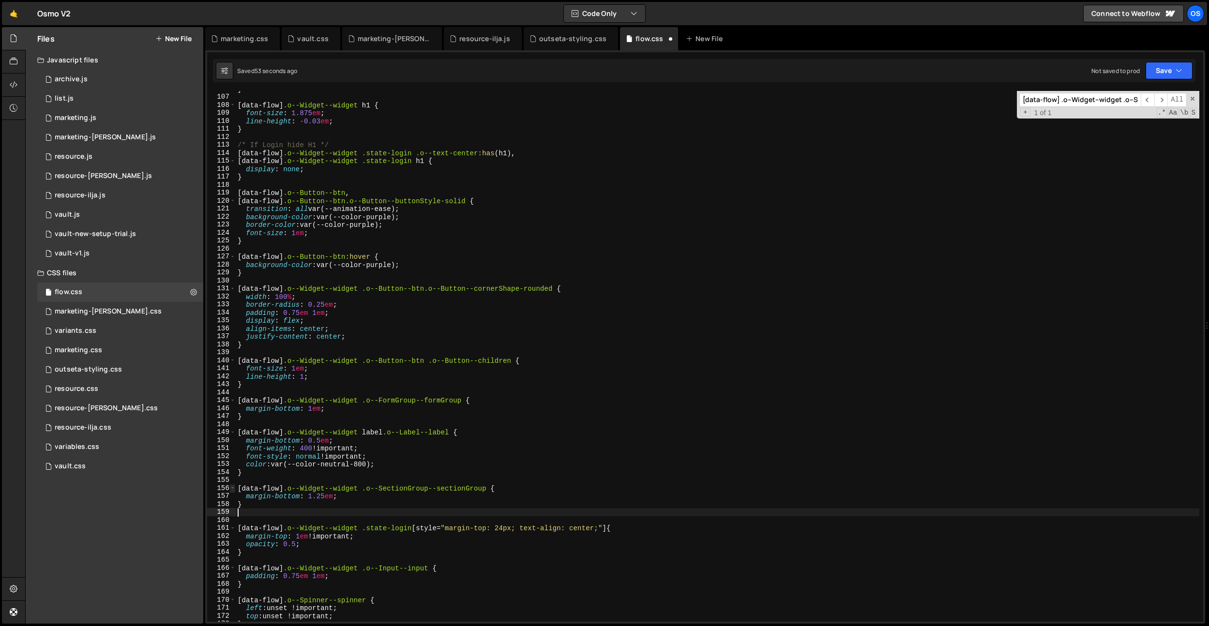
paste textarea "}"
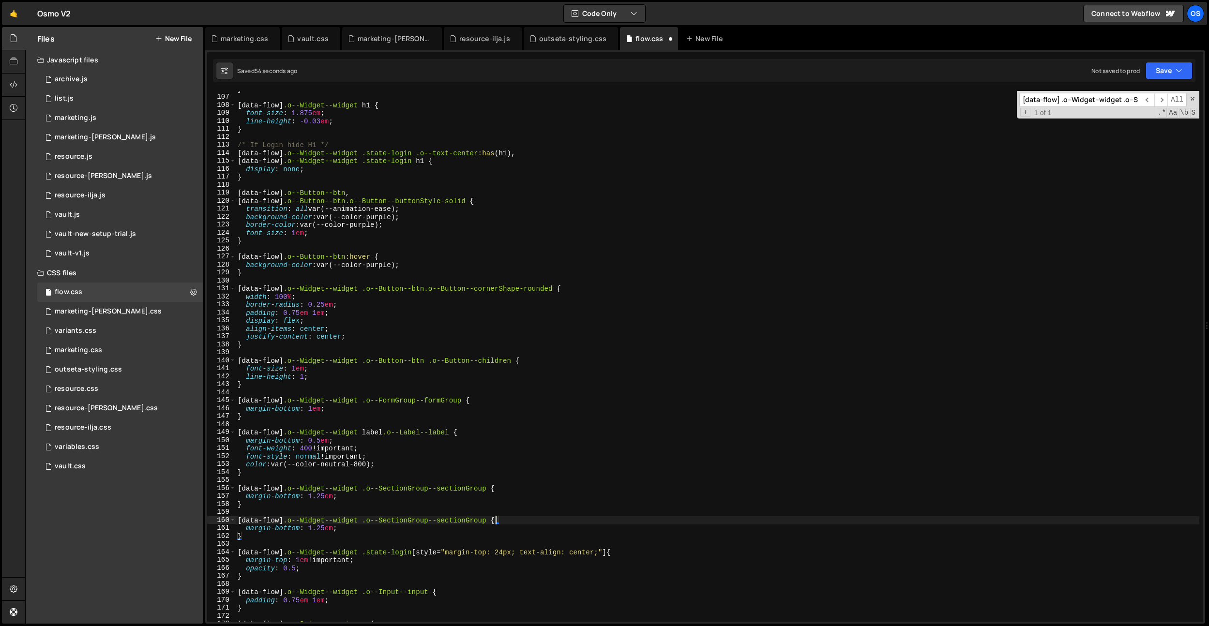
click at [495, 520] on div "} [ data-flow ] .o--Widget--widget h1 { font-size : 1.875 em ; line-height : -0…" at bounding box center [717, 358] width 963 height 547
drag, startPoint x: 350, startPoint y: 526, endPoint x: 309, endPoint y: 529, distance: 41.2
click at [309, 529] on div "} [ data-flow ] .o--Widget--widget h1 { font-size : 1.875 em ; line-height : -0…" at bounding box center [717, 358] width 963 height 547
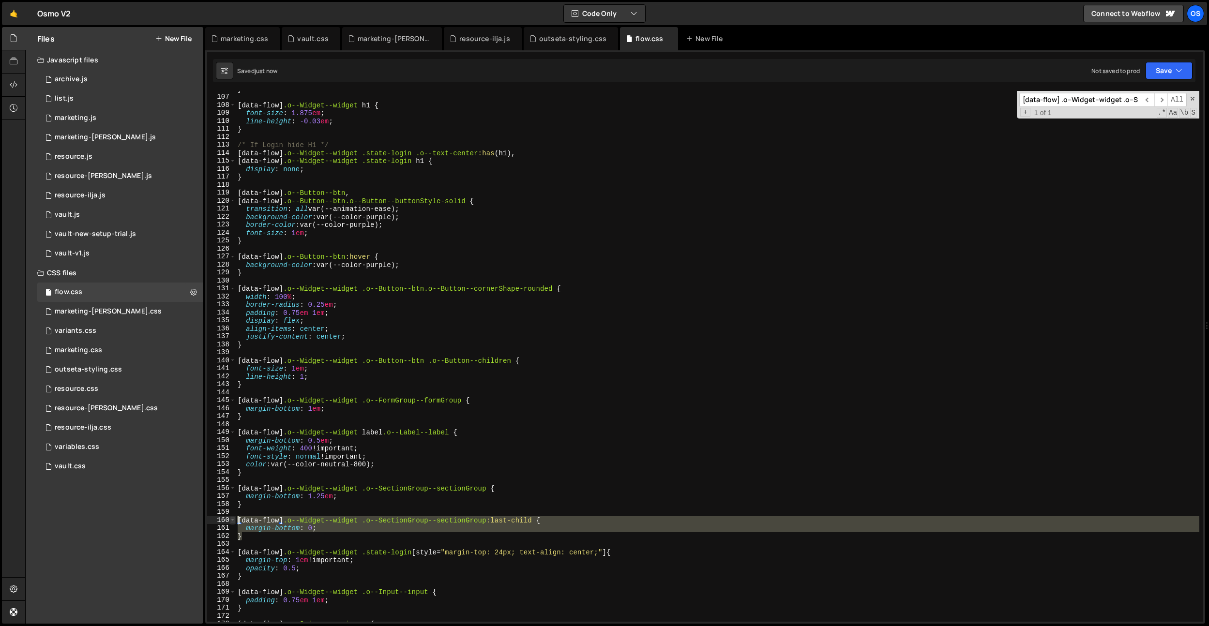
drag, startPoint x: 267, startPoint y: 539, endPoint x: 230, endPoint y: 519, distance: 41.6
click at [230, 519] on div "margin-bottom: 0; 106 107 108 109 110 111 112 113 114 115 116 117 118 119 120 1…" at bounding box center [705, 356] width 996 height 531
type textarea "[data-flow] .o--Widget--widget .o--SectionGroup--sectionGroup:last-child { marg…"
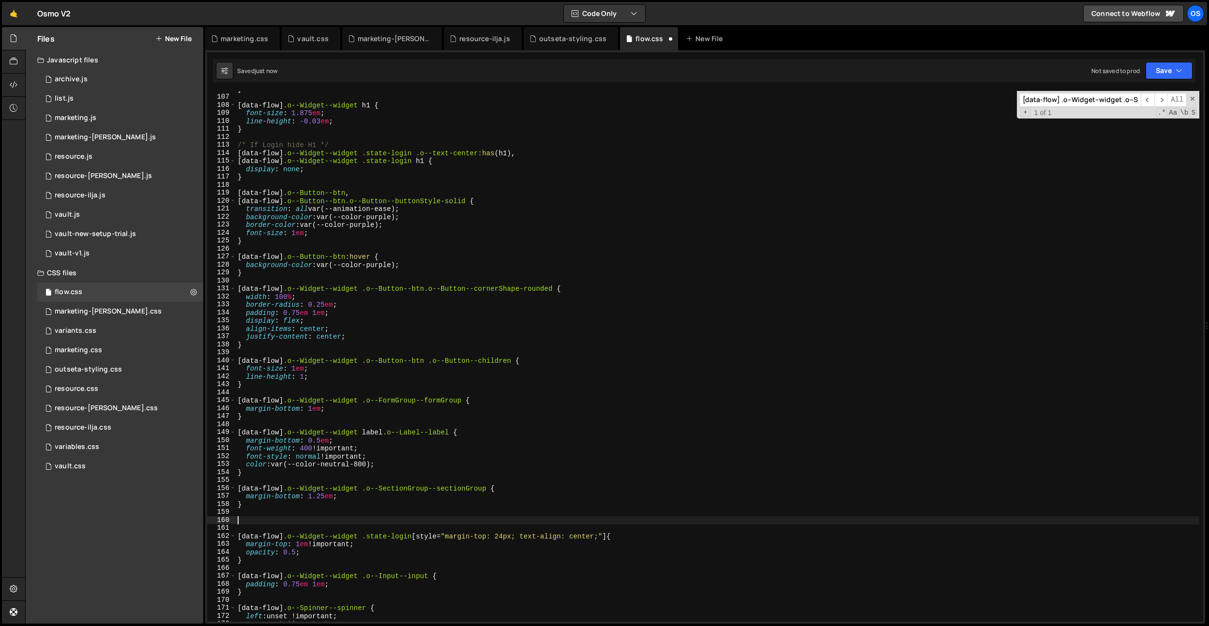
scroll to position [0, 0]
type textarea "}"
paste textarea "state-forgotPassword"
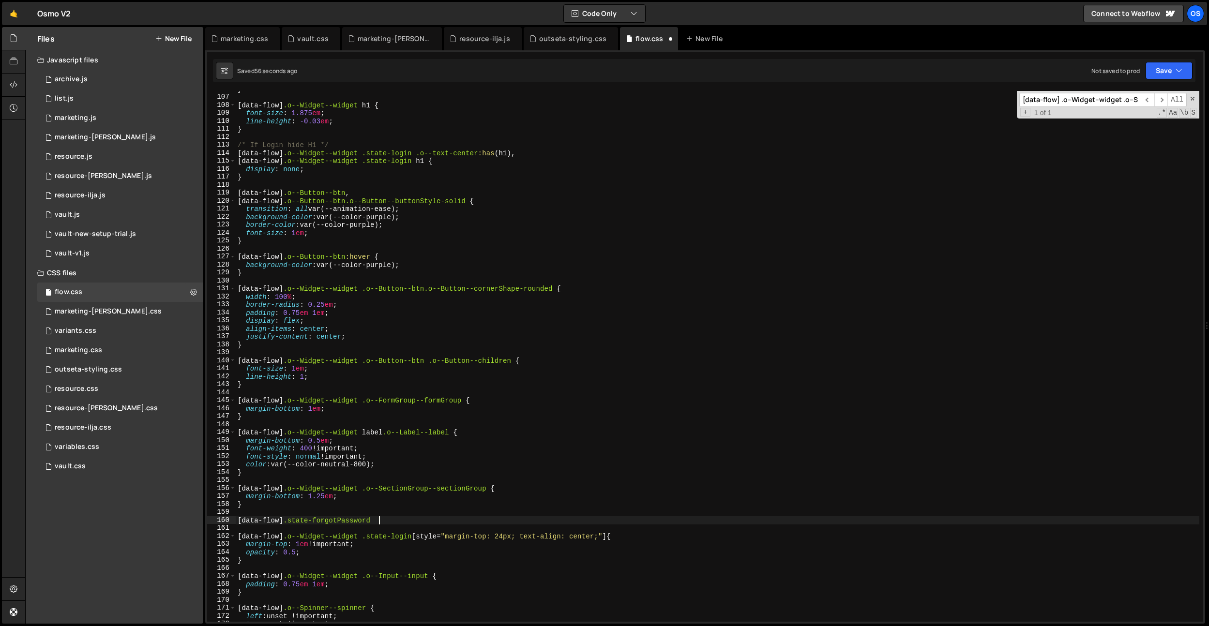
click at [390, 520] on div "} [ data-flow ] .o--Widget--widget h1 { font-size : 1.875 em ; line-height : -0…" at bounding box center [717, 358] width 963 height 547
type textarea "[data-flow] .state-forgotPassword form {}"
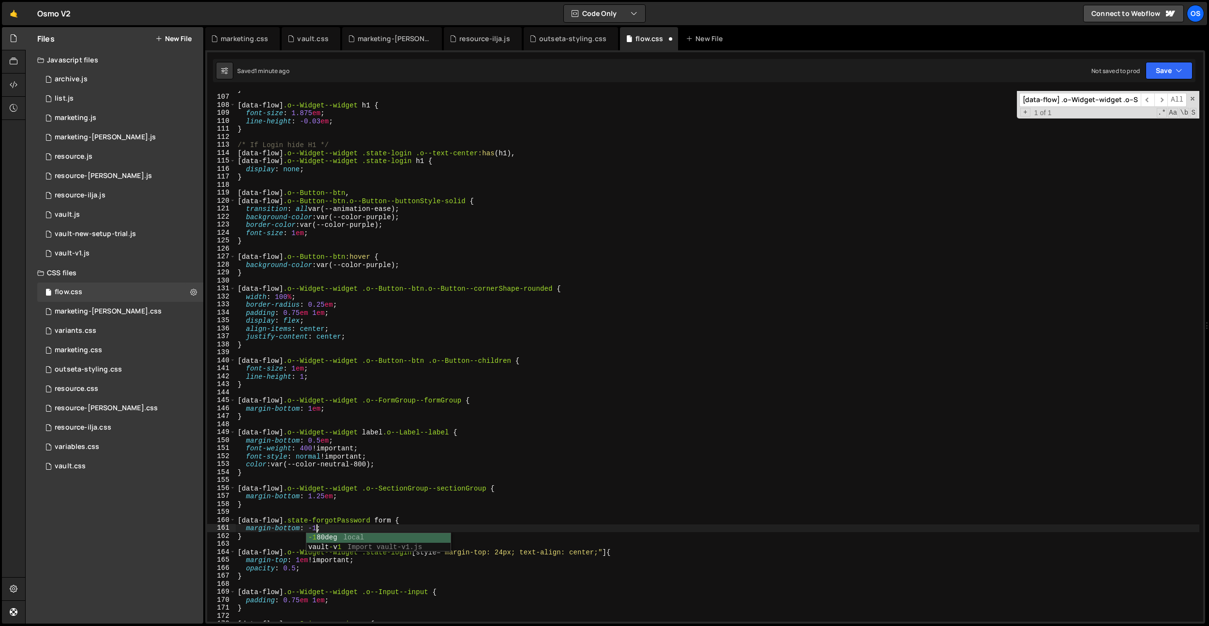
scroll to position [0, 6]
type textarea "margin-bottom: -1em;"
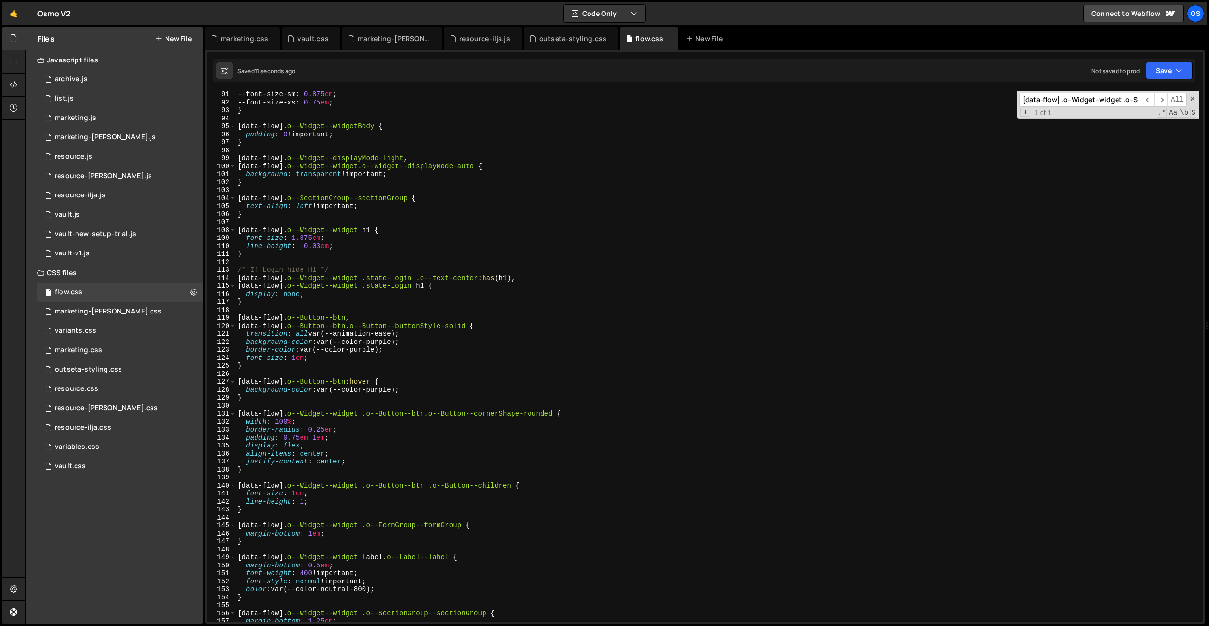
click at [360, 188] on div "--font-size-sm : 0.875 em ; --font-size-xs : 0.75 em ; } [ data-flow ] .o--Widg…" at bounding box center [717, 363] width 963 height 547
click at [313, 239] on div "--font-size-sm : 0.875 em ; --font-size-xs : 0.75 em ; } [ data-flow ] .o--Widg…" at bounding box center [717, 363] width 963 height 547
click at [346, 248] on div "--font-size-sm : 0.875 em ; --font-size-xs : 0.75 em ; } [ data-flow ] .o--Widg…" at bounding box center [717, 363] width 963 height 547
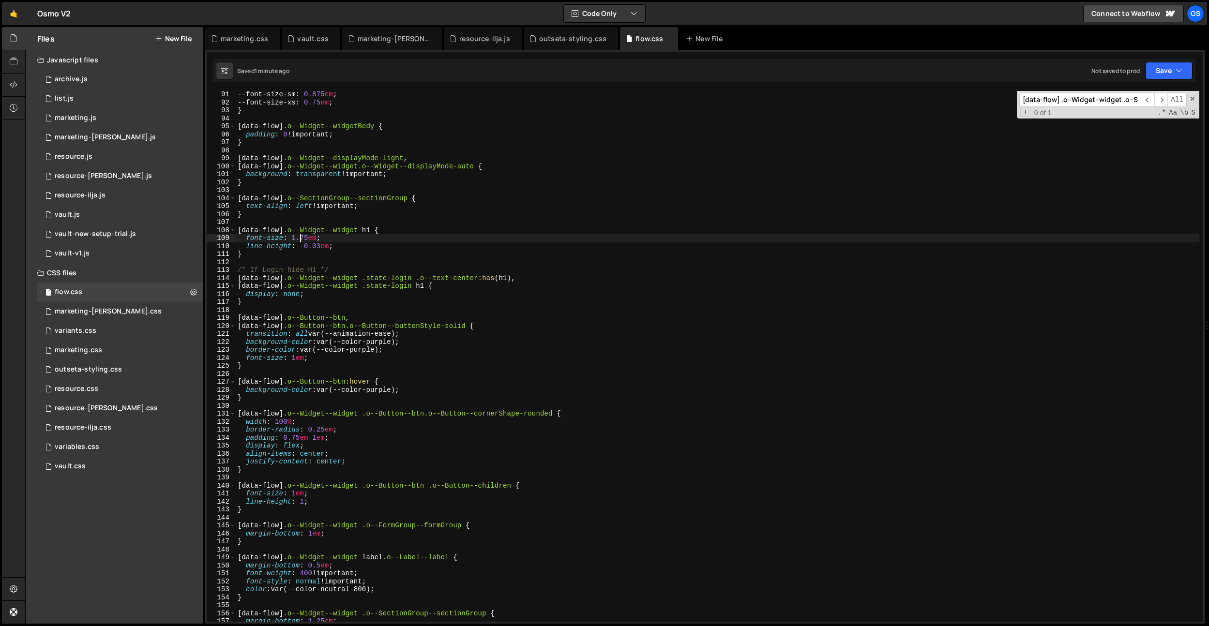
type textarea "line-height: -0.03em;"
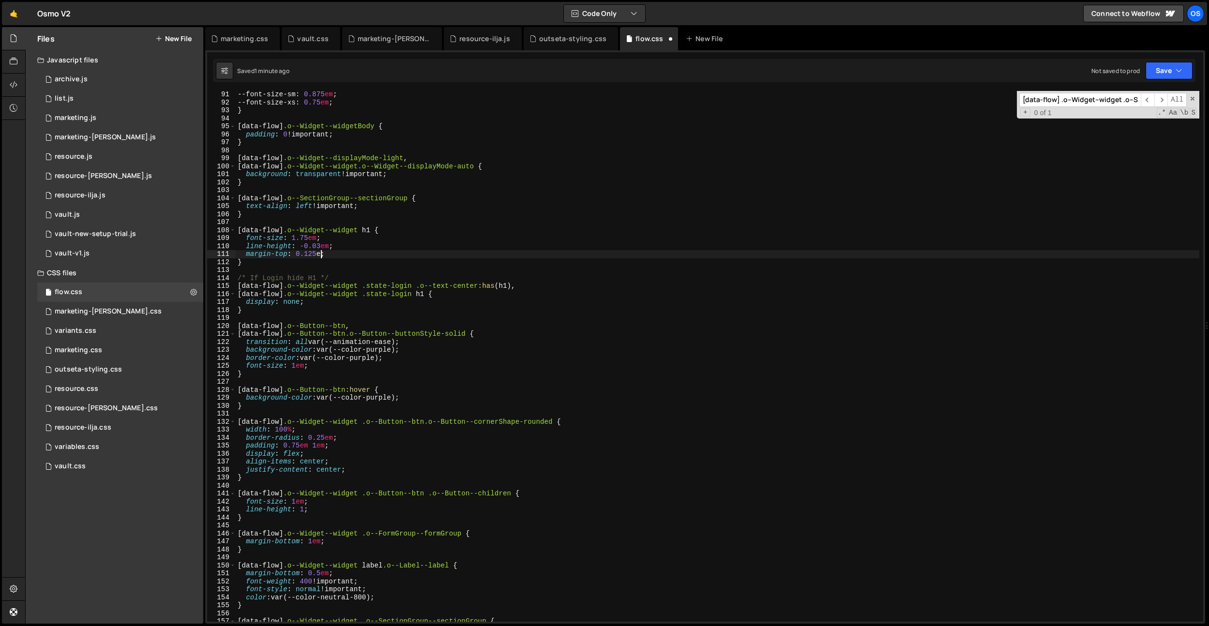
scroll to position [0, 6]
drag, startPoint x: 291, startPoint y: 247, endPoint x: 237, endPoint y: 243, distance: 54.3
click at [237, 243] on div "--font-size-sm : 0.875 em ; --font-size-xs : 0.75 em ; } [ data-flow ] .o--Widg…" at bounding box center [717, 363] width 963 height 547
type textarea "letter-spacing: -0.03em;"
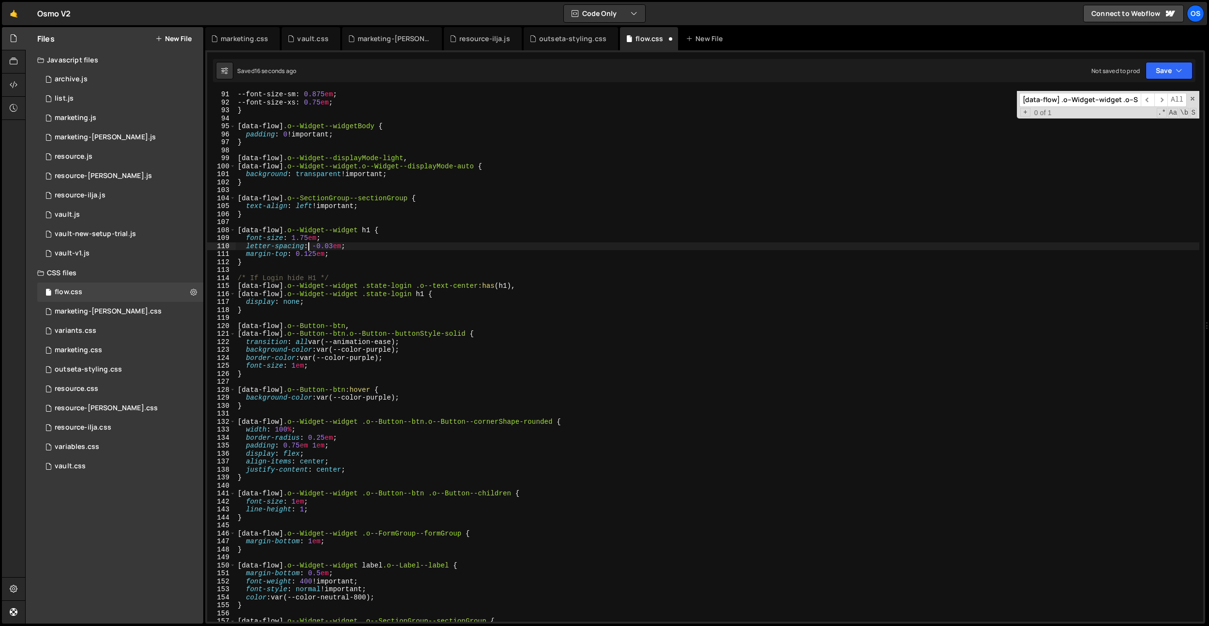
click at [358, 246] on div "--font-size-sm : 0.875 em ; --font-size-xs : 0.75 em ; } [ data-flow ] .o--Widg…" at bounding box center [717, 363] width 963 height 547
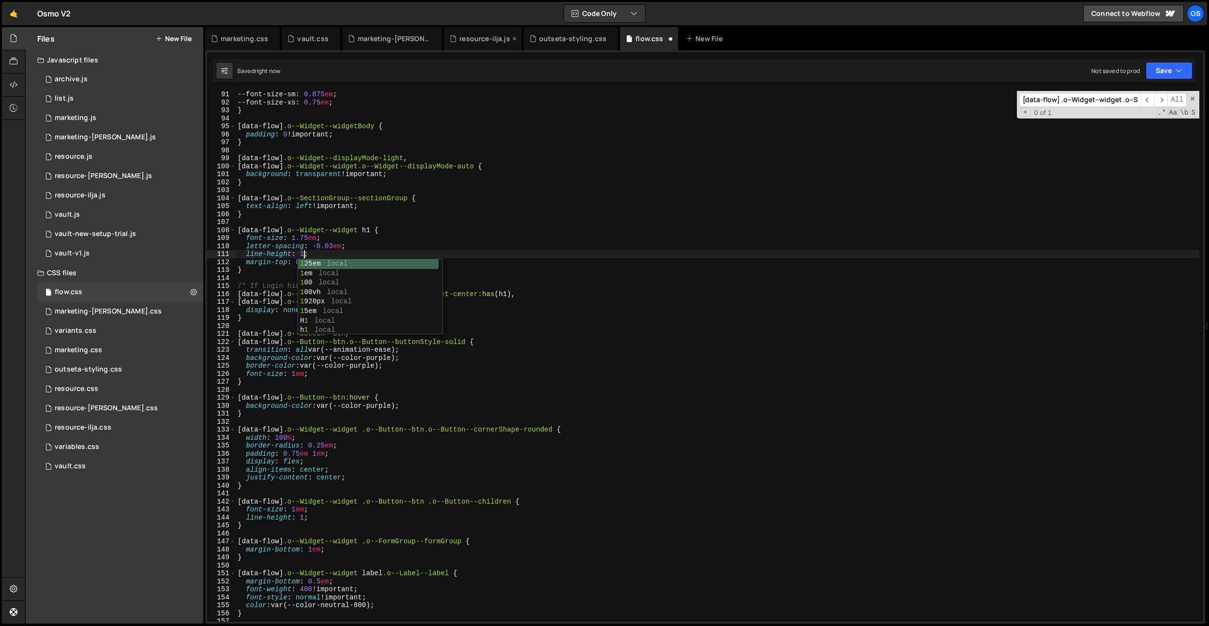
scroll to position [0, 4]
click at [330, 234] on div "--font-size-sm : 0.875 em ; --font-size-xs : 0.75 em ; } [ data-flow ] .o--Widg…" at bounding box center [717, 363] width 963 height 547
click at [310, 259] on div "--font-size-sm : 0.875 em ; --font-size-xs : 0.75 em ; } [ data-flow ] .o--Widg…" at bounding box center [717, 363] width 963 height 547
click at [389, 310] on div "--font-size-sm : 0.875 em ; --font-size-xs : 0.75 em ; } [ data-flow ] .o--Widg…" at bounding box center [717, 363] width 963 height 547
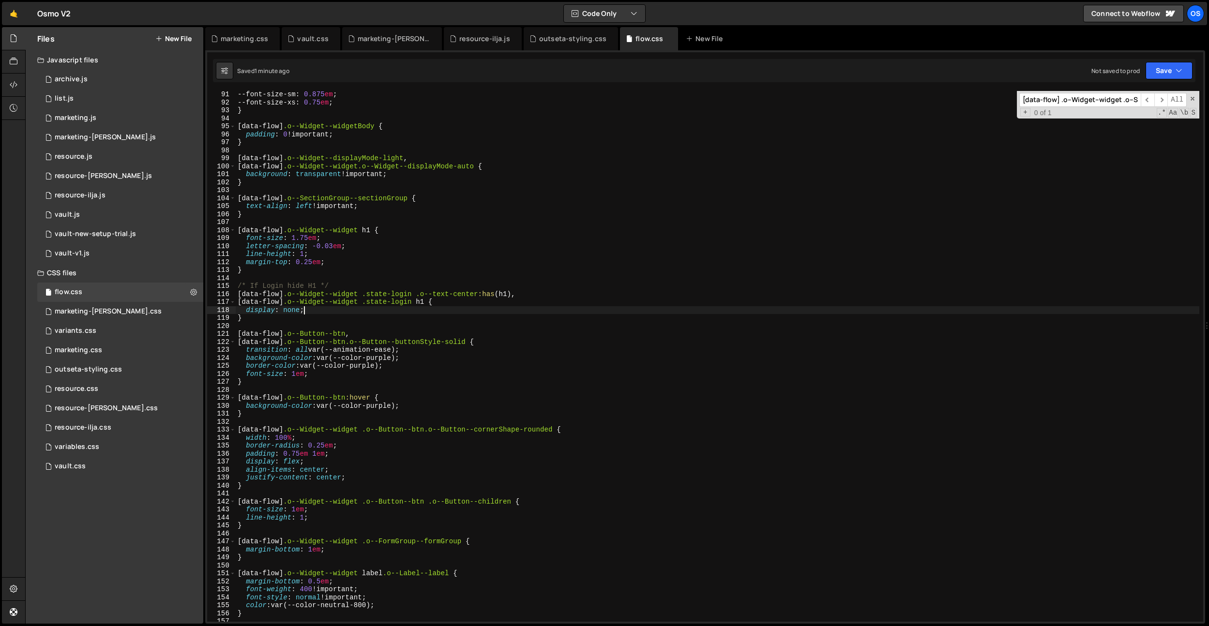
click at [302, 450] on div "--font-size-sm : 0.875 em ; --font-size-xs : 0.75 em ; } [ data-flow ] .o--Widg…" at bounding box center [717, 363] width 963 height 547
click at [300, 456] on div "--font-size-sm : 0.875 em ; --font-size-xs : 0.75 em ; } [ data-flow ] .o--Widg…" at bounding box center [717, 363] width 963 height 547
click at [457, 298] on div "--font-size-sm : 0.875 em ; --font-size-xs : 0.75 em ; } [ data-flow ] .o--Widg…" at bounding box center [717, 363] width 963 height 547
type textarea "[data-flow] .o--Widget--widget .state-login .o--text-center:has(h1),"
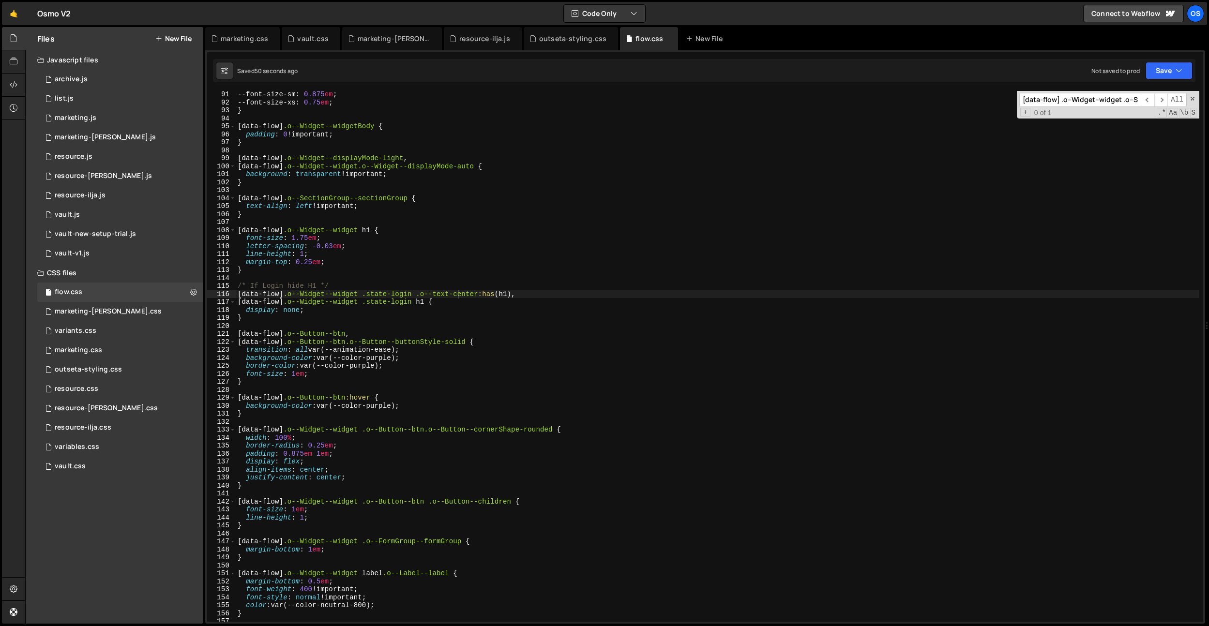
paste input ".o--Widget--widget .o--Button--btn:hover"
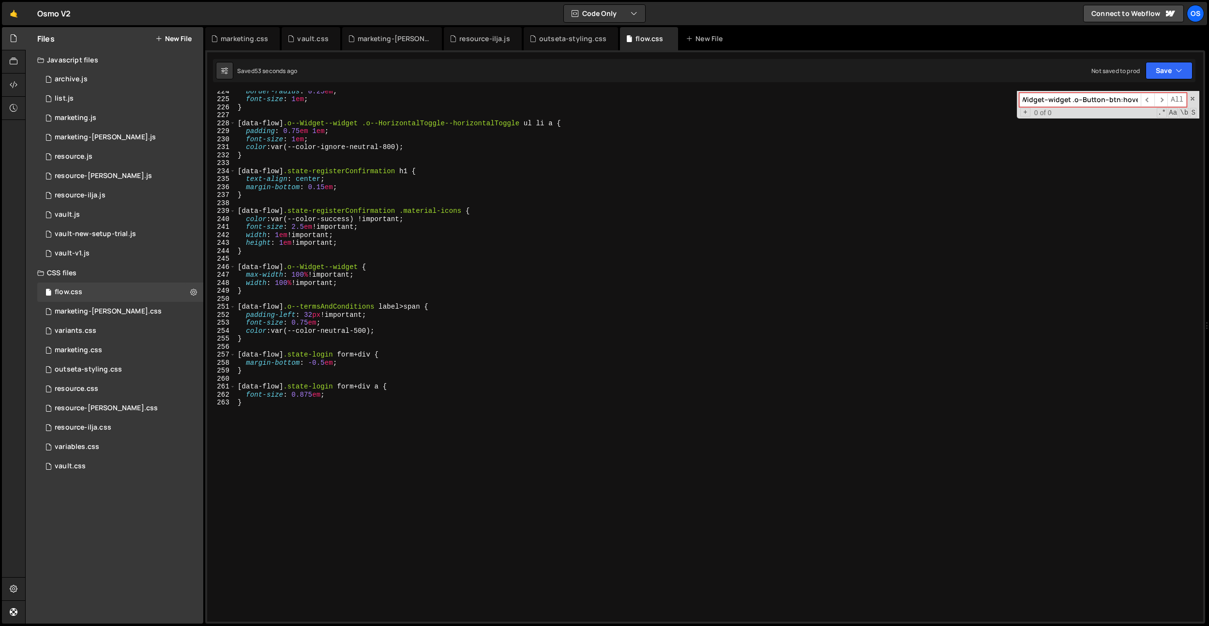
scroll to position [1830, 0]
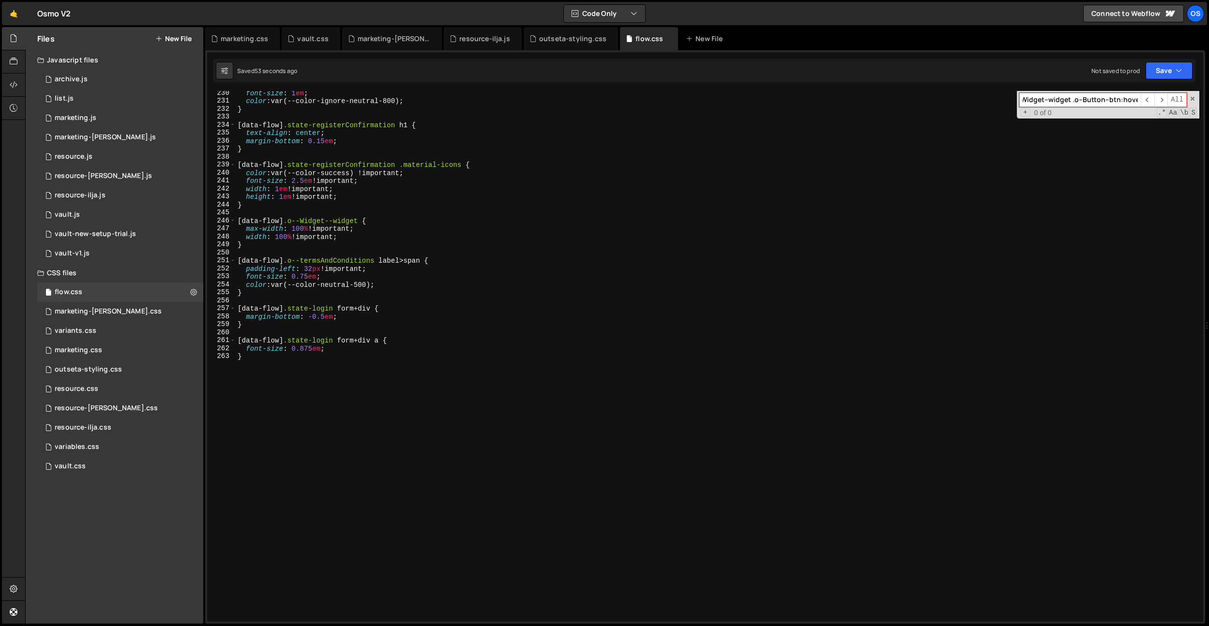
type input ".o--Widget--widget .o--Button--btn:hover"
type textarea "}"
click at [376, 396] on div "font-size : 1 em ; color : var(--color-ignore-neutral-800) ; } [ data-flow ] .s…" at bounding box center [717, 362] width 963 height 547
paste textarea ".o--Widget--widget .o--Button--btn:hover"
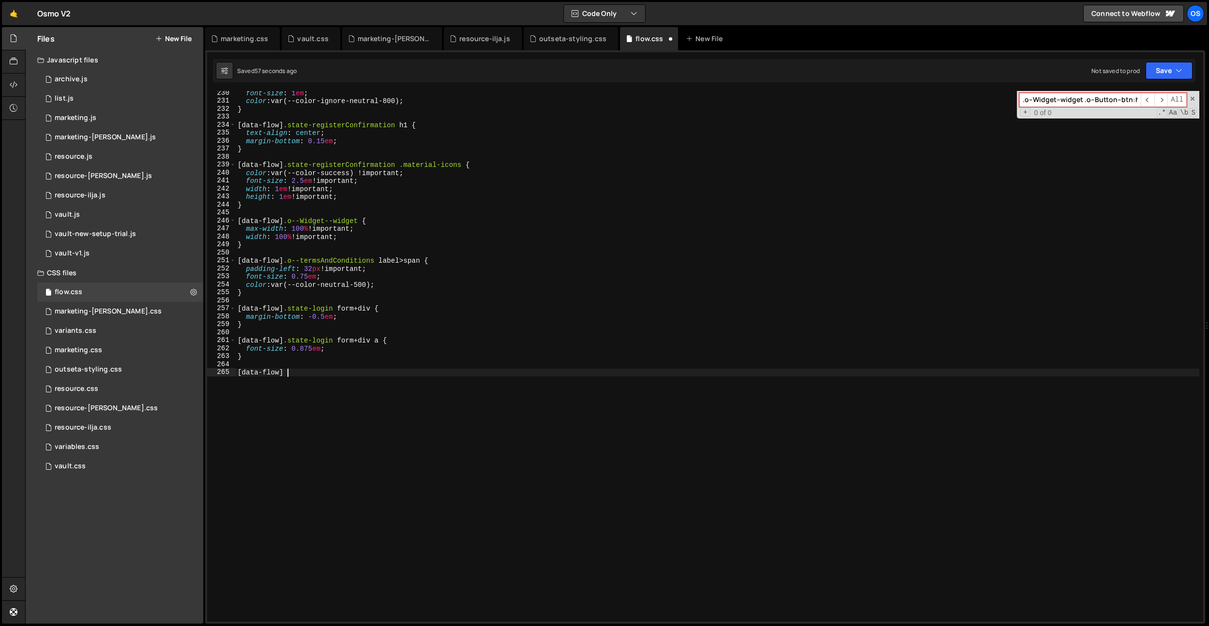
paste textarea ".o--Widget--widget .o--Button--btn:hover"
type textarea "[data-flow] .o--Widget--widget .o--Button--btn:hover {}"
paste textarea "box-shadow: inset 0 0 0 100px var(--color-slate);"
click at [346, 422] on div "font-size : 1 em ; color : var(--color-ignore-neutral-800) ; } [ data-flow ] .s…" at bounding box center [717, 362] width 963 height 547
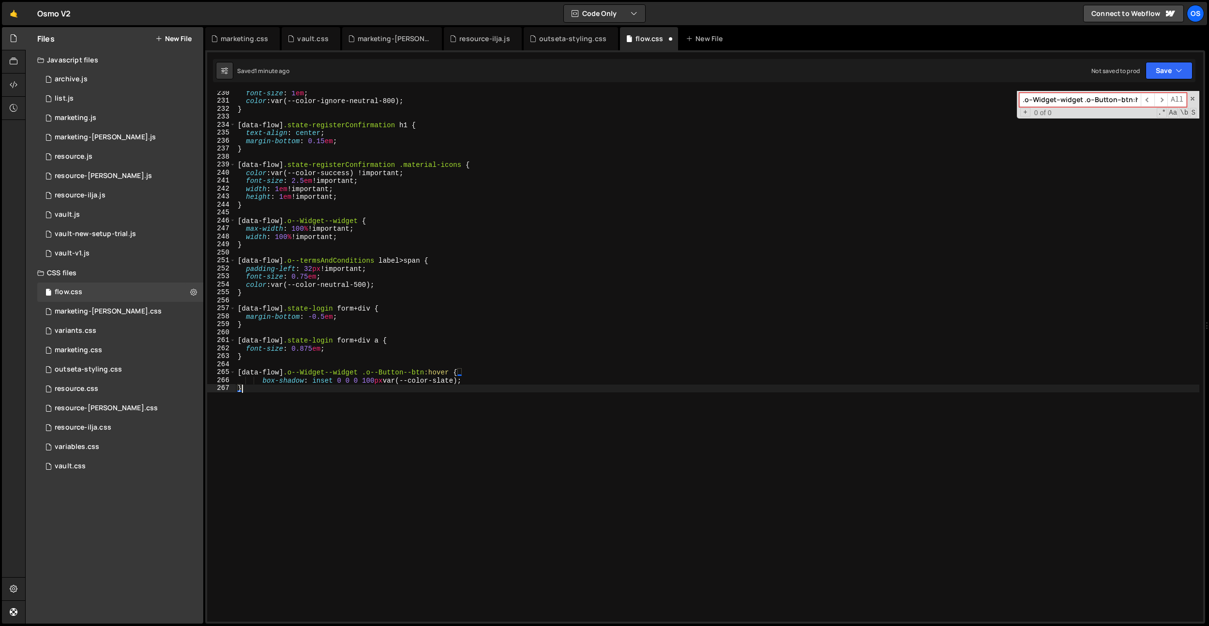
click at [259, 382] on div "font-size : 1 em ; color : var(--color-ignore-neutral-800) ; } [ data-flow ] .s…" at bounding box center [717, 362] width 963 height 547
click at [368, 382] on div "font-size : 1 em ; color : var(--color-ignore-neutral-800) ; } [ data-flow ] .s…" at bounding box center [717, 362] width 963 height 547
drag, startPoint x: 489, startPoint y: 343, endPoint x: 474, endPoint y: 371, distance: 32.2
click at [489, 342] on div "font-size : 1 em ; color : var(--color-ignore-neutral-800) ; } [ data-flow ] .s…" at bounding box center [717, 362] width 963 height 547
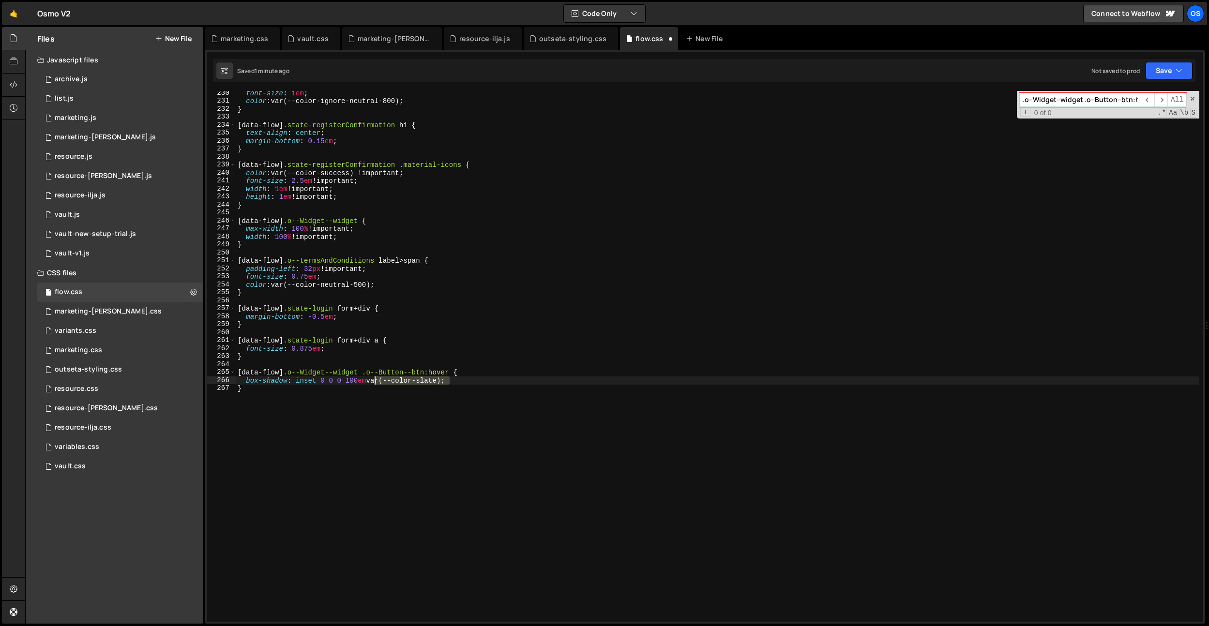
drag, startPoint x: 465, startPoint y: 380, endPoint x: 407, endPoint y: 379, distance: 58.5
click at [373, 382] on div "font-size : 1 em ; color : var(--color-ignore-neutral-800) ; } [ data-flow ] .s…" at bounding box center [717, 362] width 963 height 547
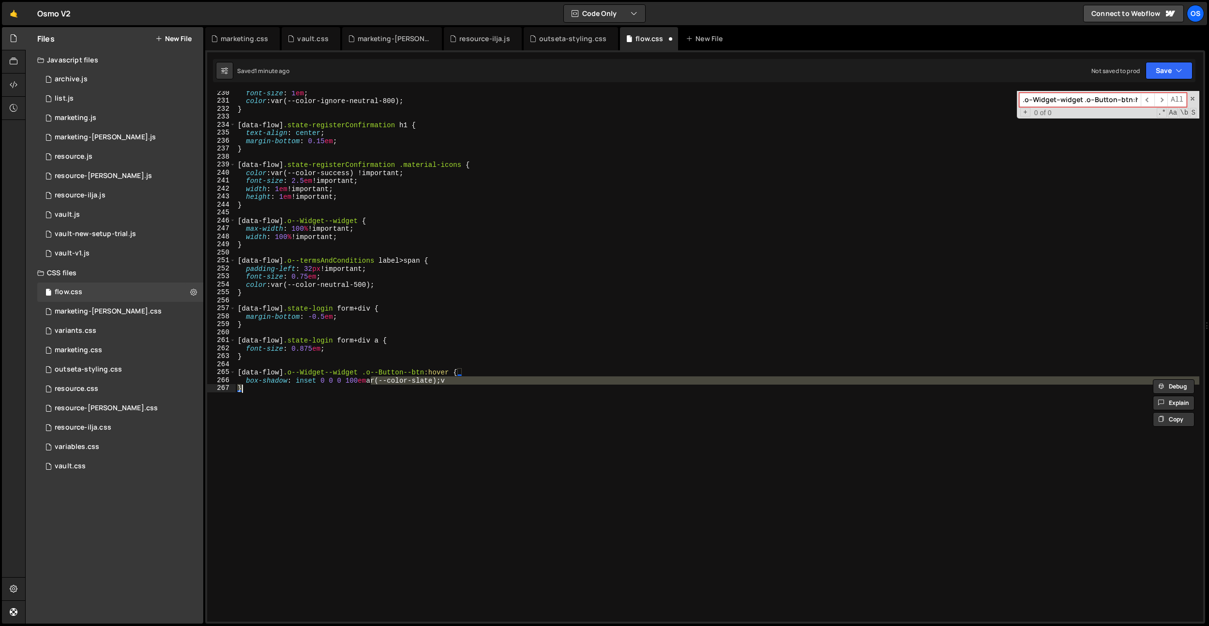
drag, startPoint x: 372, startPoint y: 382, endPoint x: 491, endPoint y: 386, distance: 119.1
click at [491, 386] on div "font-size : 1 em ; color : var(--color-ignore-neutral-800) ; } [ data-flow ] .s…" at bounding box center [717, 362] width 963 height 547
paste textarea "rgba(0, 0, 0, 0.1)"
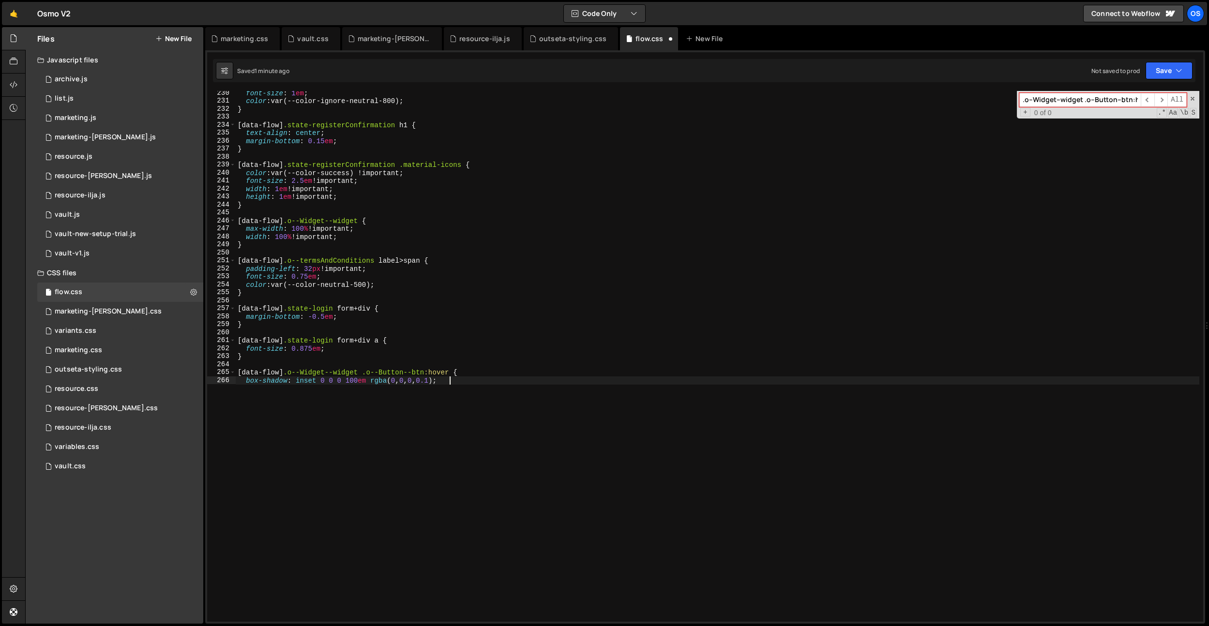
scroll to position [0, 14]
click at [518, 343] on div "font-size : 1 em ; color : var(--color-ignore-neutral-800) ; } [ data-flow ] .s…" at bounding box center [717, 362] width 963 height 547
click at [380, 243] on div "font-size : 1 em ; color : var(--color-ignore-neutral-800) ; } [ data-flow ] .s…" at bounding box center [717, 362] width 963 height 547
type textarea "}"
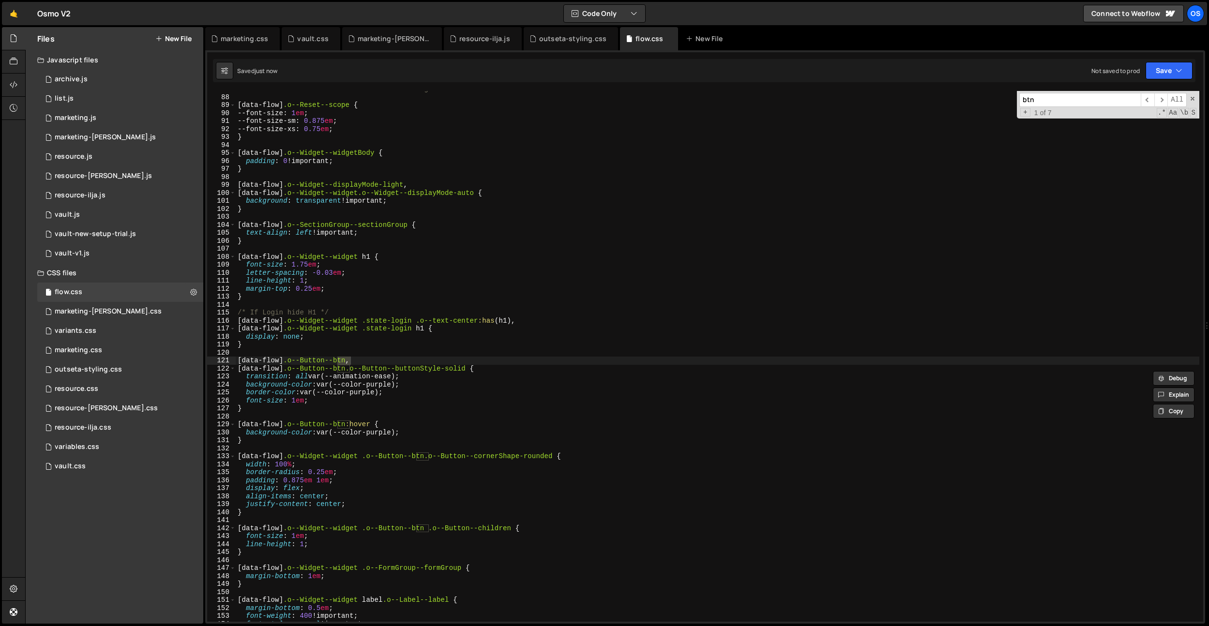
scroll to position [692, 0]
type input "btn"
click at [576, 322] on div "/* ------------------------- Flow Outseta Widget ------------------------------…" at bounding box center [717, 358] width 963 height 547
click at [353, 300] on div "/* ------------------------- Flow Outseta Widget ------------------------------…" at bounding box center [717, 358] width 963 height 547
type textarea "}"
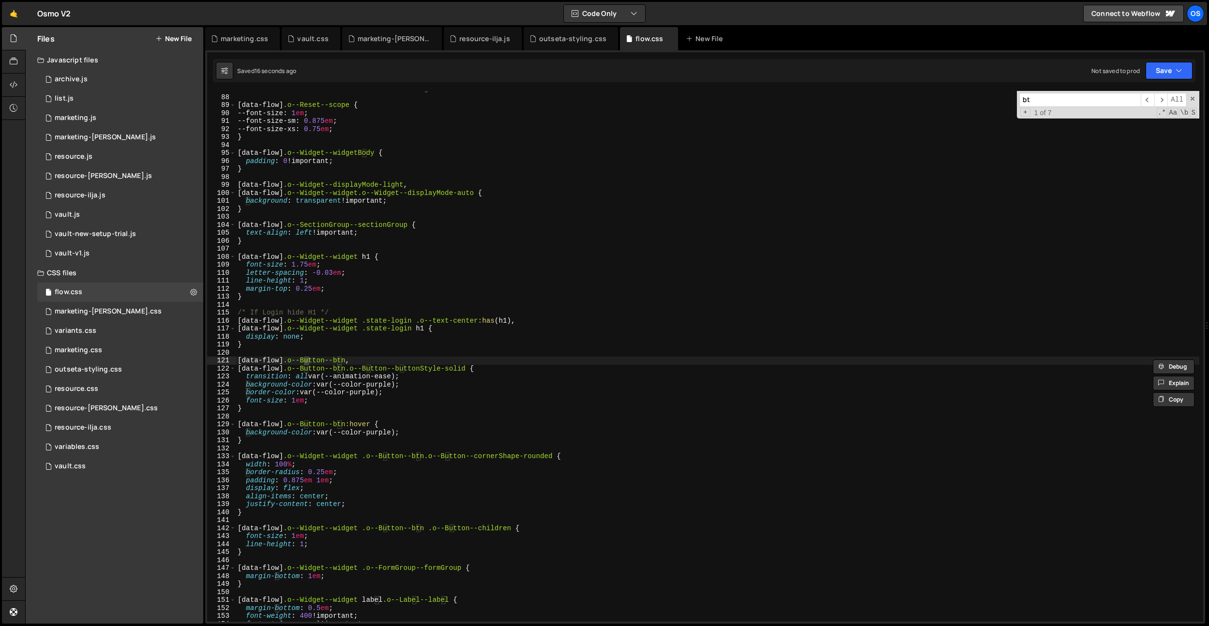
type input "btn"
click at [297, 398] on div "/* ------------------------- Flow Outseta Widget ------------------------------…" at bounding box center [717, 358] width 963 height 547
drag, startPoint x: 297, startPoint y: 398, endPoint x: 339, endPoint y: 403, distance: 42.9
click at [297, 398] on div "/* ------------------------- Flow Outseta Widget ------------------------------…" at bounding box center [717, 358] width 963 height 547
paste textarea ",0625"
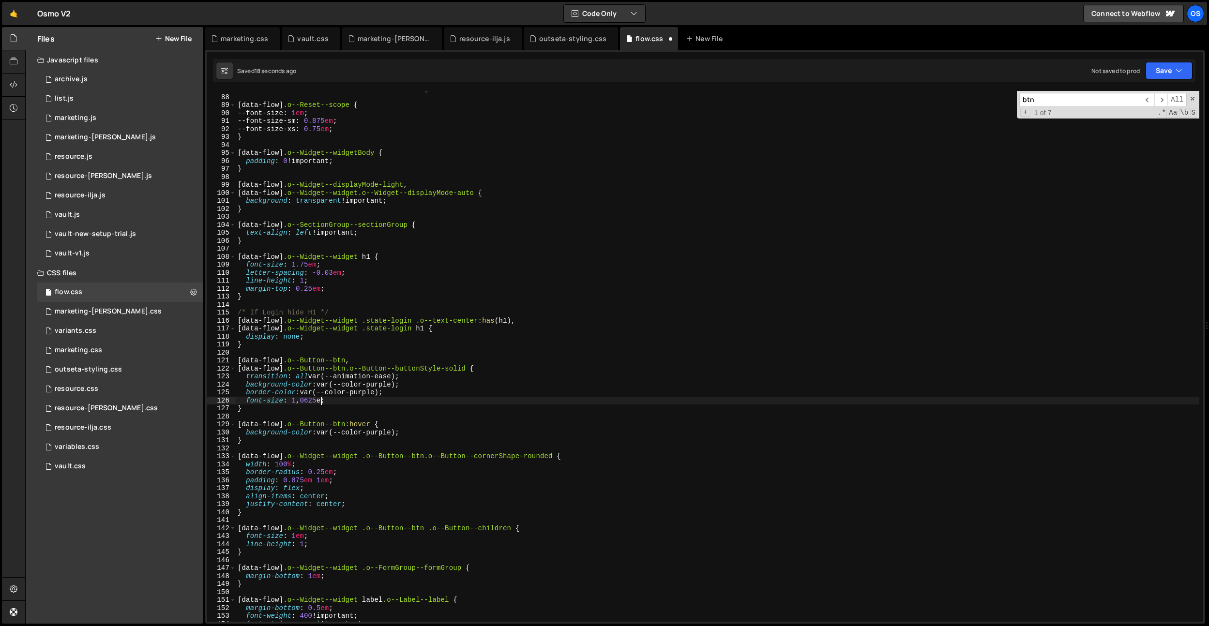
scroll to position [0, 6]
click at [300, 398] on div "/* ------------------------- Flow Outseta Widget ------------------------------…" at bounding box center [717, 358] width 963 height 547
click at [304, 262] on div "/* ------------------------- Flow Outseta Widget ------------------------------…" at bounding box center [717, 358] width 963 height 547
click at [300, 480] on div "/* ------------------------- Flow Outseta Widget ------------------------------…" at bounding box center [717, 358] width 963 height 547
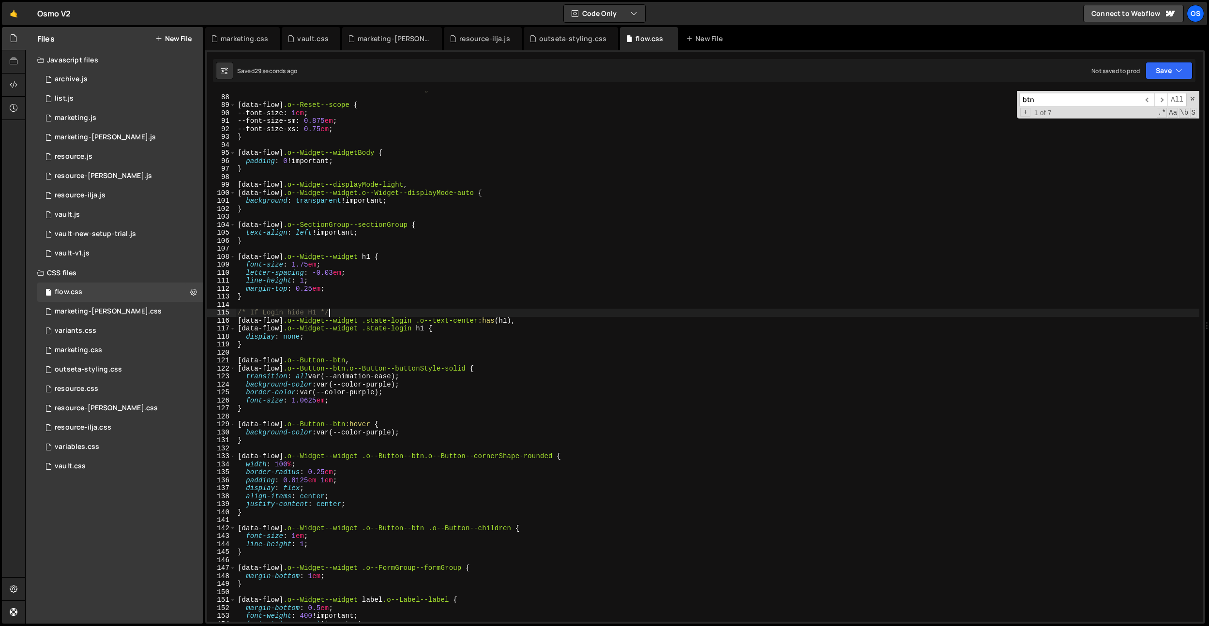
click at [456, 310] on div "/* ------------------------- Flow Outseta Widget ------------------------------…" at bounding box center [717, 358] width 963 height 547
click at [363, 404] on div "/* ------------------------- Flow Outseta Widget ------------------------------…" at bounding box center [717, 358] width 963 height 547
type textarea "font-size: 1.0625em;"
type input "btn"
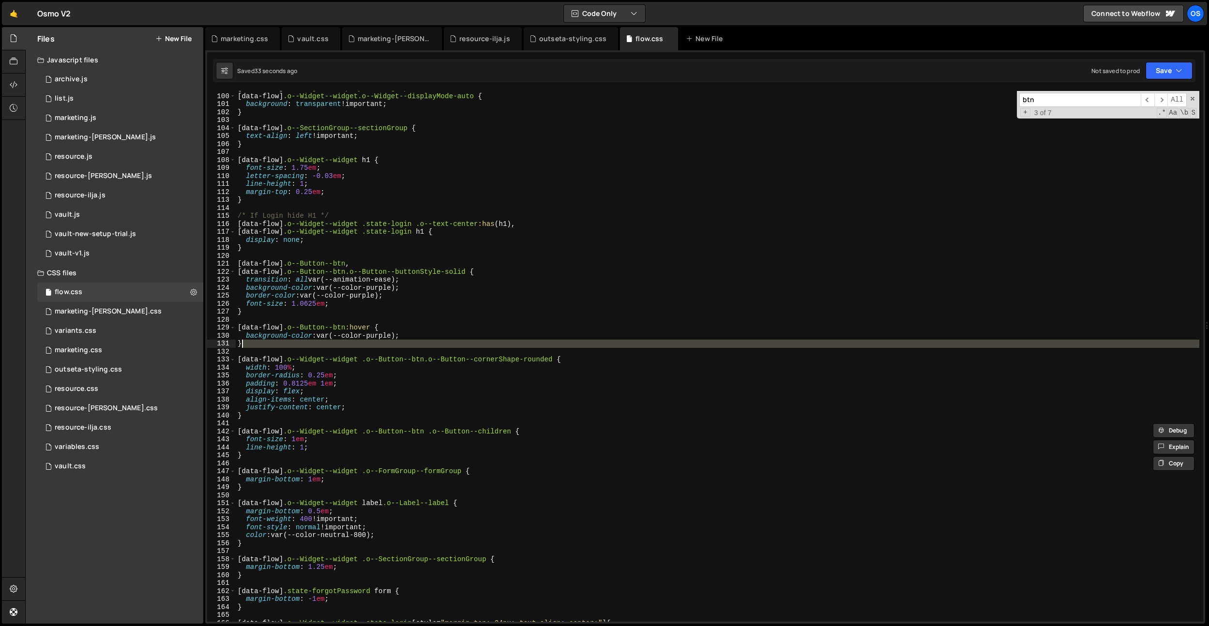
scroll to position [0, 0]
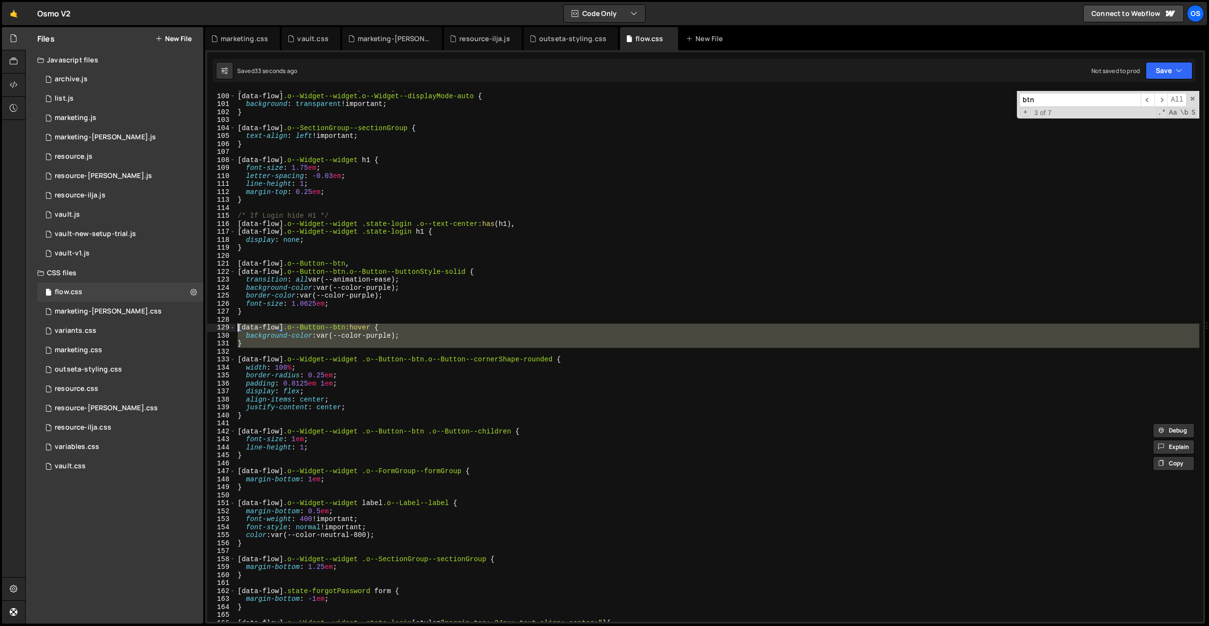
drag, startPoint x: 276, startPoint y: 348, endPoint x: 214, endPoint y: 325, distance: 66.6
click at [214, 325] on div "99 100 101 102 103 104 105 106 107 108 109 110 111 112 113 114 115 116 117 118 …" at bounding box center [705, 356] width 996 height 531
type textarea "[data-flow] .o--Button--btn:hover { background-color: var(--color-purple);"
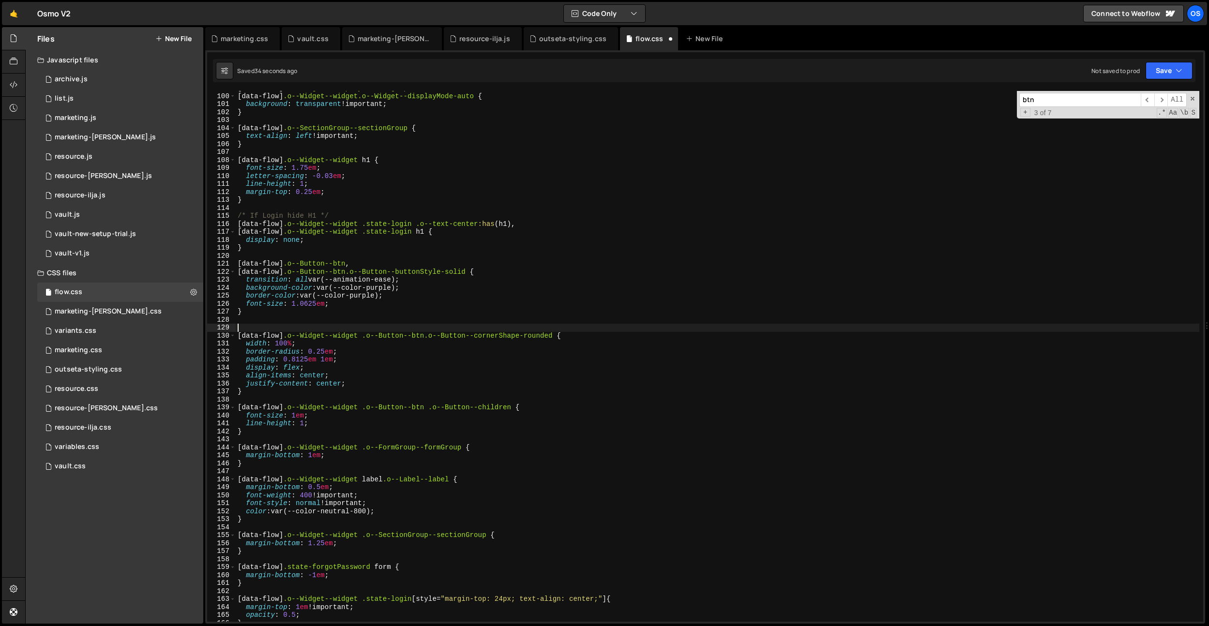
type textarea "}"
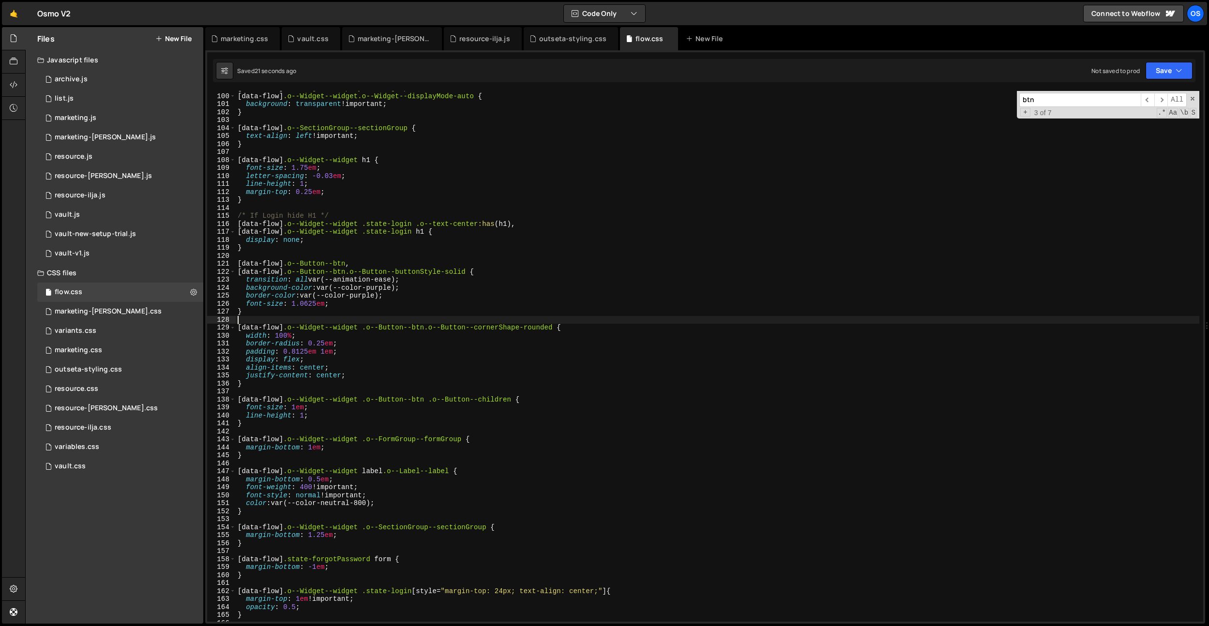
click at [478, 260] on div "[ data-flow ] .o--Widget--displayMode-light , [ data-flow ] .o--Widget--widget.…" at bounding box center [717, 357] width 963 height 547
type textarea "[data-flow] .o--Button--btn,"
paste input "[data-flow] .state-forgotPassword p"
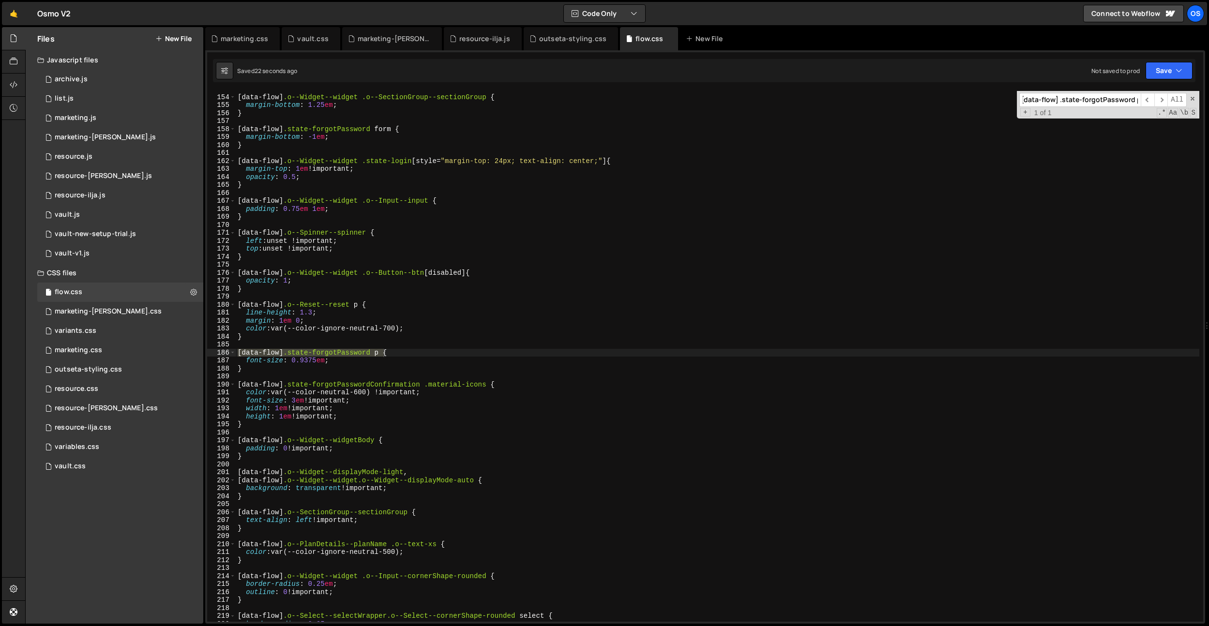
scroll to position [1219, 0]
type input "[data-flow] .state-forgotPassword p"
click at [350, 367] on div "[ data-flow ] .o--Widget--widget .o--SectionGroup--sectionGroup { margin-bottom…" at bounding box center [717, 358] width 963 height 547
click at [350, 362] on div "[ data-flow ] .o--Widget--widget .o--SectionGroup--sectionGroup { margin-bottom…" at bounding box center [717, 358] width 963 height 547
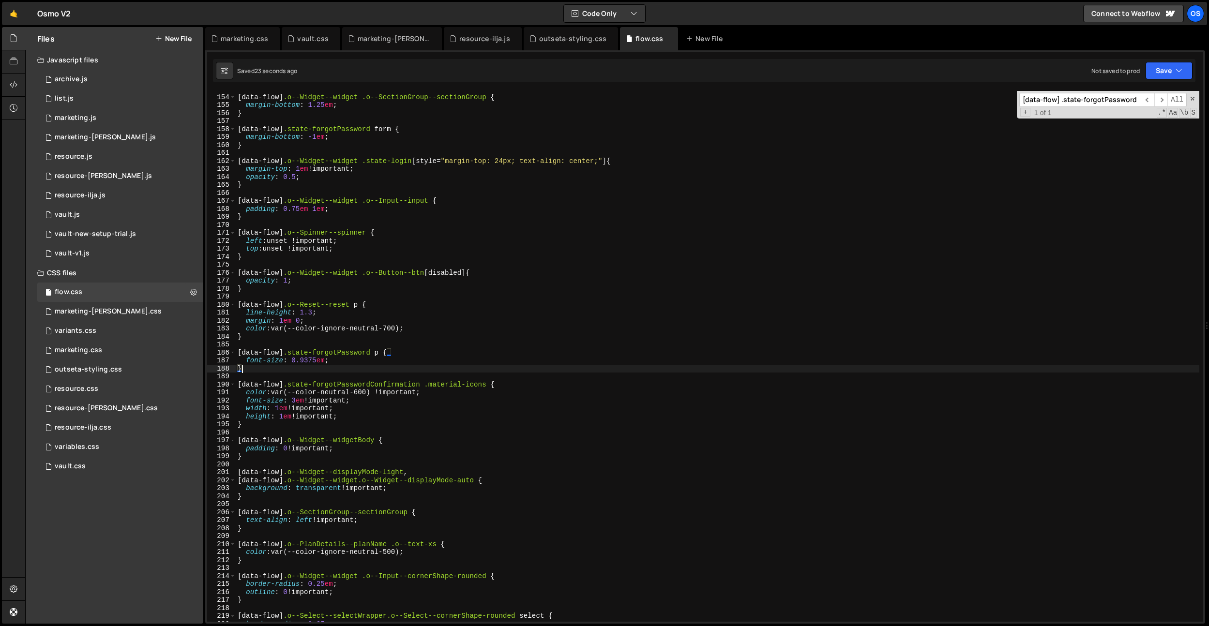
type textarea "font-size: 0.9375em;"
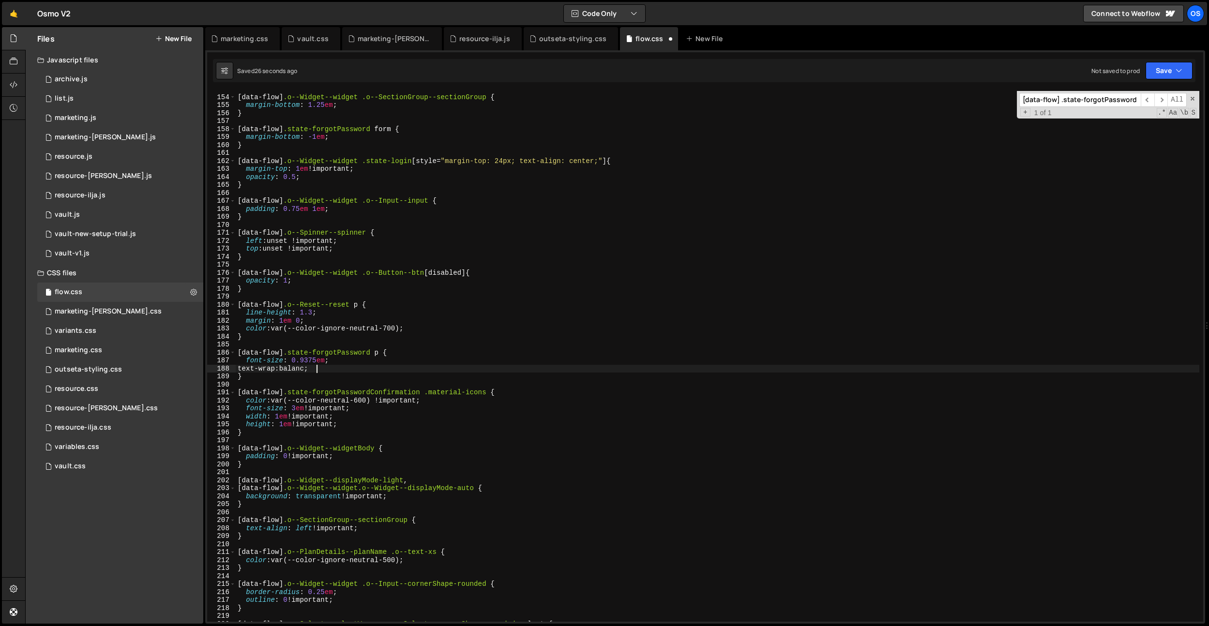
scroll to position [0, 5]
click at [429, 247] on div "[ data-flow ] .o--Widget--widget .o--SectionGroup--sectionGroup { margin-bottom…" at bounding box center [717, 358] width 963 height 547
drag, startPoint x: 409, startPoint y: 330, endPoint x: 257, endPoint y: 330, distance: 151.9
click at [248, 330] on div "[ data-flow ] .o--Widget--widget .o--SectionGroup--sectionGroup { margin-bottom…" at bounding box center [717, 358] width 963 height 547
click at [371, 327] on div "[ data-flow ] .o--Widget--widget .o--SectionGroup--sectionGroup { margin-bottom…" at bounding box center [717, 356] width 963 height 531
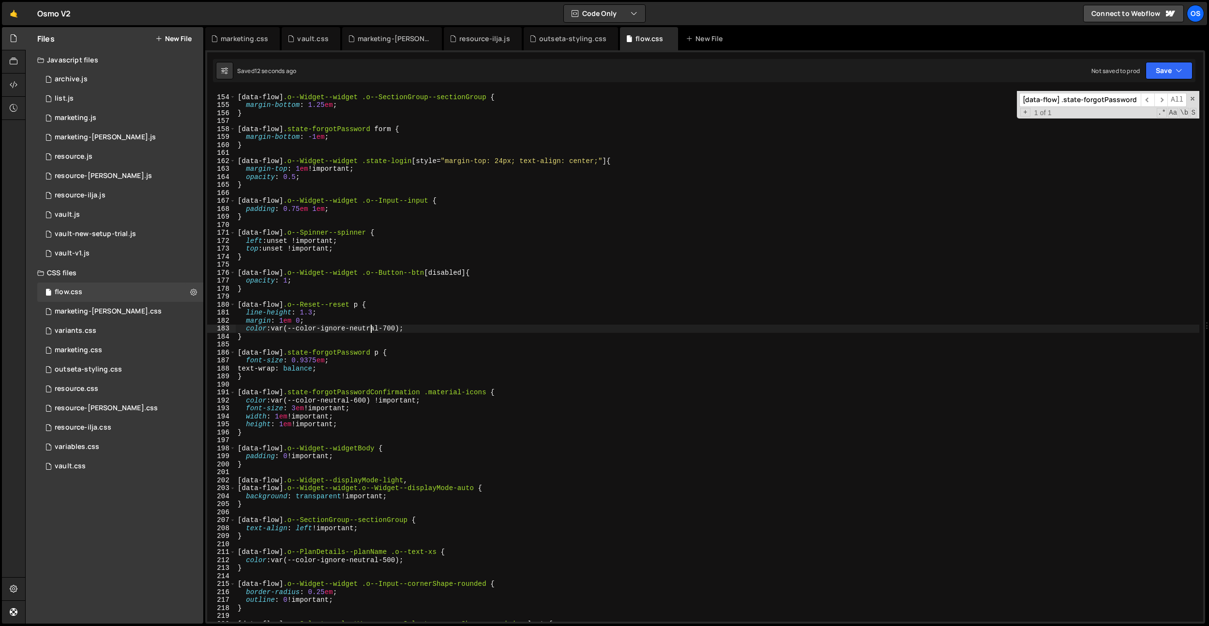
click at [390, 328] on div "[ data-flow ] .o--Widget--widget .o--SectionGroup--sectionGroup { margin-bottom…" at bounding box center [717, 358] width 963 height 547
click at [328, 361] on div "[ data-flow ] .o--Widget--widget .o--SectionGroup--sectionGroup { margin-bottom…" at bounding box center [717, 358] width 963 height 547
click at [317, 362] on div "[ data-flow ] .o--Widget--widget .o--SectionGroup--sectionGroup { margin-bottom…" at bounding box center [717, 358] width 963 height 547
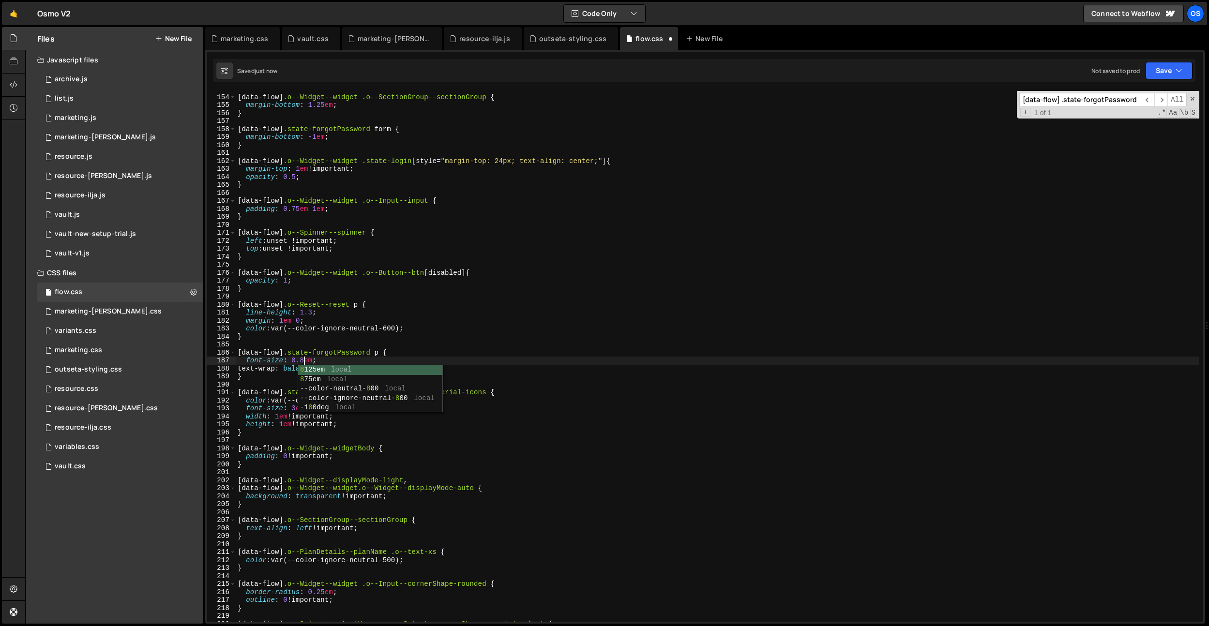
scroll to position [0, 5]
drag, startPoint x: 342, startPoint y: 312, endPoint x: 347, endPoint y: 345, distance: 34.2
click at [344, 313] on div "[ data-flow ] .o--Widget--widget .o--SectionGroup--sectionGroup { margin-bottom…" at bounding box center [717, 358] width 963 height 547
click at [343, 363] on div "[ data-flow ] .o--Widget--widget .o--SectionGroup--sectionGroup { margin-bottom…" at bounding box center [717, 358] width 963 height 547
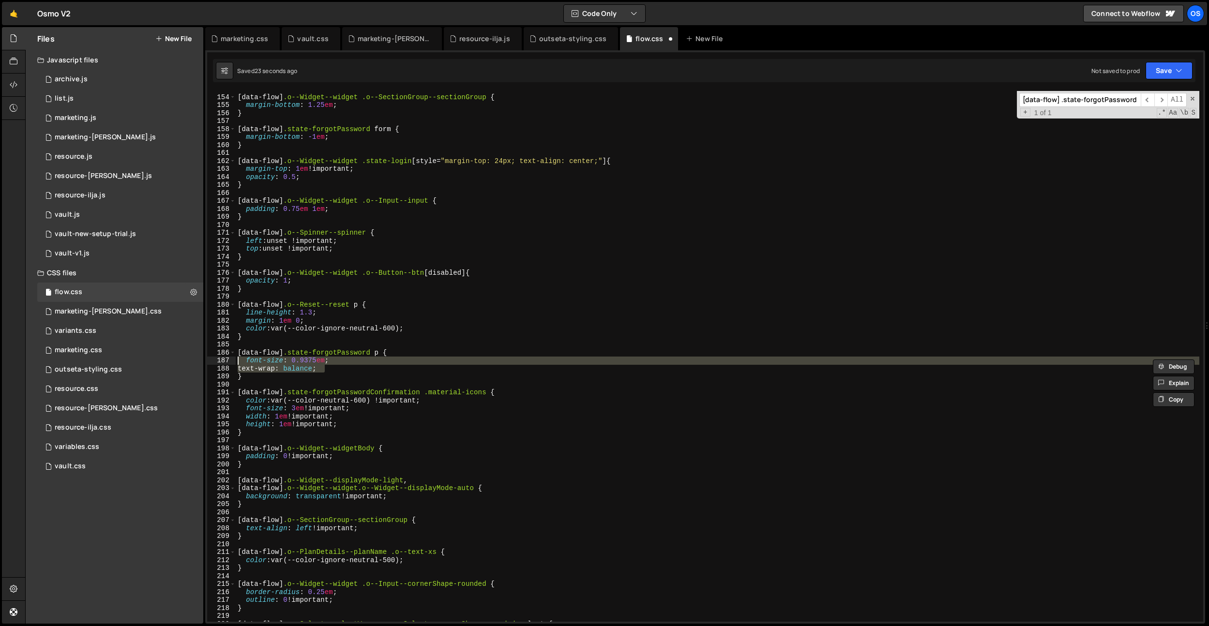
drag, startPoint x: 345, startPoint y: 369, endPoint x: 342, endPoint y: 345, distance: 23.9
click at [225, 361] on div "font-size: 0.9375em; 153 154 155 156 157 158 159 160 161 162 163 164 165 166 16…" at bounding box center [705, 356] width 996 height 531
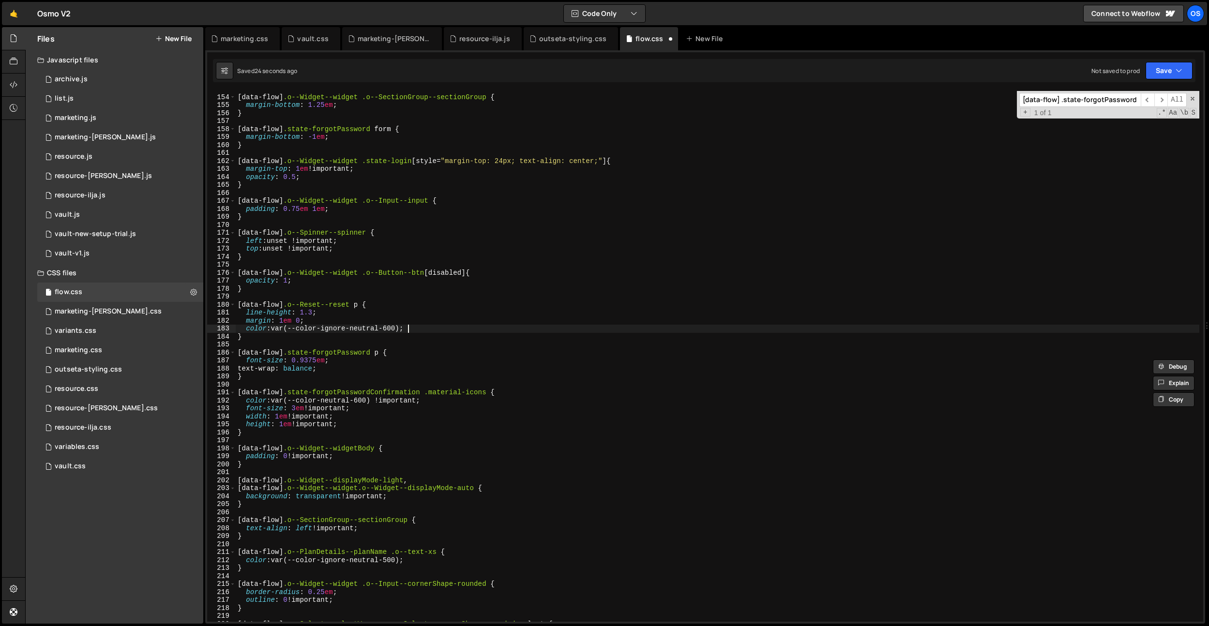
click at [442, 330] on div "[ data-flow ] .o--Widget--widget .o--SectionGroup--sectionGroup { margin-bottom…" at bounding box center [717, 358] width 963 height 547
type textarea "color: var(--color-ignore-neutral-600);"
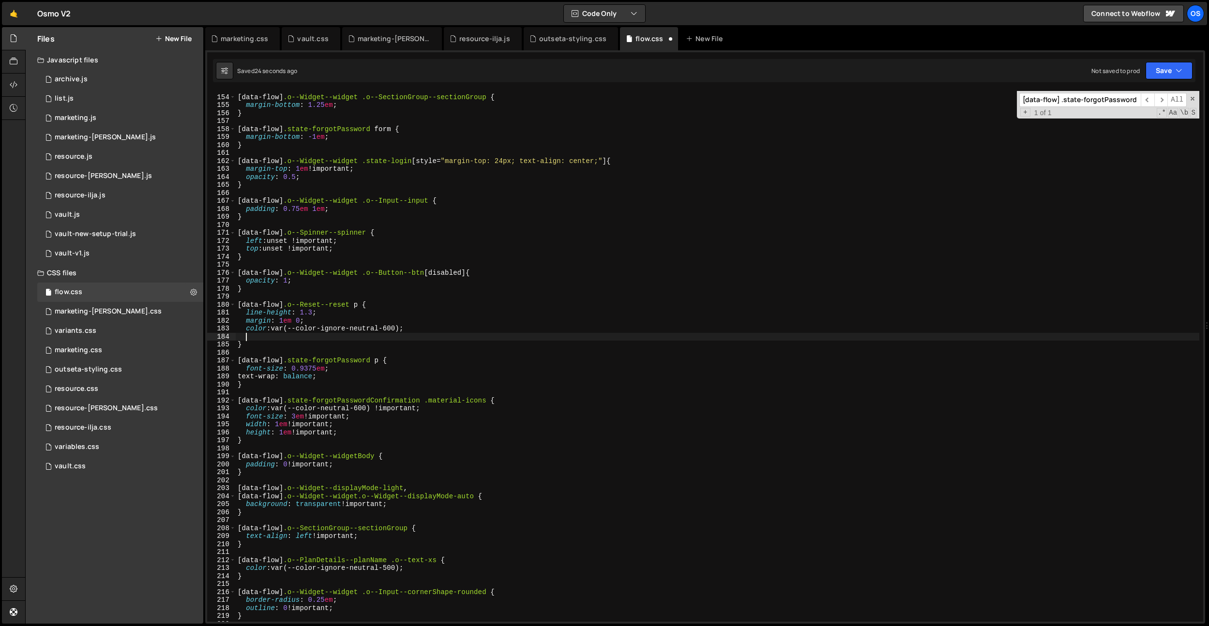
scroll to position [0, 0]
paste textarea "text-wrap: balance;"
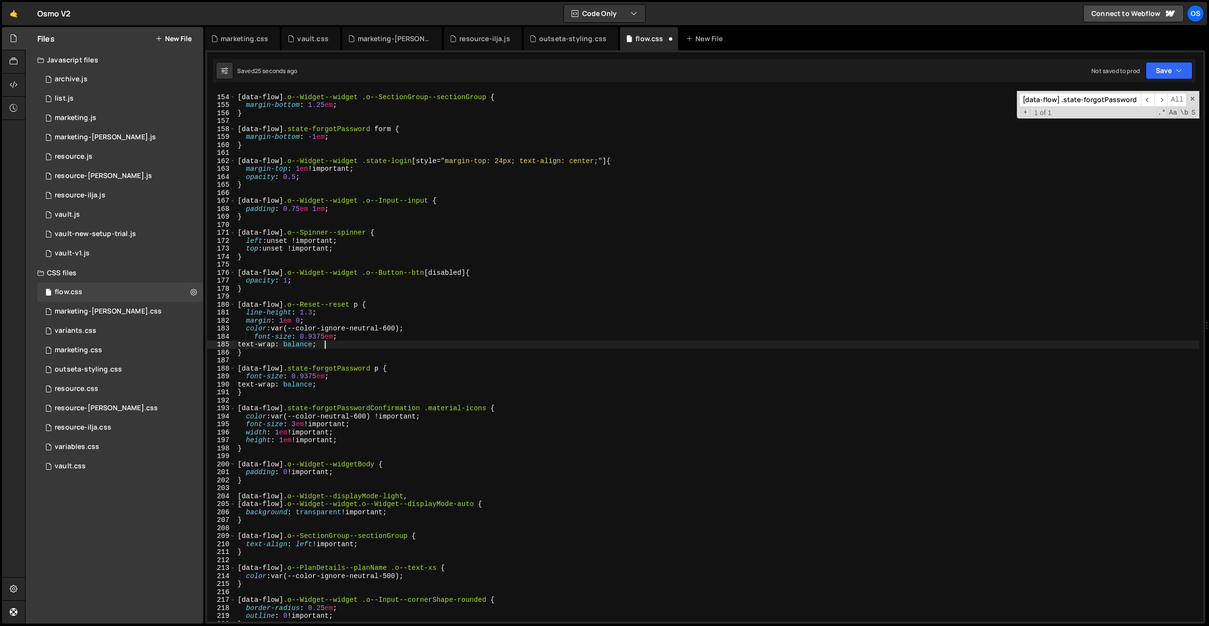
click at [253, 335] on div "[ data-flow ] .o--Widget--widget .o--SectionGroup--sectionGroup { margin-bottom…" at bounding box center [717, 358] width 963 height 547
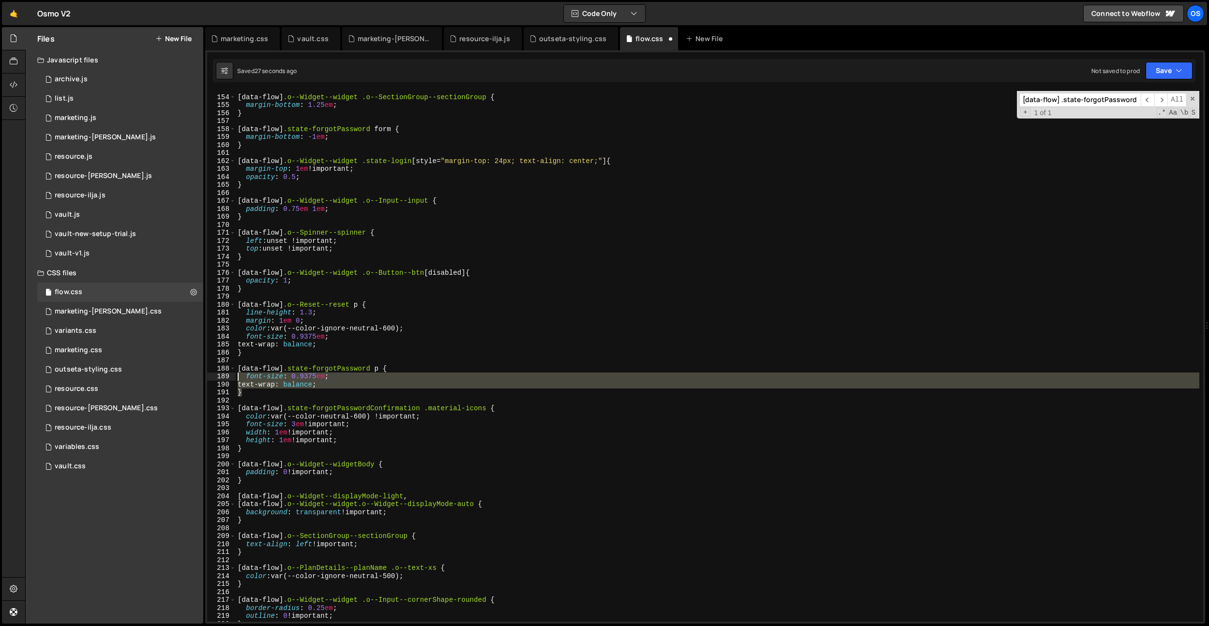
drag, startPoint x: 246, startPoint y: 392, endPoint x: 236, endPoint y: 370, distance: 24.2
click at [236, 370] on div "[ data-flow ] .o--Widget--widget .o--SectionGroup--sectionGroup { margin-bottom…" at bounding box center [717, 358] width 963 height 547
type textarea "[data-flow] .state-forgotPassword p { font-size: 0.9375em;"
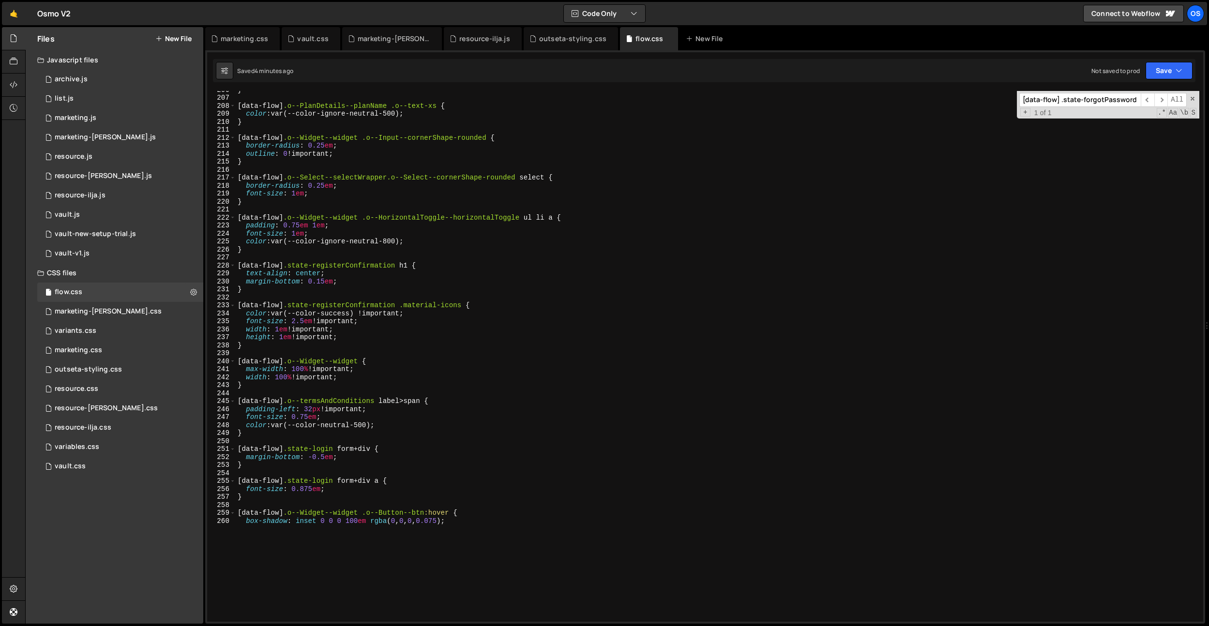
scroll to position [1806, 0]
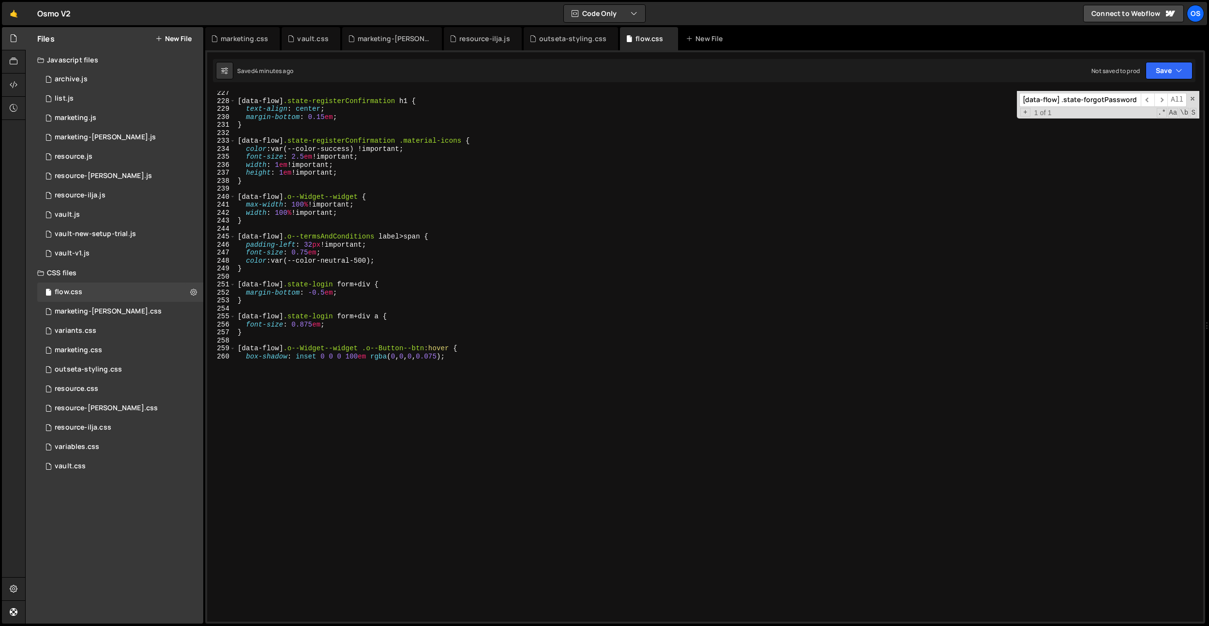
click at [349, 553] on div "[ data-flow ] .state-registerConfirmation h1 { text-align : center ; margin-bot…" at bounding box center [717, 362] width 963 height 547
type textarea "box-shadow: inset 0 0 0 100em rgba(0, 0, 0, 0.075);"
type textarea "]"
type textarea "}"
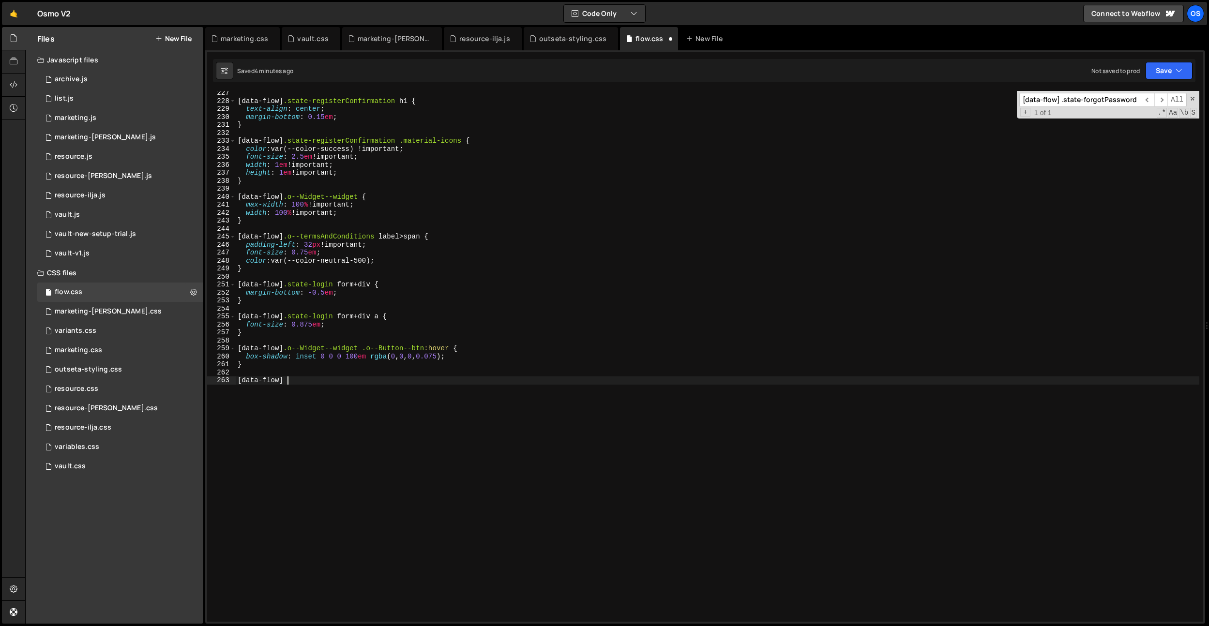
paste textarea "outseta-widget__el"
type textarea "[data-flow] .outseta-widget__el {}"
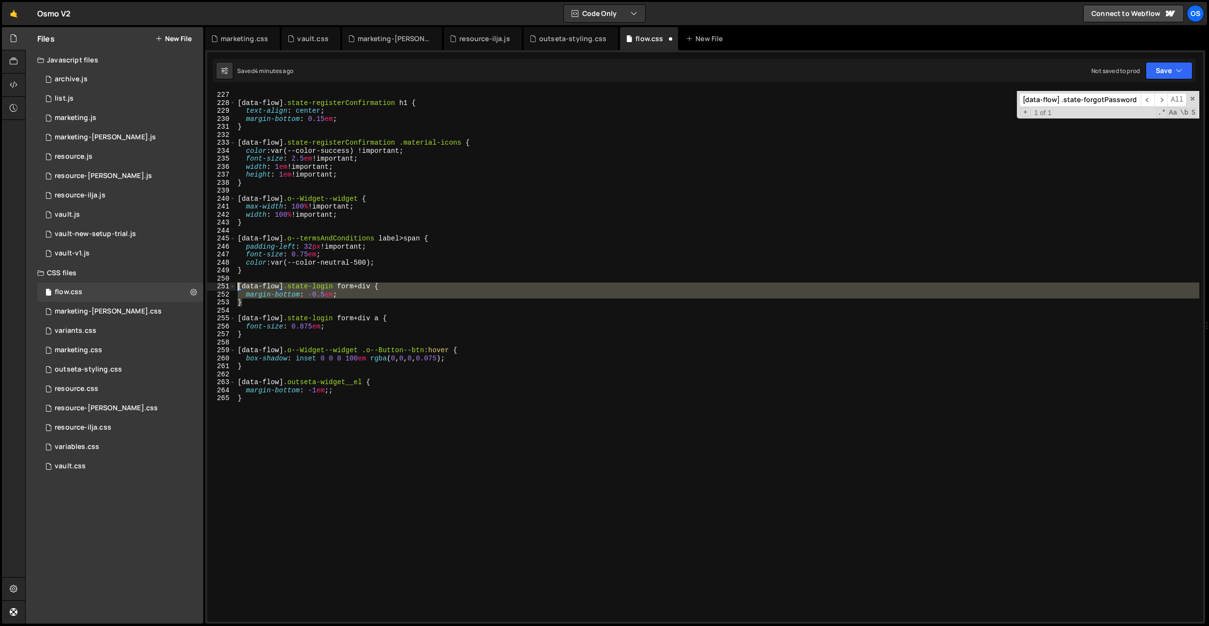
drag, startPoint x: 257, startPoint y: 302, endPoint x: 225, endPoint y: 286, distance: 35.5
click at [225, 286] on div "margin-bottom: -1em;; 227 228 229 230 231 232 233 234 235 236 237 238 239 240 2…" at bounding box center [705, 356] width 996 height 531
type textarea "[data-flow] .state-login form + div { margin-bottom: -0.5em;"
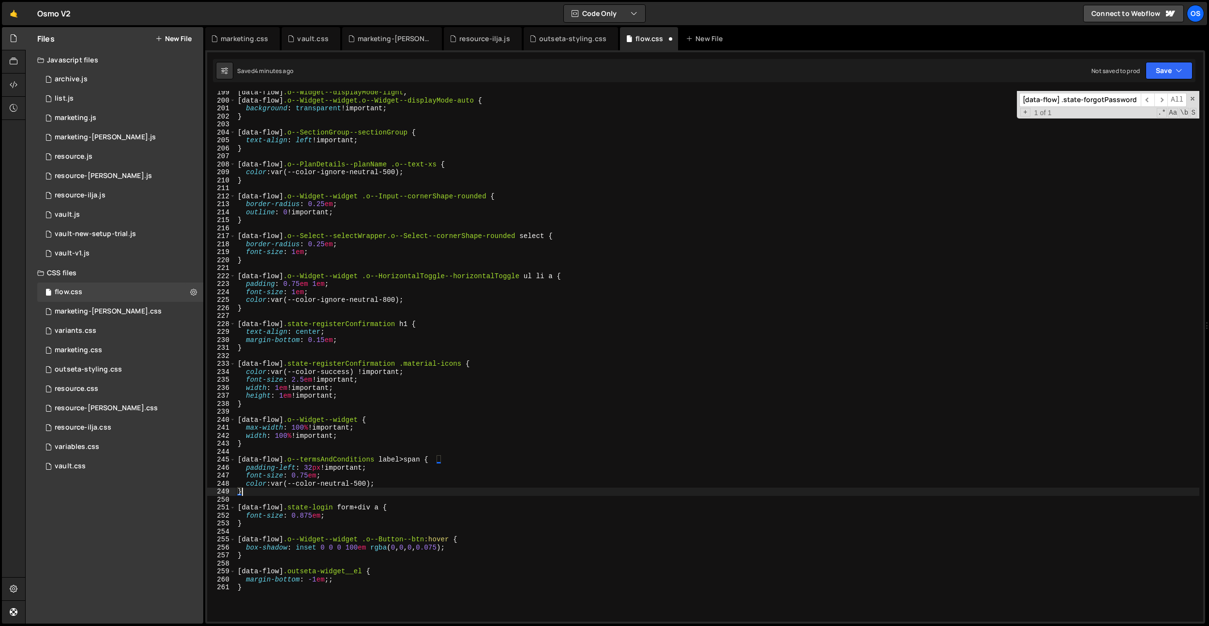
scroll to position [1498, 0]
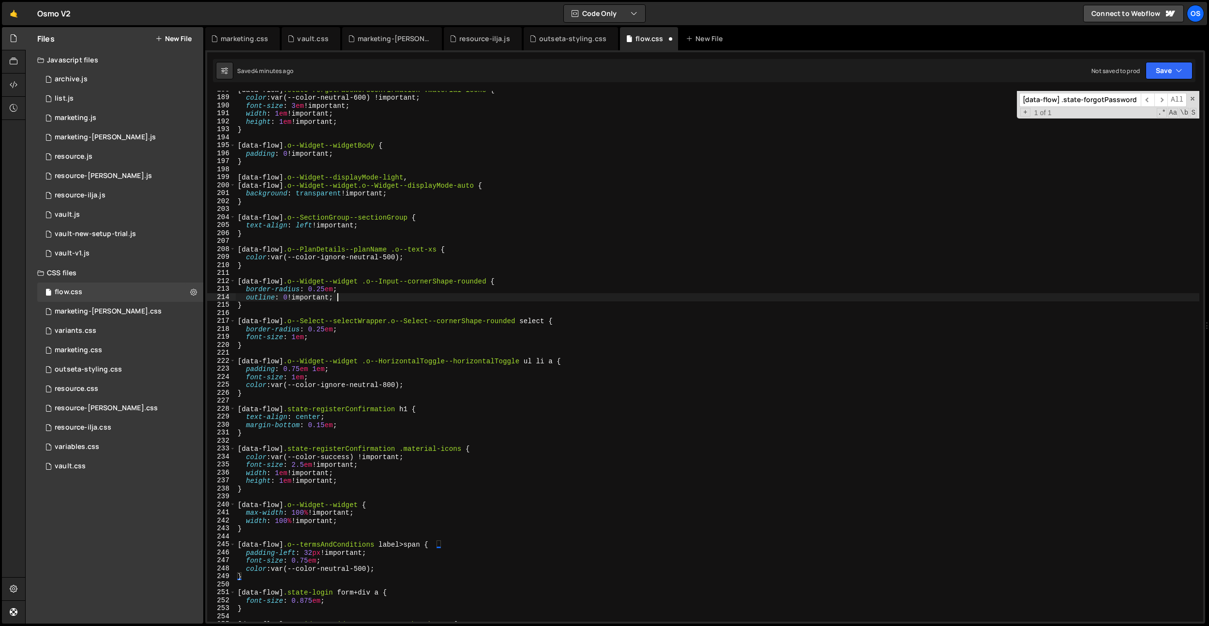
click at [376, 294] on div "[ data-flow ] .state-forgotPasswordConfirmation .material-icons { color : var(-…" at bounding box center [717, 359] width 963 height 547
type textarea "outline: 0 !important;"
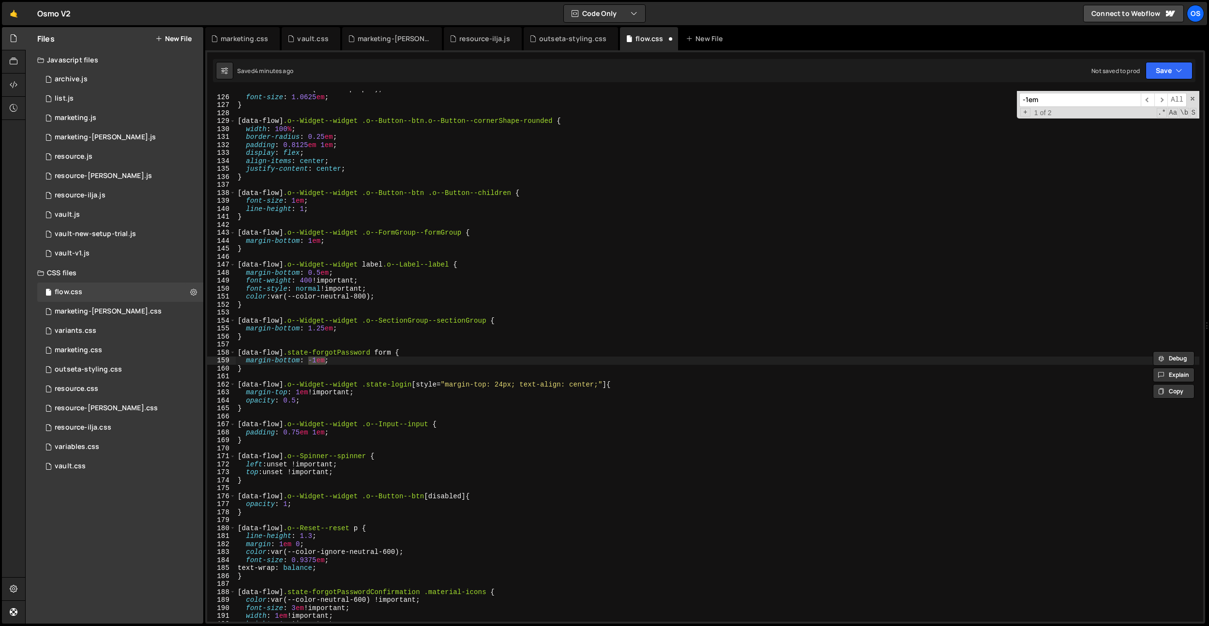
scroll to position [996, 0]
type input "-1em"
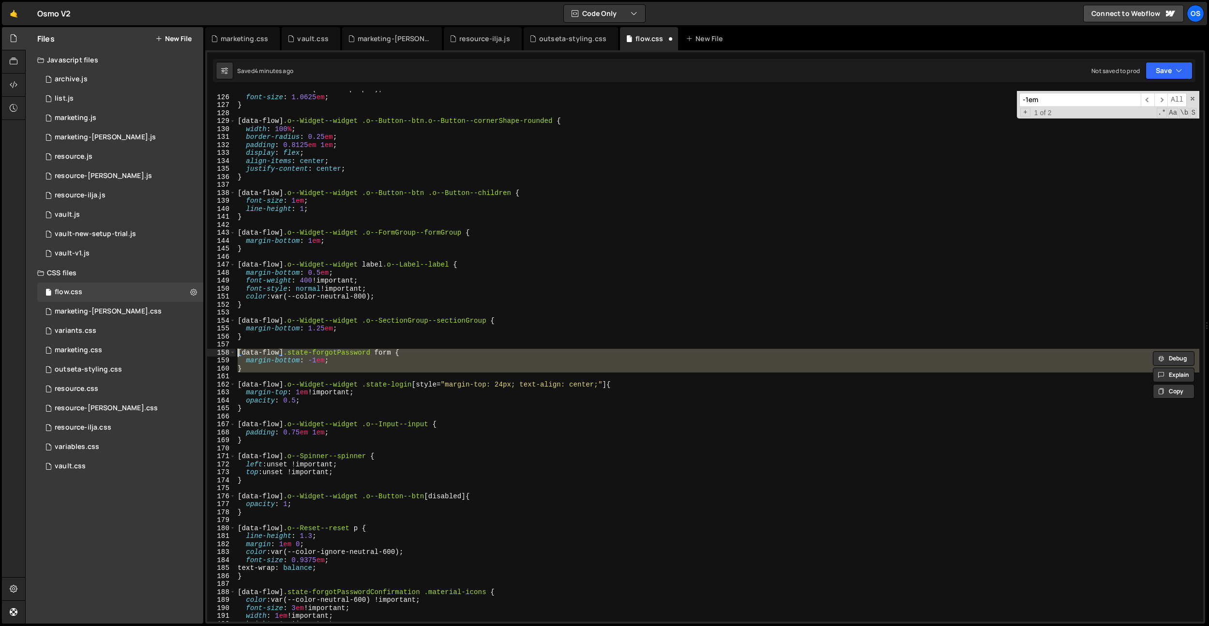
drag, startPoint x: 259, startPoint y: 373, endPoint x: 220, endPoint y: 355, distance: 42.6
click at [220, 355] on div "125 126 127 128 129 130 131 132 133 134 135 136 137 138 139 140 141 142 143 144…" at bounding box center [705, 356] width 996 height 531
type textarea "[data-flow] .state-forgotPassword form { margin-bottom: -1em;"
